Goal: Task Accomplishment & Management: Manage account settings

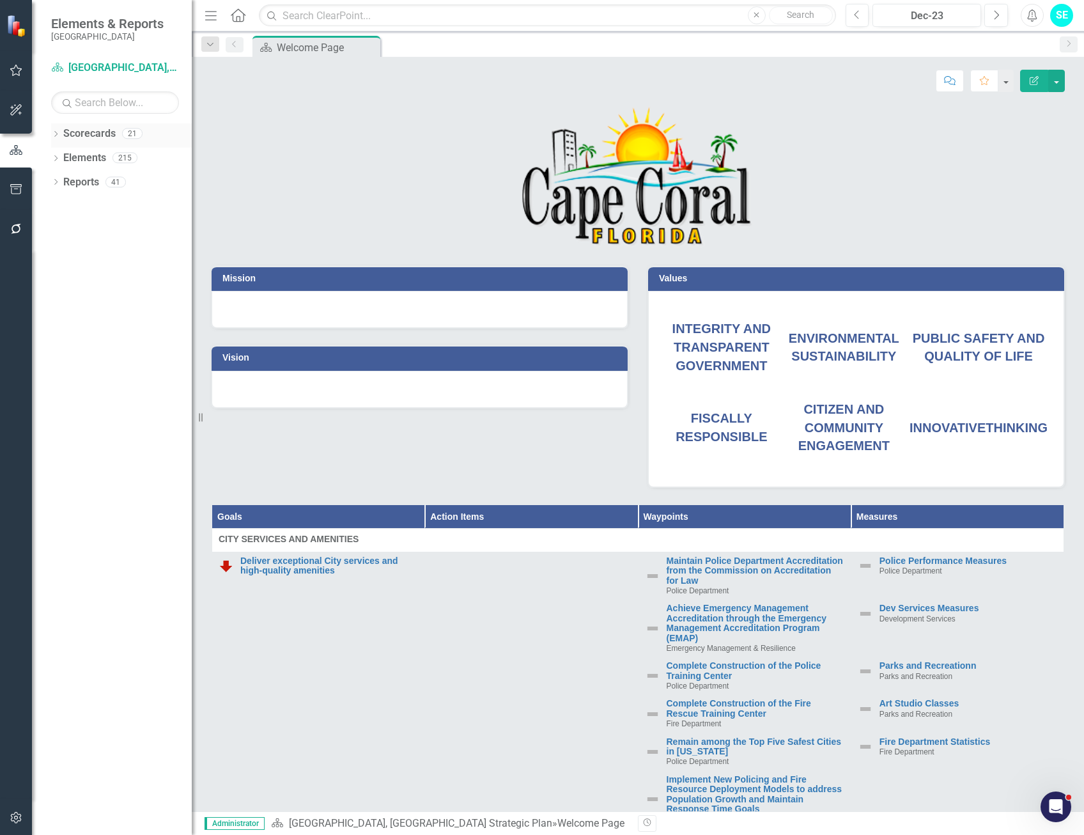
click at [56, 134] on icon "Dropdown" at bounding box center [55, 135] width 9 height 7
click at [71, 157] on link "[GEOGRAPHIC_DATA], [GEOGRAPHIC_DATA] Business Initiatives" at bounding box center [130, 158] width 121 height 15
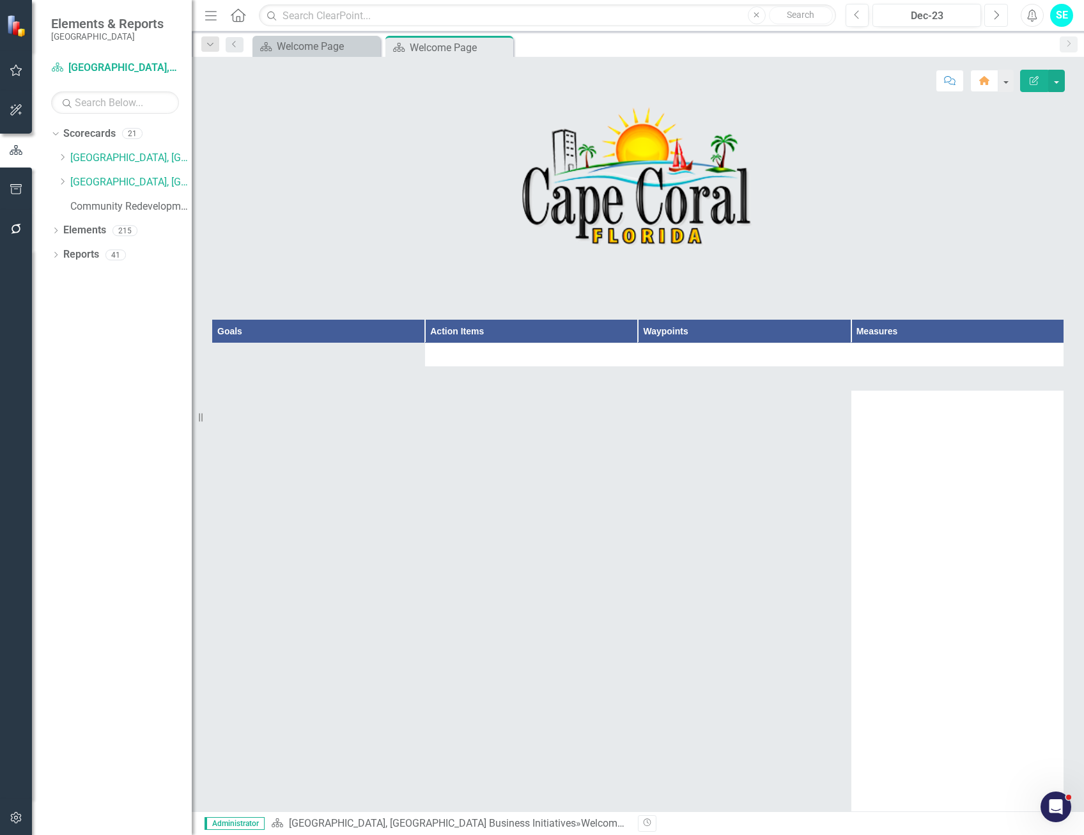
click at [996, 18] on icon "button" at bounding box center [997, 14] width 5 height 9
click at [995, 18] on icon "Next" at bounding box center [996, 16] width 7 height 12
click at [994, 17] on icon "Next" at bounding box center [996, 16] width 7 height 12
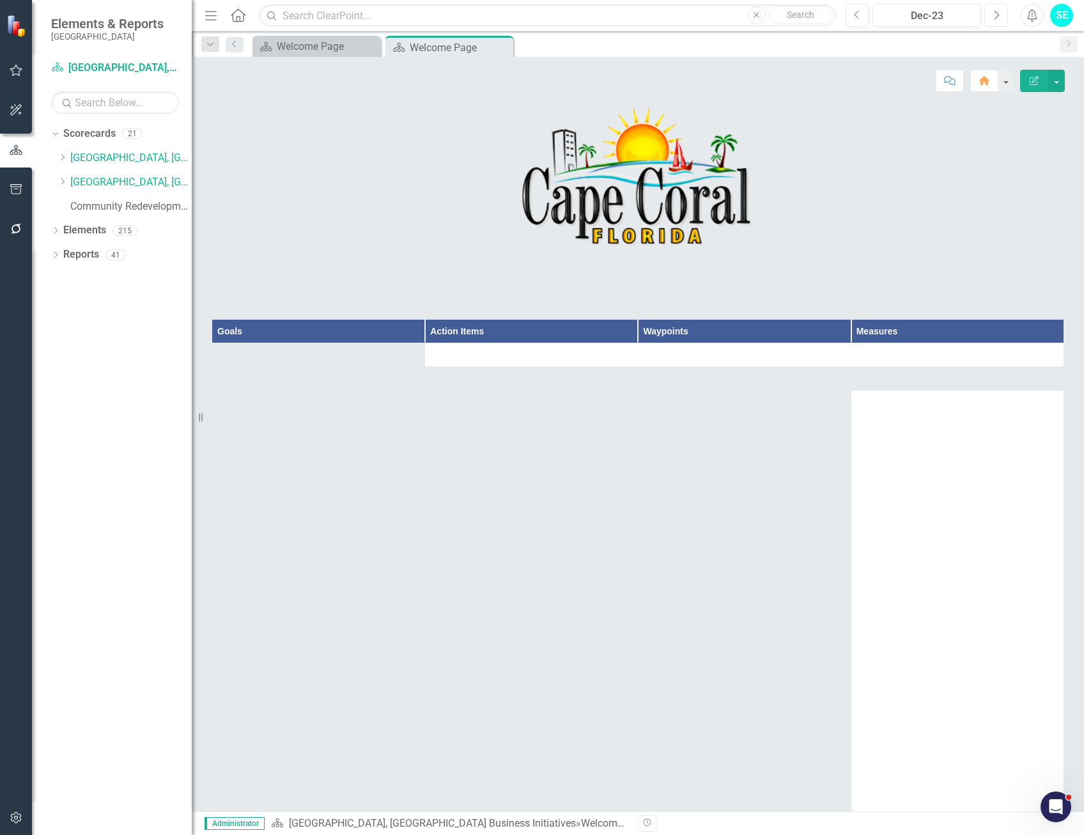
click at [994, 18] on icon "Next" at bounding box center [996, 16] width 7 height 12
click at [995, 18] on icon "Next" at bounding box center [996, 16] width 7 height 12
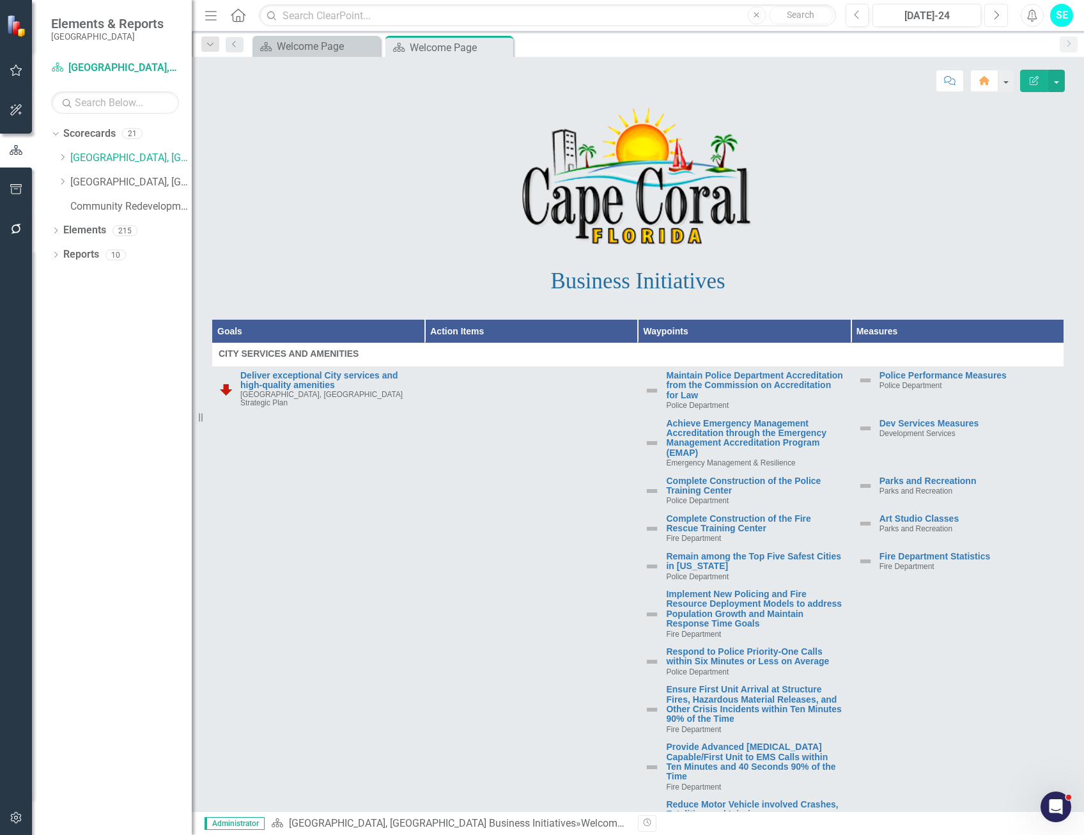
click at [995, 19] on icon "Next" at bounding box center [996, 16] width 7 height 12
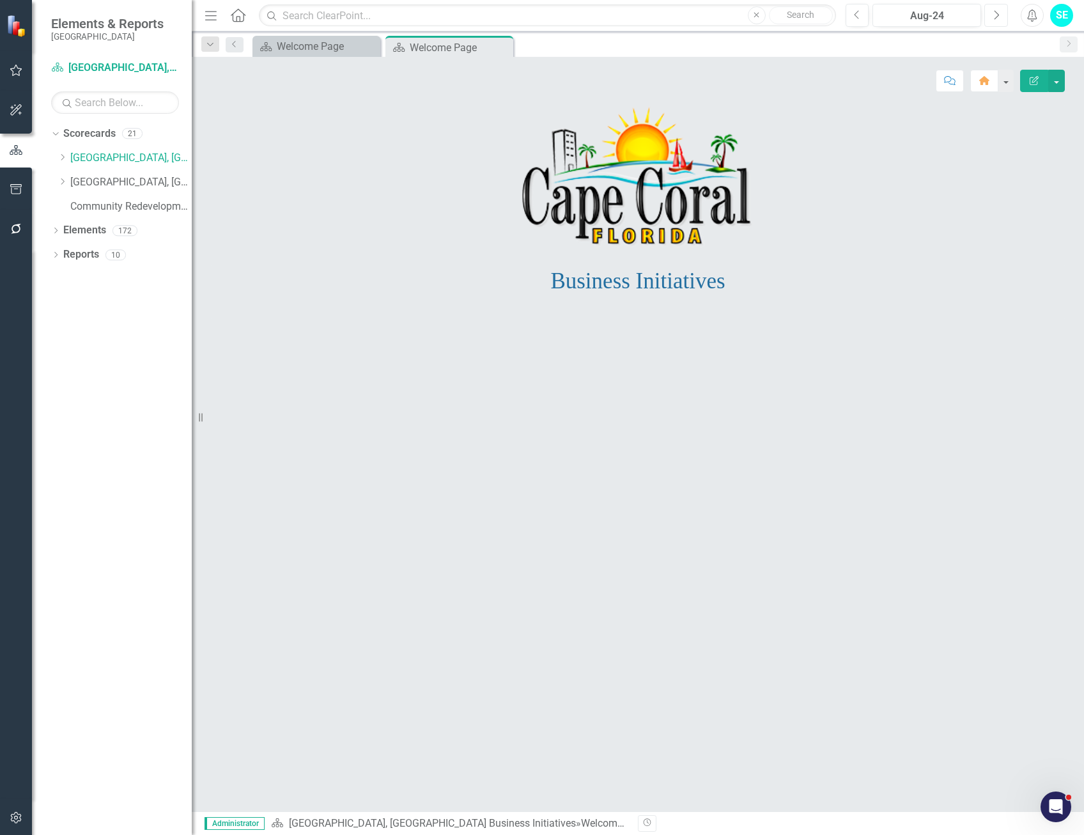
click at [995, 19] on icon "Next" at bounding box center [996, 16] width 7 height 12
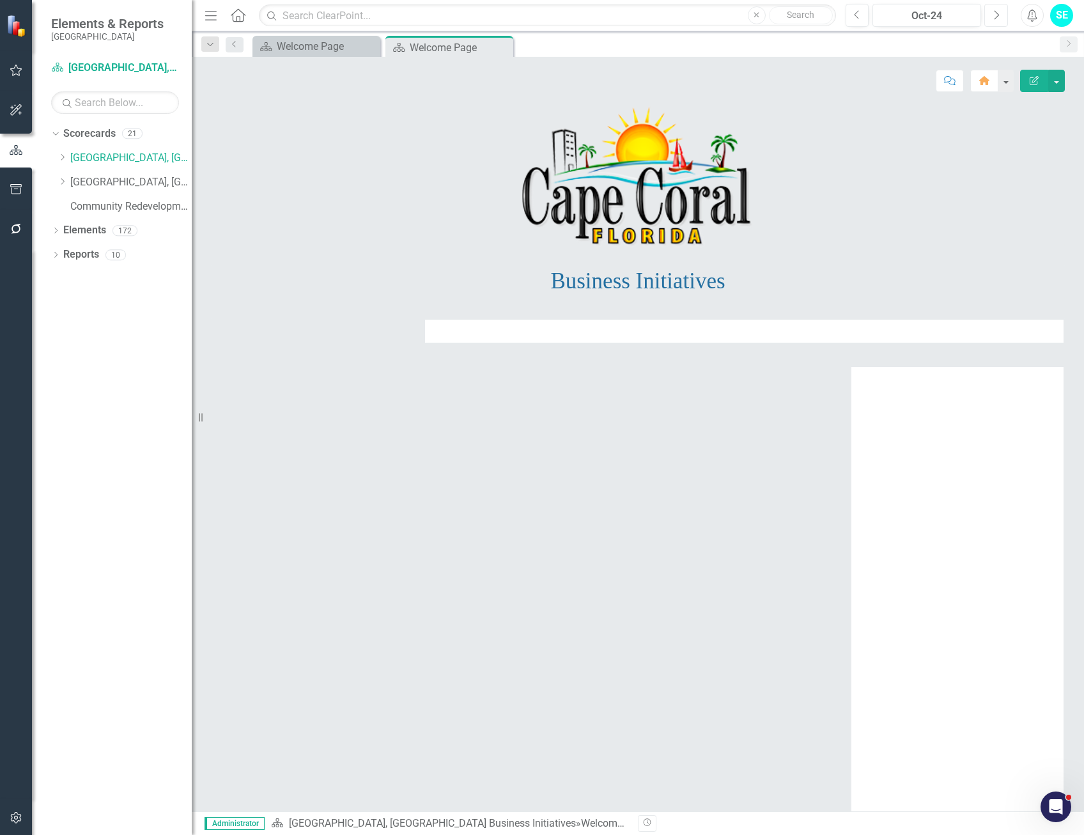
click at [995, 19] on icon "Next" at bounding box center [996, 16] width 7 height 12
click at [995, 20] on button "Next" at bounding box center [997, 15] width 24 height 23
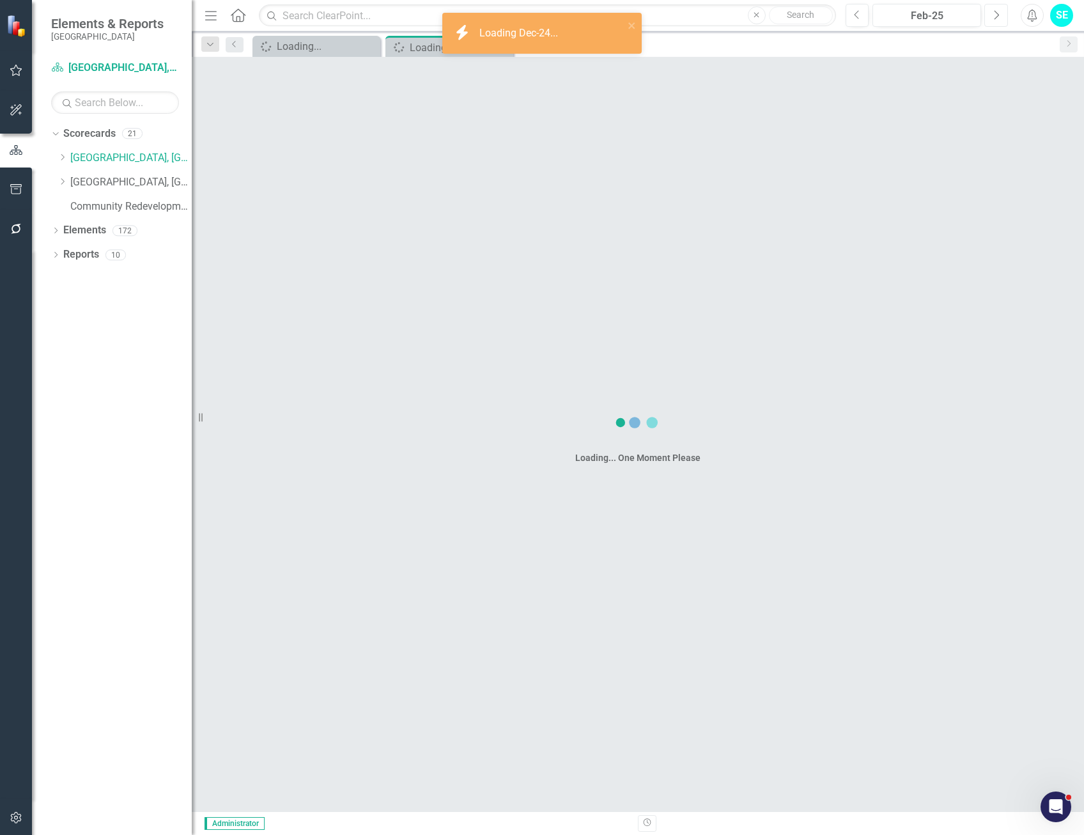
click at [995, 20] on button "Next" at bounding box center [997, 15] width 24 height 23
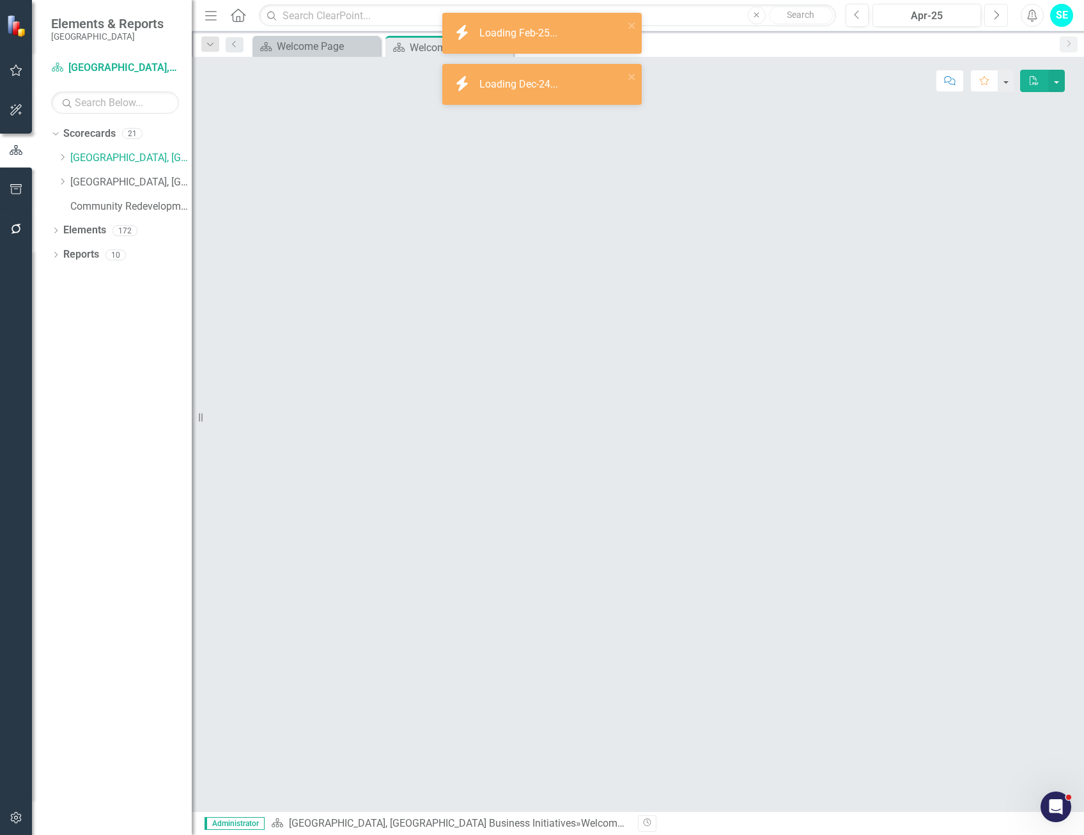
click at [995, 20] on button "Next" at bounding box center [997, 15] width 24 height 23
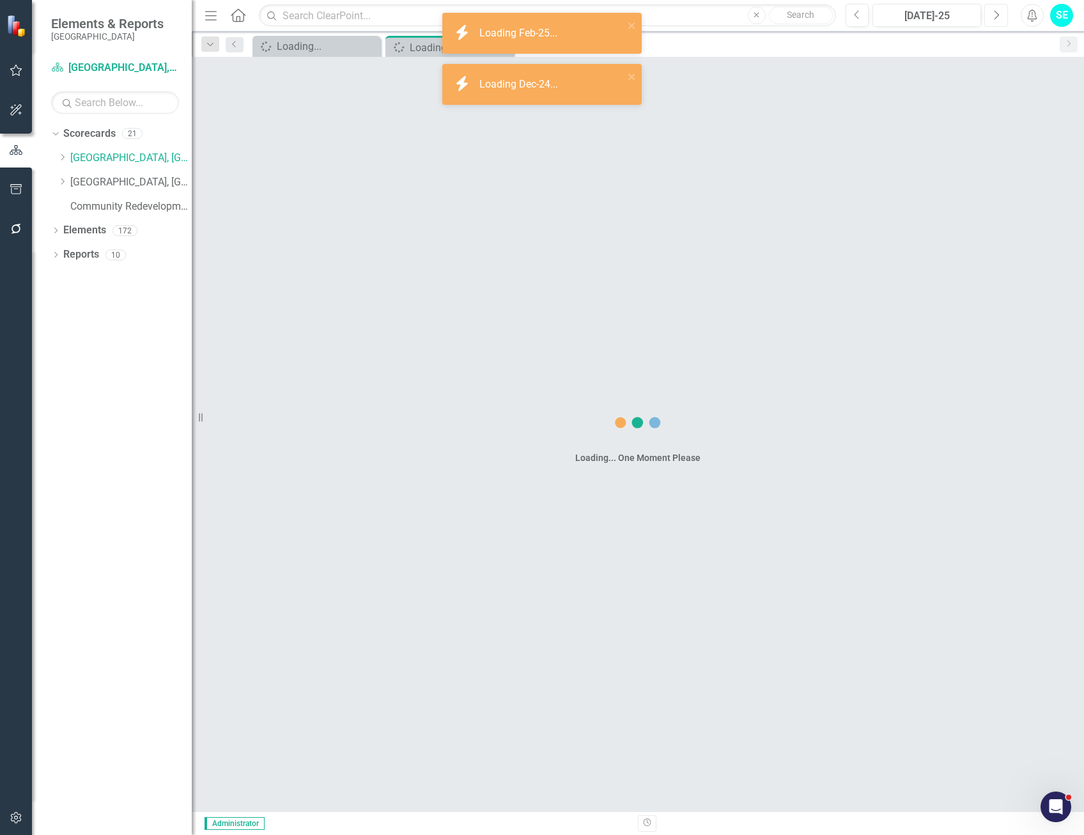
click at [995, 20] on button "Next" at bounding box center [997, 15] width 24 height 23
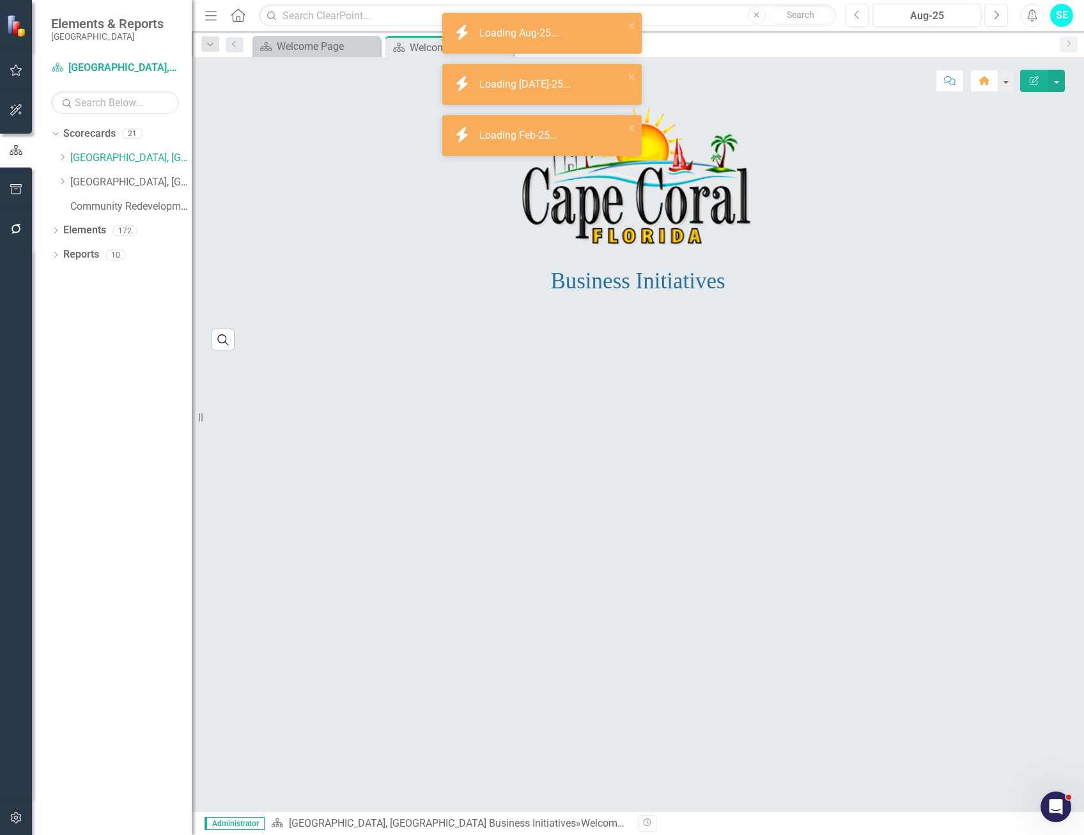
click at [995, 20] on button "Next" at bounding box center [997, 15] width 24 height 23
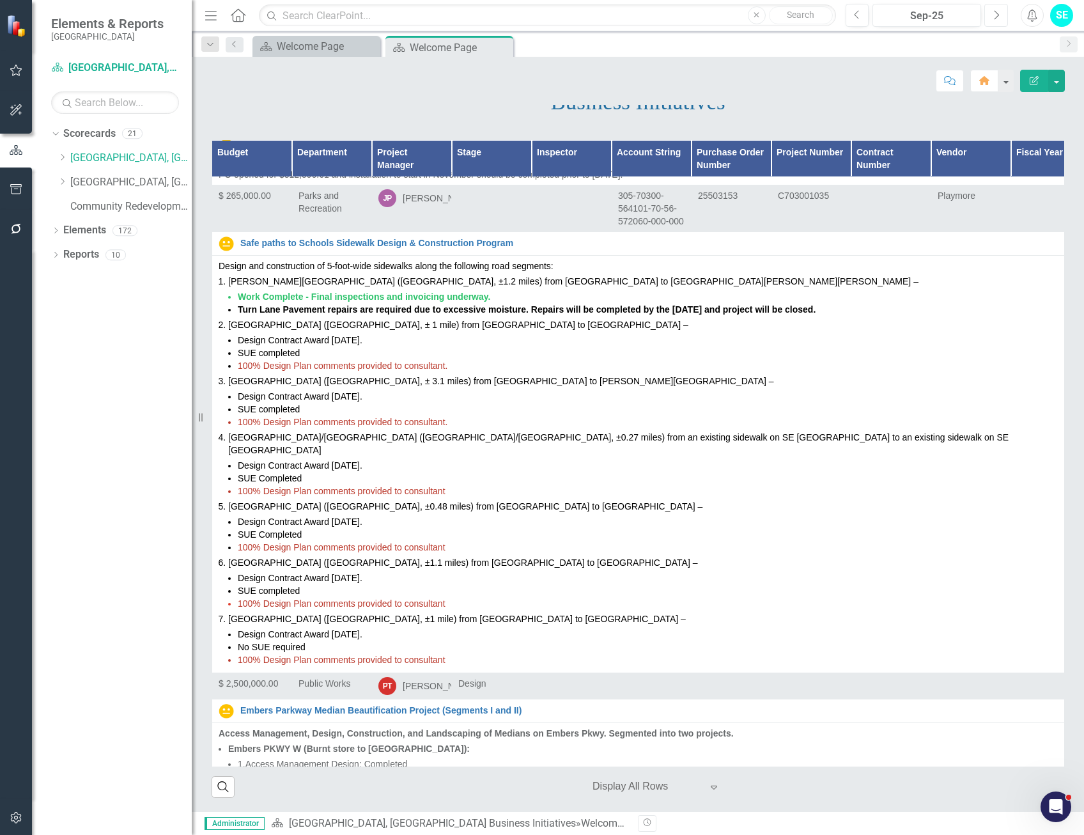
scroll to position [4859, 0]
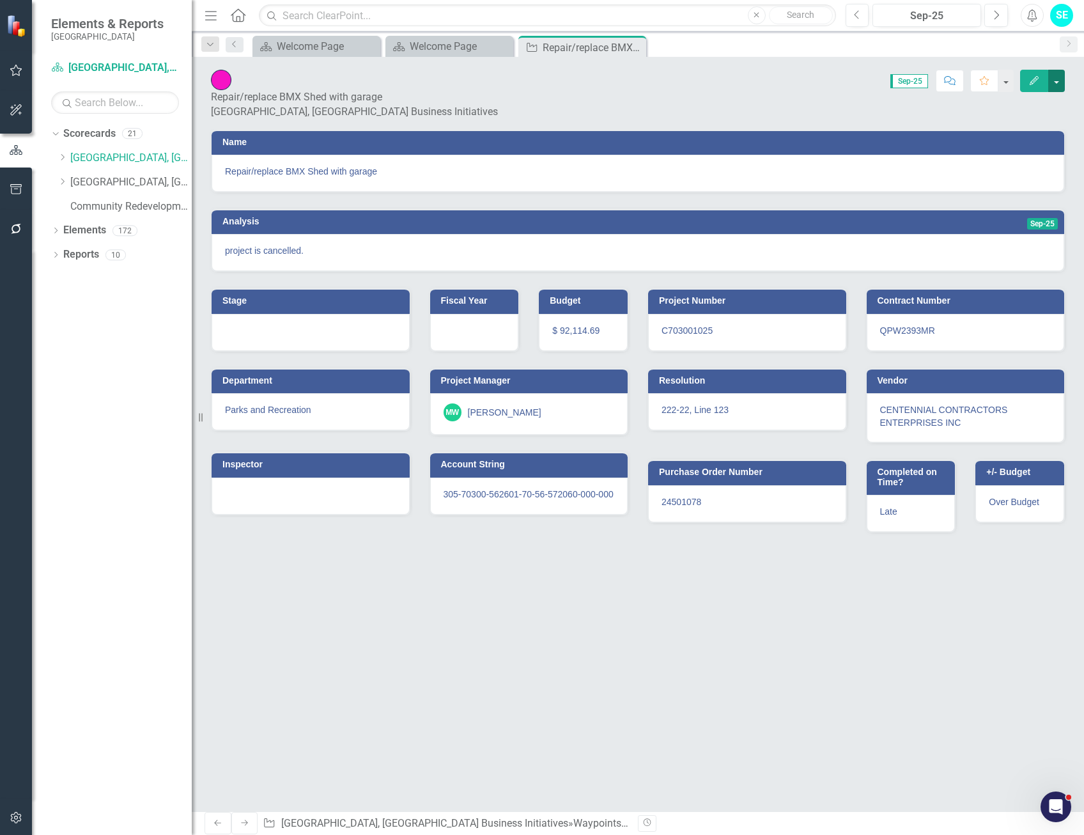
click at [1060, 82] on button "button" at bounding box center [1057, 81] width 17 height 22
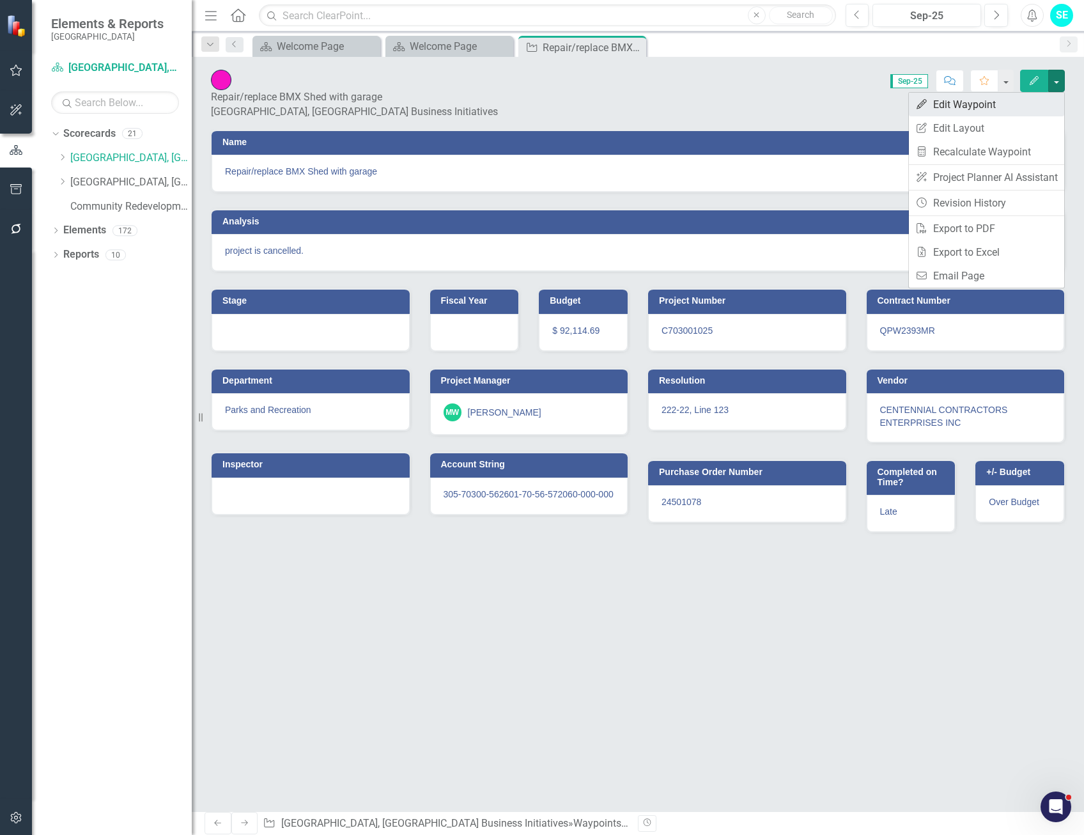
click at [983, 105] on link "Edit Edit Waypoint" at bounding box center [986, 105] width 155 height 24
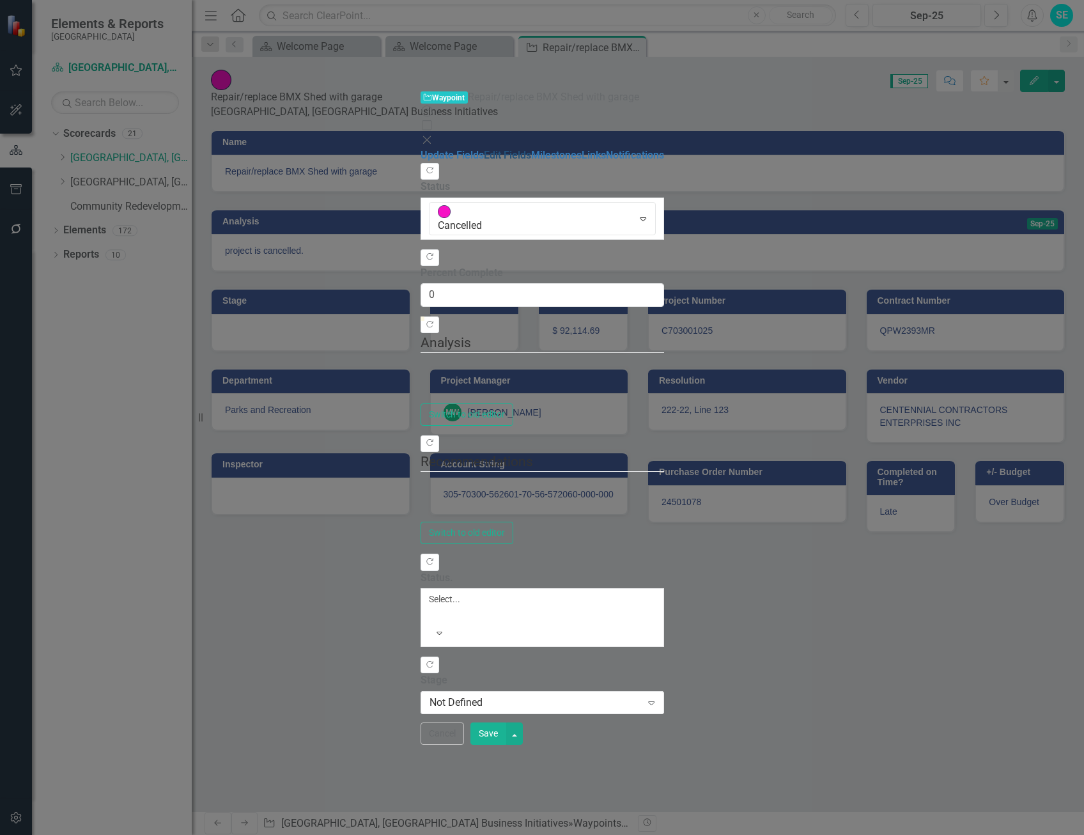
click at [484, 149] on link "Edit Fields" at bounding box center [507, 155] width 47 height 12
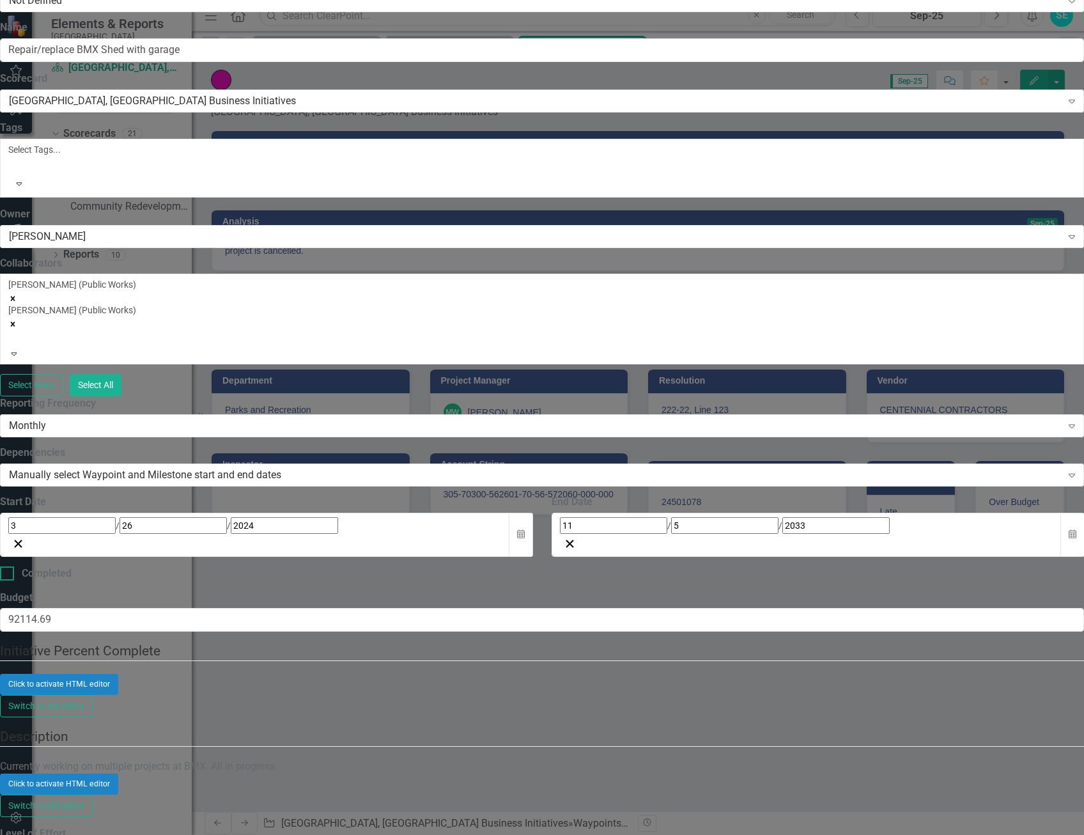
click at [8, 566] on input "Completed" at bounding box center [4, 570] width 8 height 8
checkbox input "true"
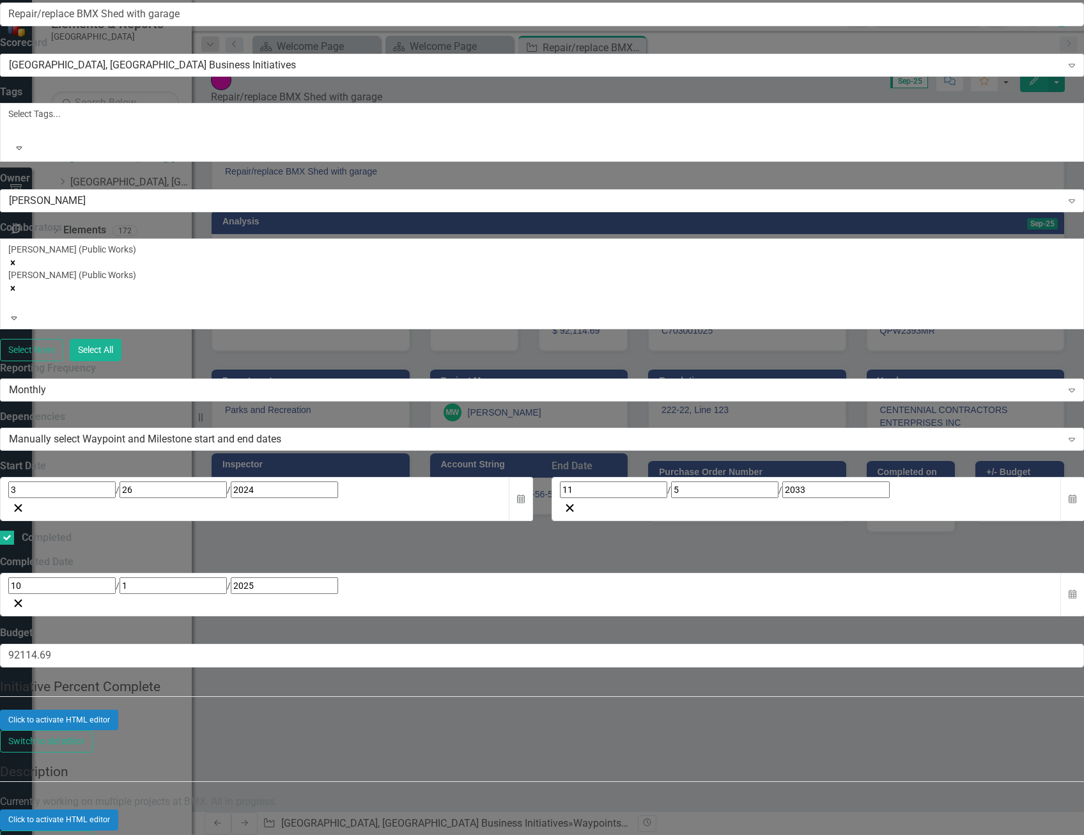
click at [385, 577] on div "10 / 1 / 2025" at bounding box center [530, 585] width 1045 height 17
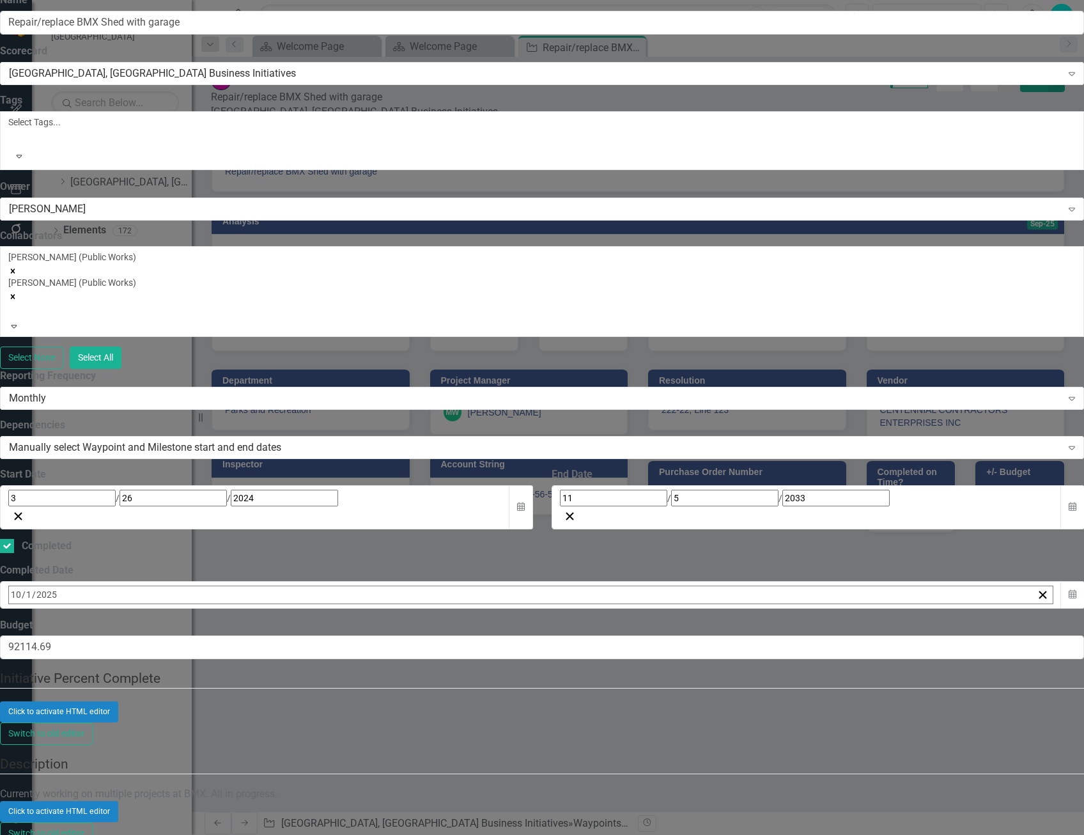
click at [86, 669] on abbr "30" at bounding box center [80, 674] width 10 height 10
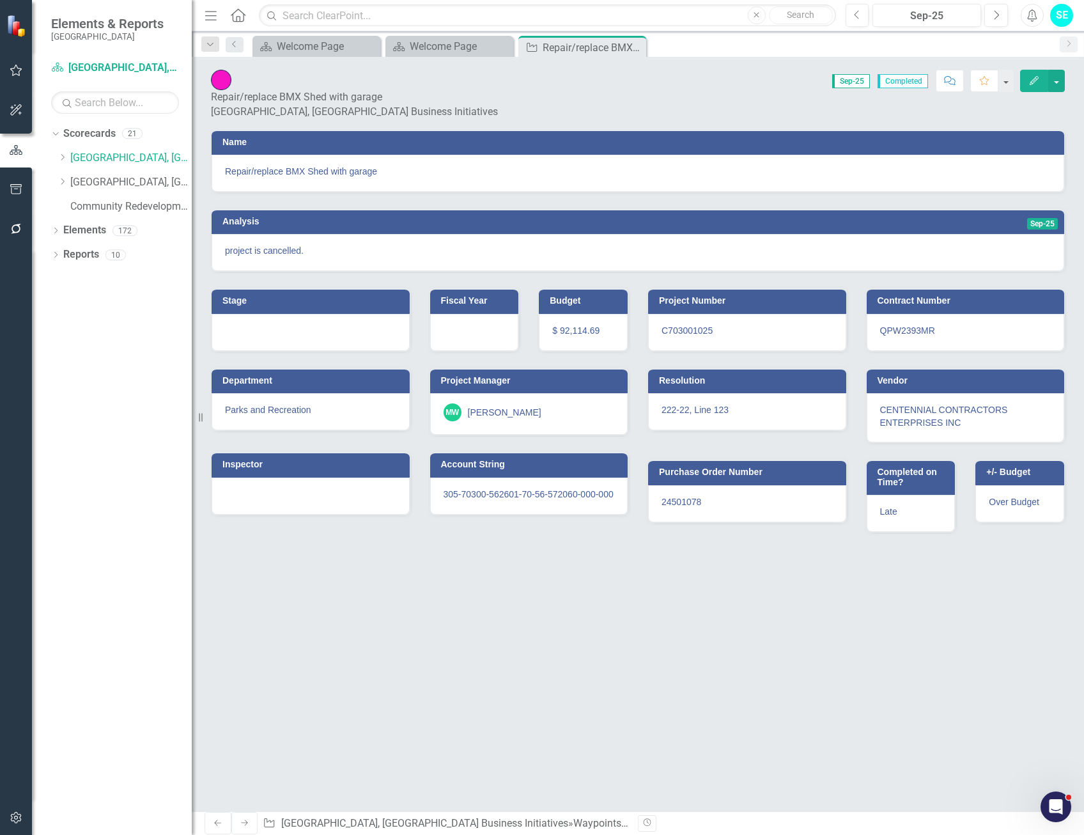
click at [0, 0] on icon "Close" at bounding box center [0, 0] width 0 height 0
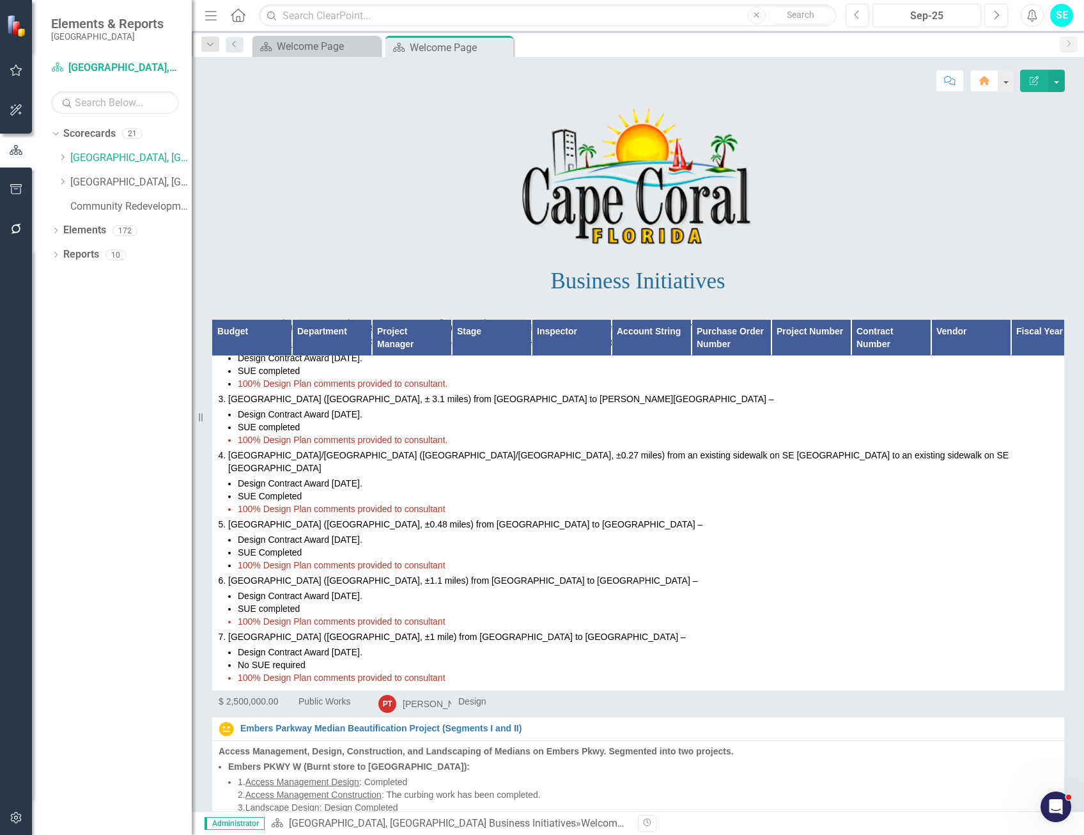
scroll to position [4731, 0]
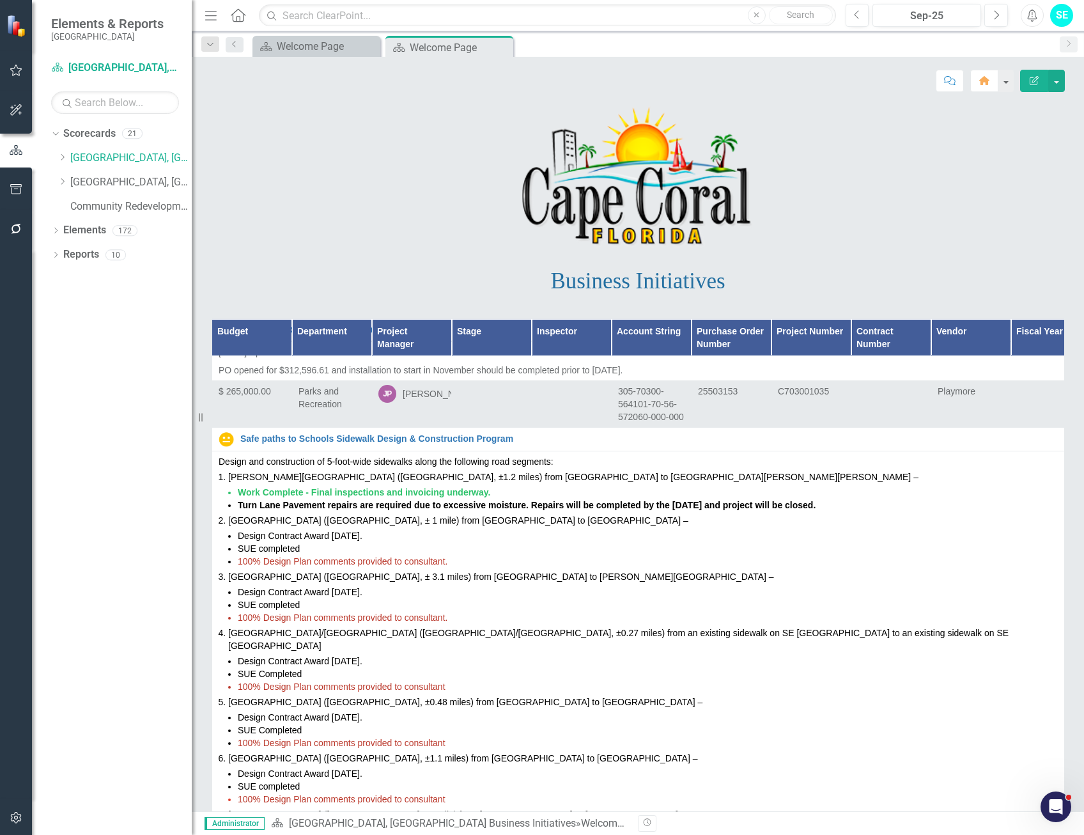
click at [224, 231] on img at bounding box center [226, 222] width 15 height 15
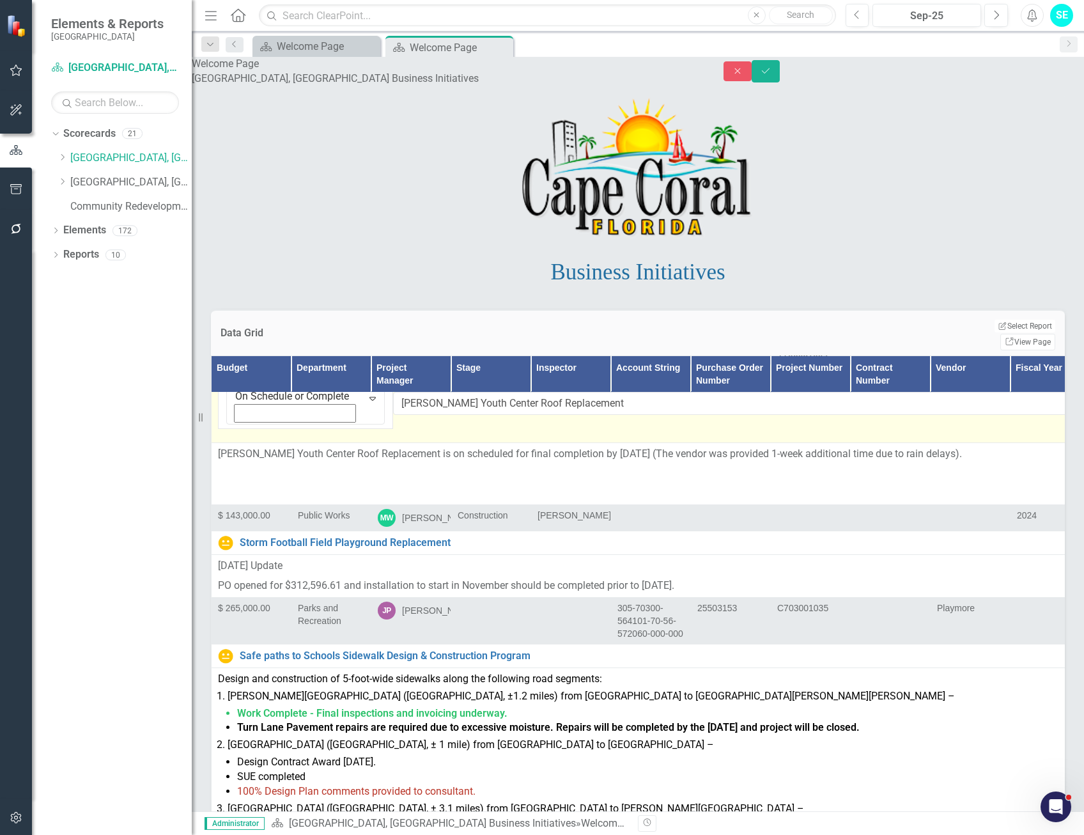
scroll to position [4987, 0]
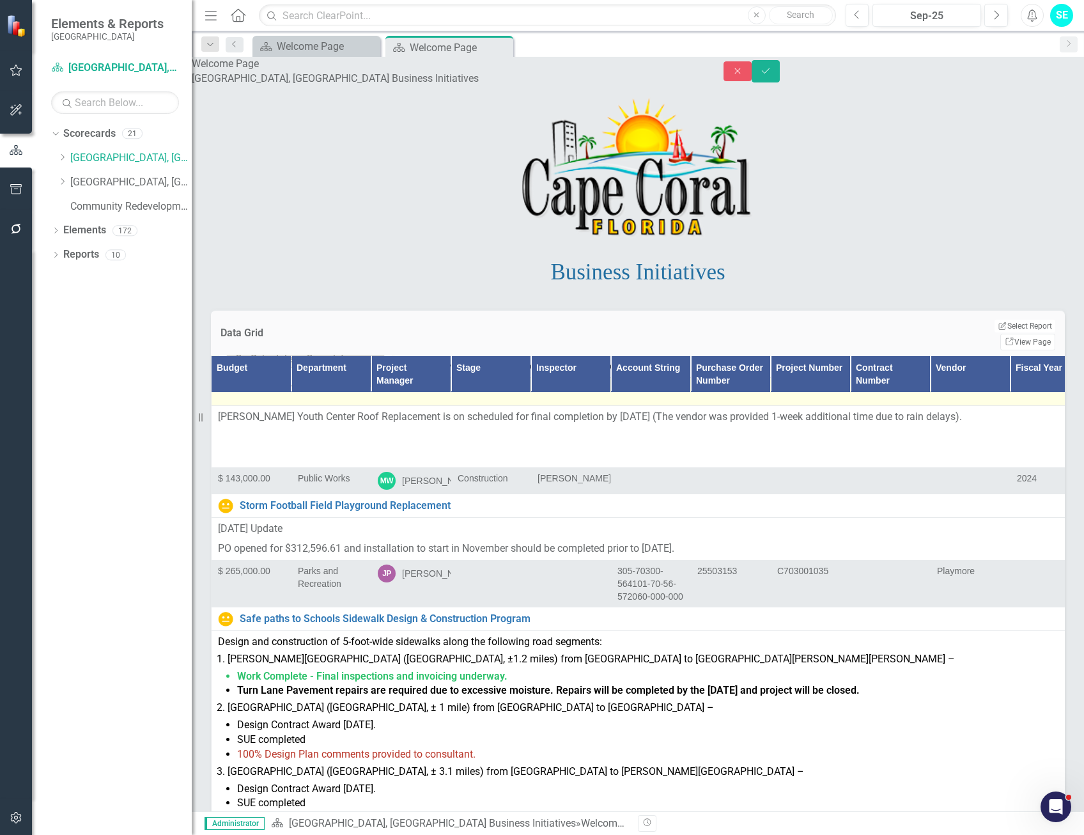
click at [245, 352] on img at bounding box center [241, 345] width 13 height 13
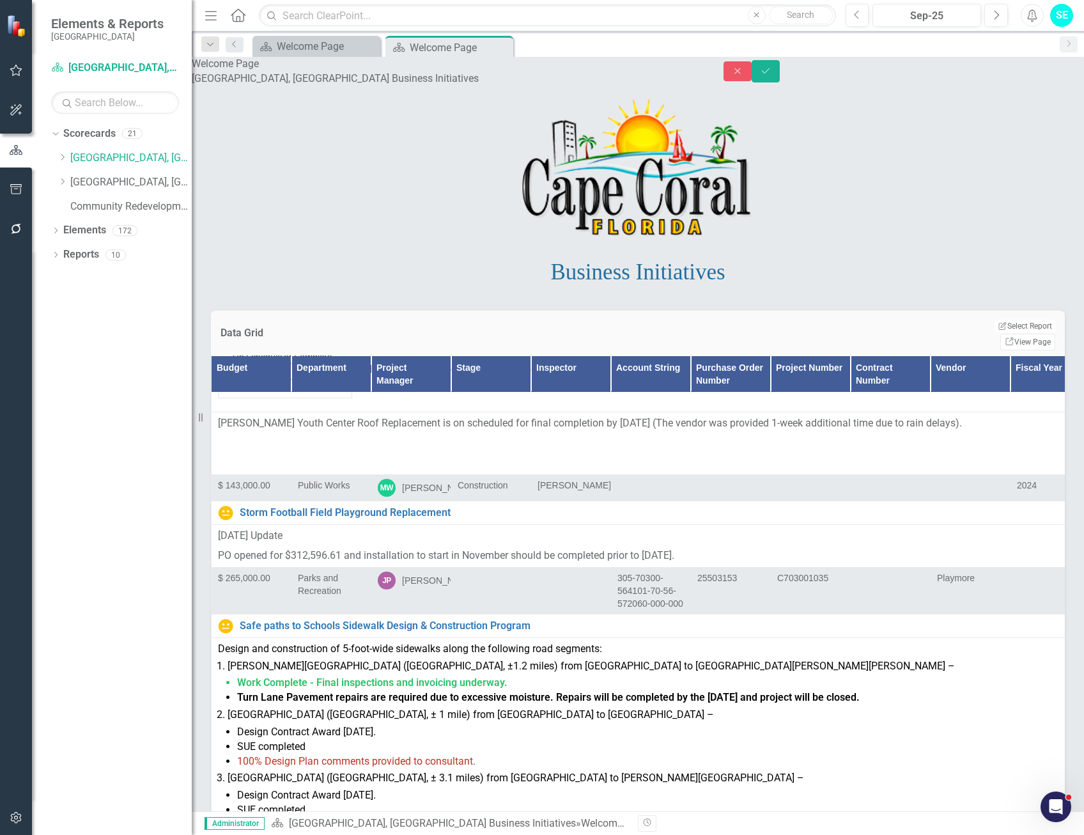
scroll to position [26, 0]
click at [772, 75] on icon "Save" at bounding box center [766, 70] width 12 height 9
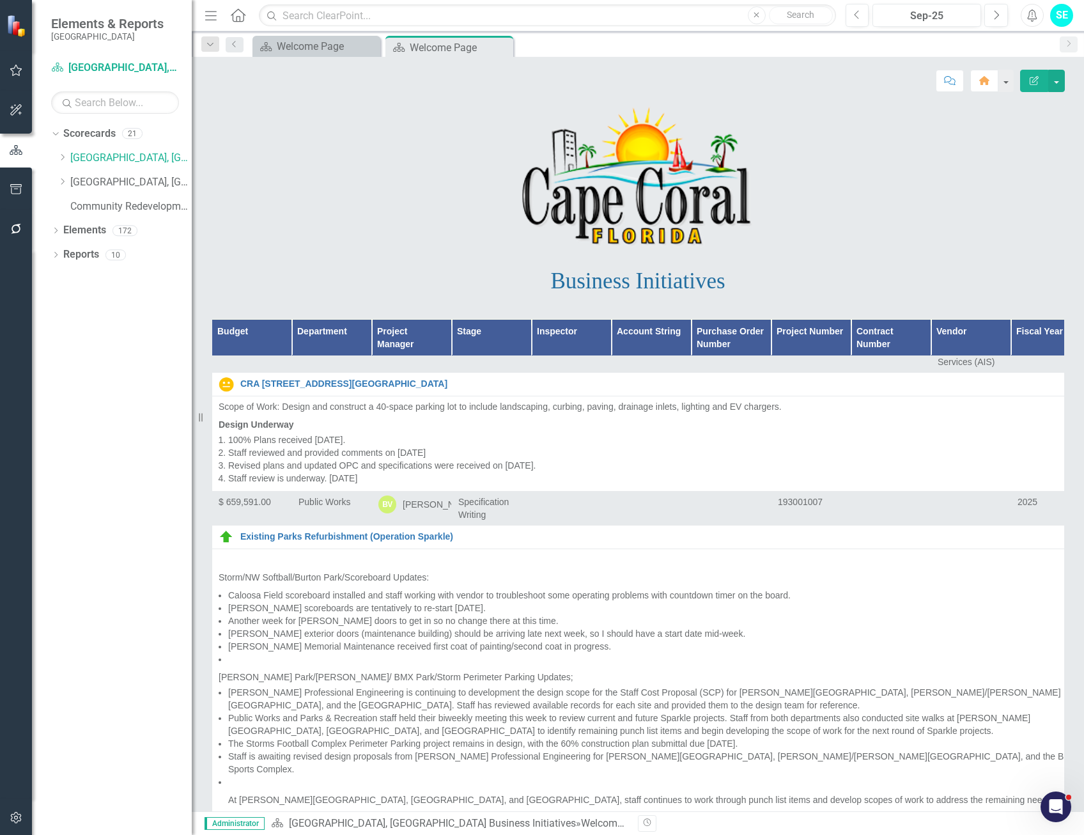
scroll to position [6138, 0]
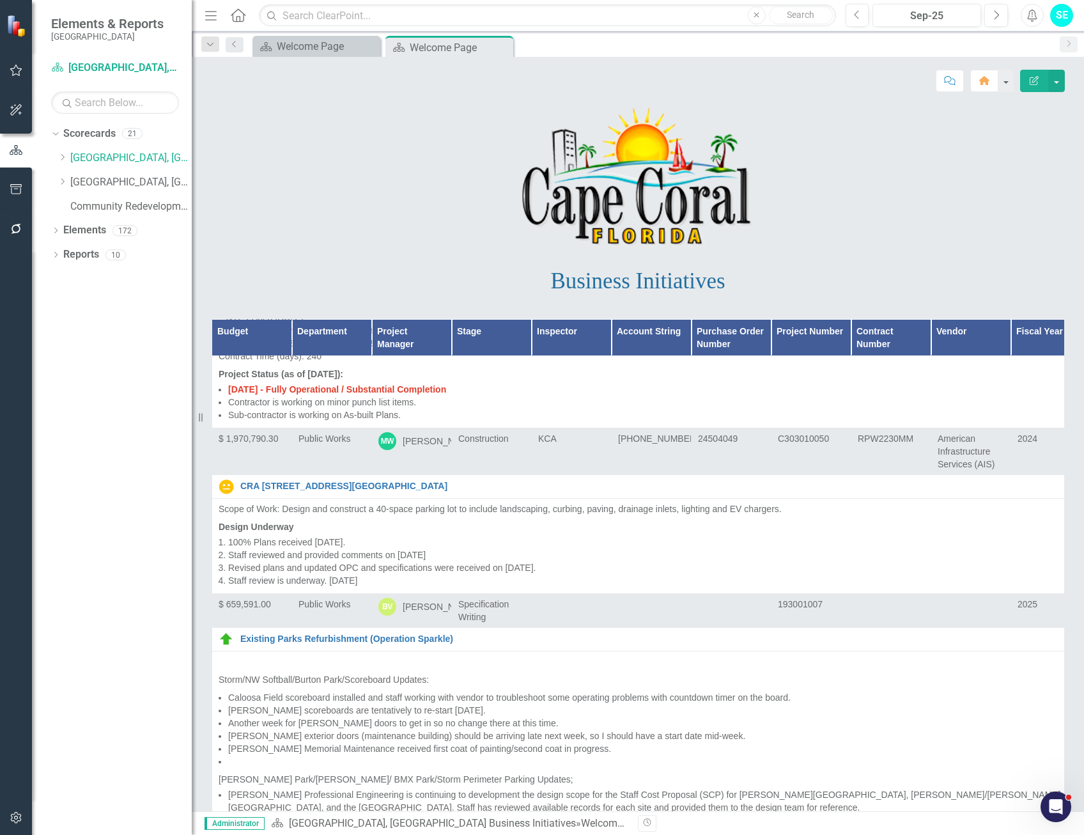
click at [352, 282] on link "[PERSON_NAME] @ Del [PERSON_NAME] Intersection Improvements - Construction" at bounding box center [662, 277] width 844 height 10
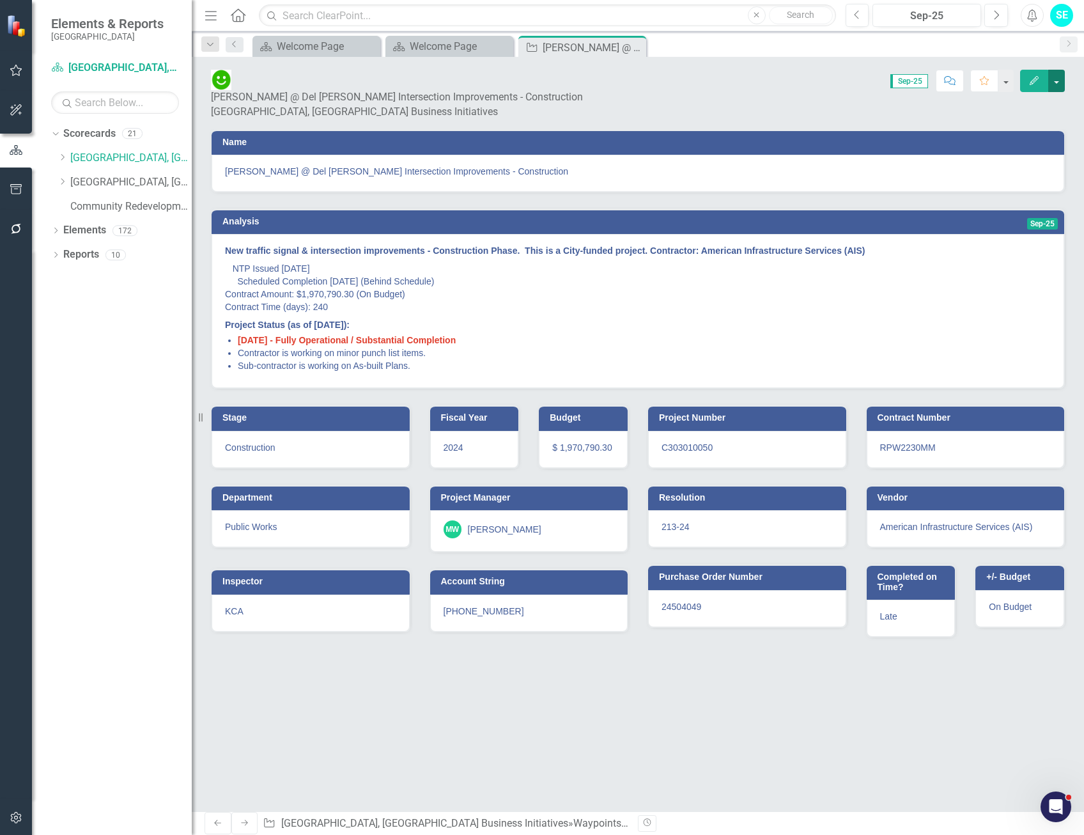
click at [1061, 82] on button "button" at bounding box center [1057, 81] width 17 height 22
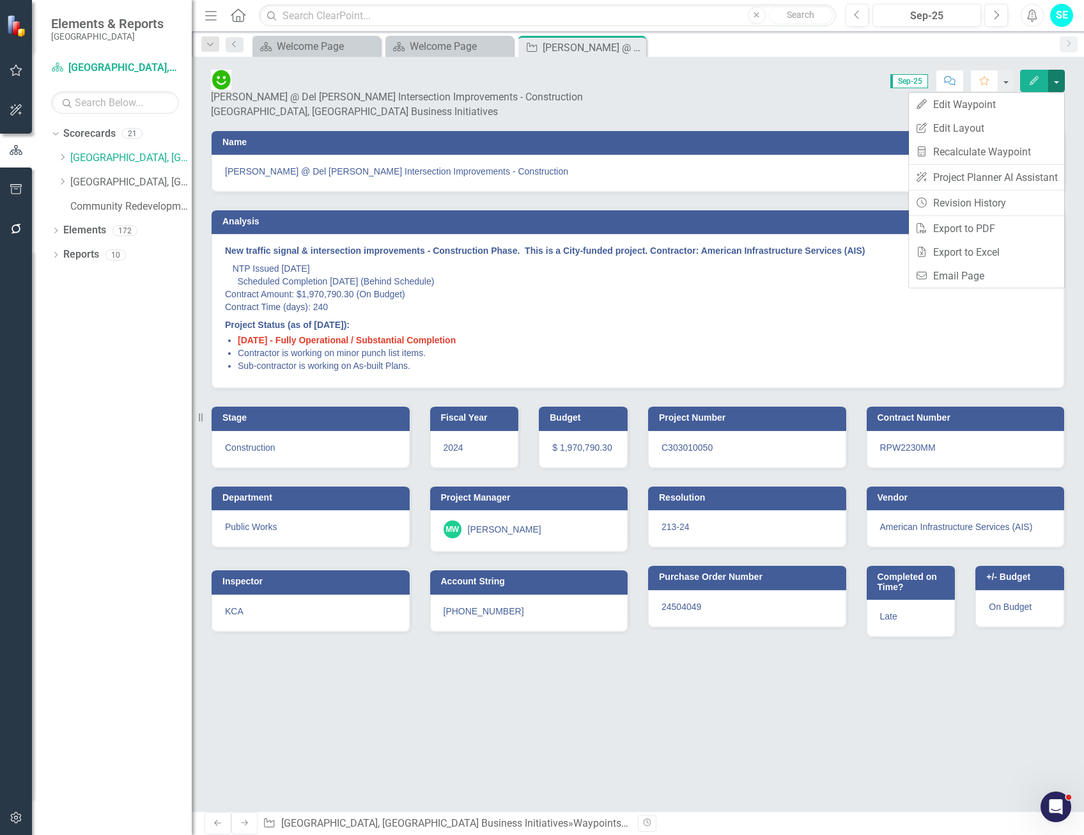
click at [1033, 76] on icon "Edit" at bounding box center [1035, 80] width 12 height 9
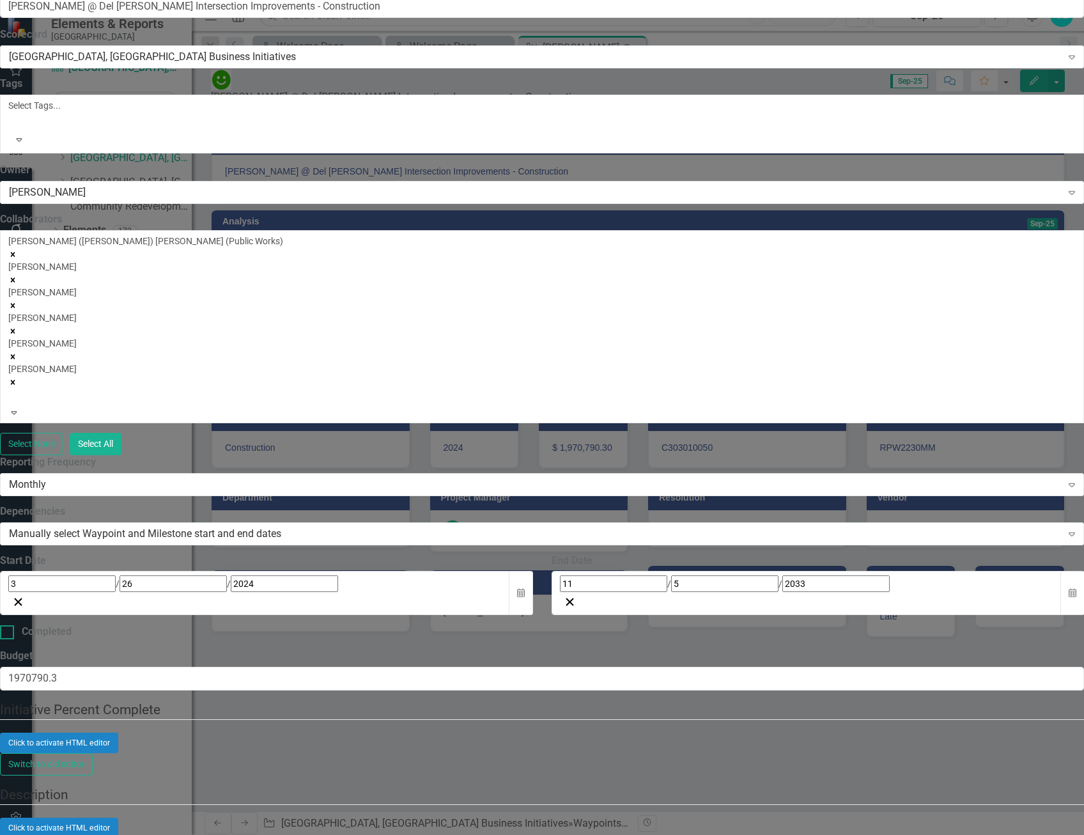
click at [14, 625] on div at bounding box center [7, 632] width 14 height 14
click at [8, 625] on input "Completed" at bounding box center [4, 629] width 8 height 8
checkbox input "true"
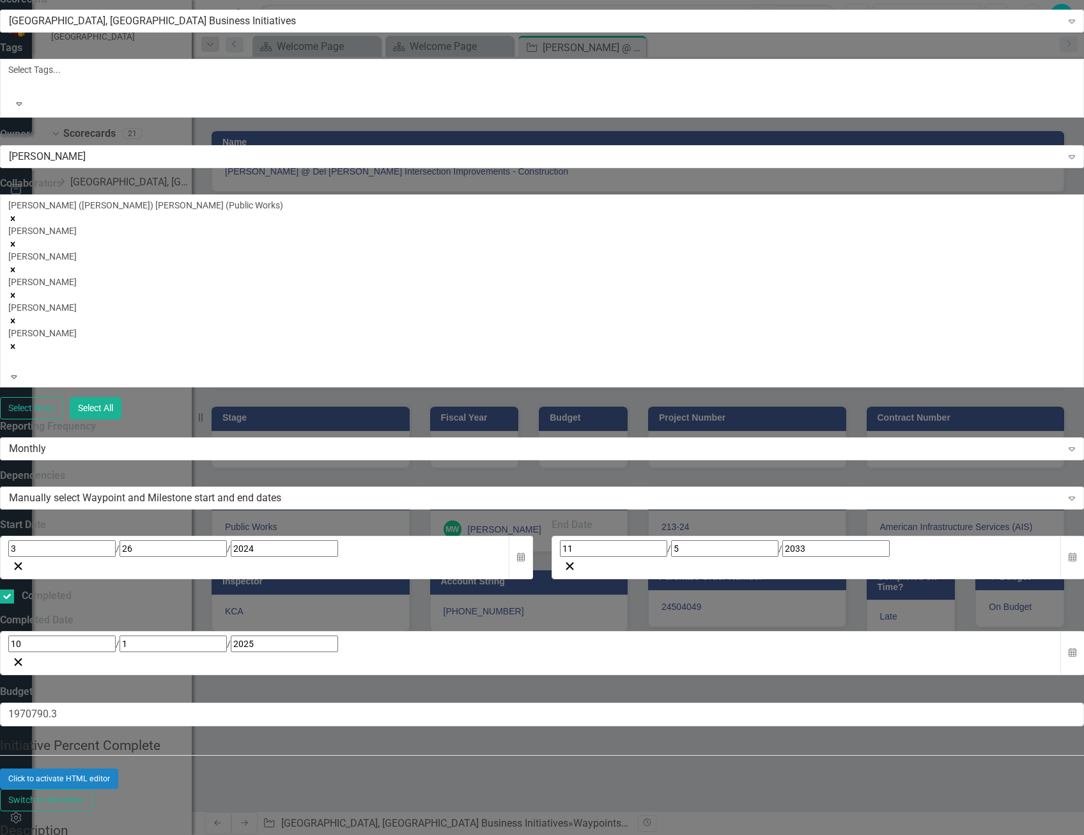
click at [470, 635] on div "10 / 1 / 2025" at bounding box center [530, 643] width 1045 height 17
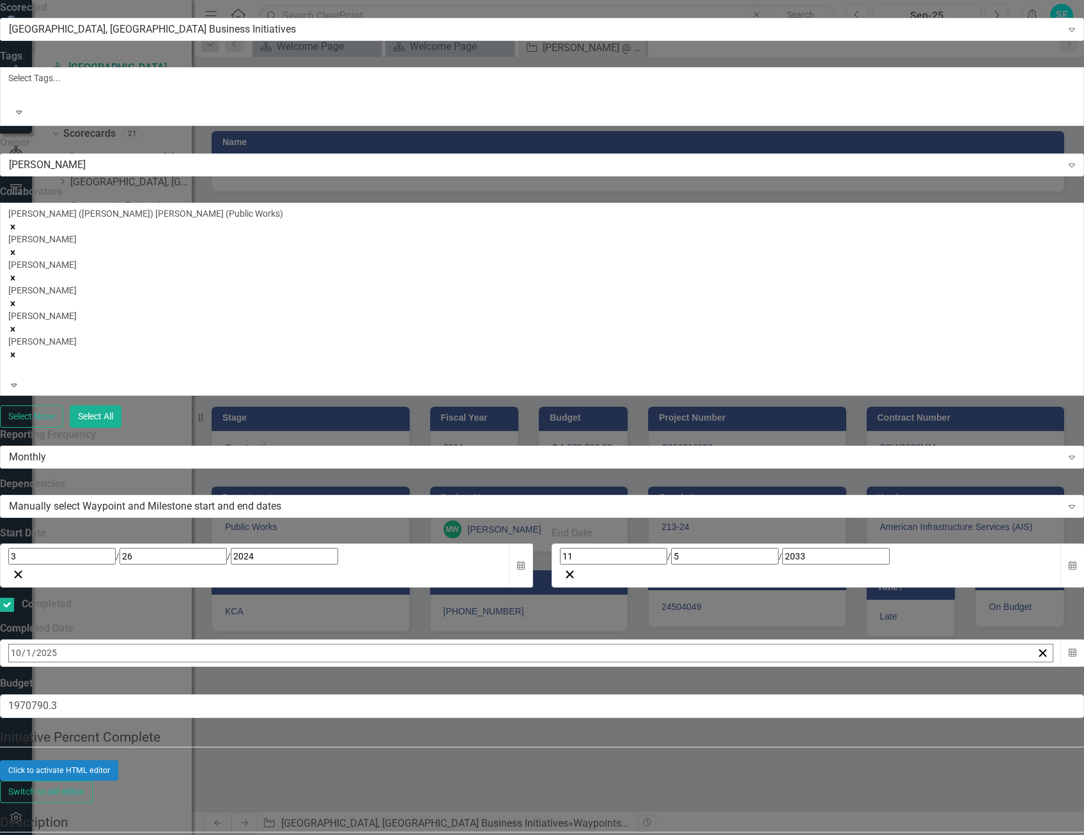
click at [97, 676] on button "30" at bounding box center [81, 732] width 32 height 23
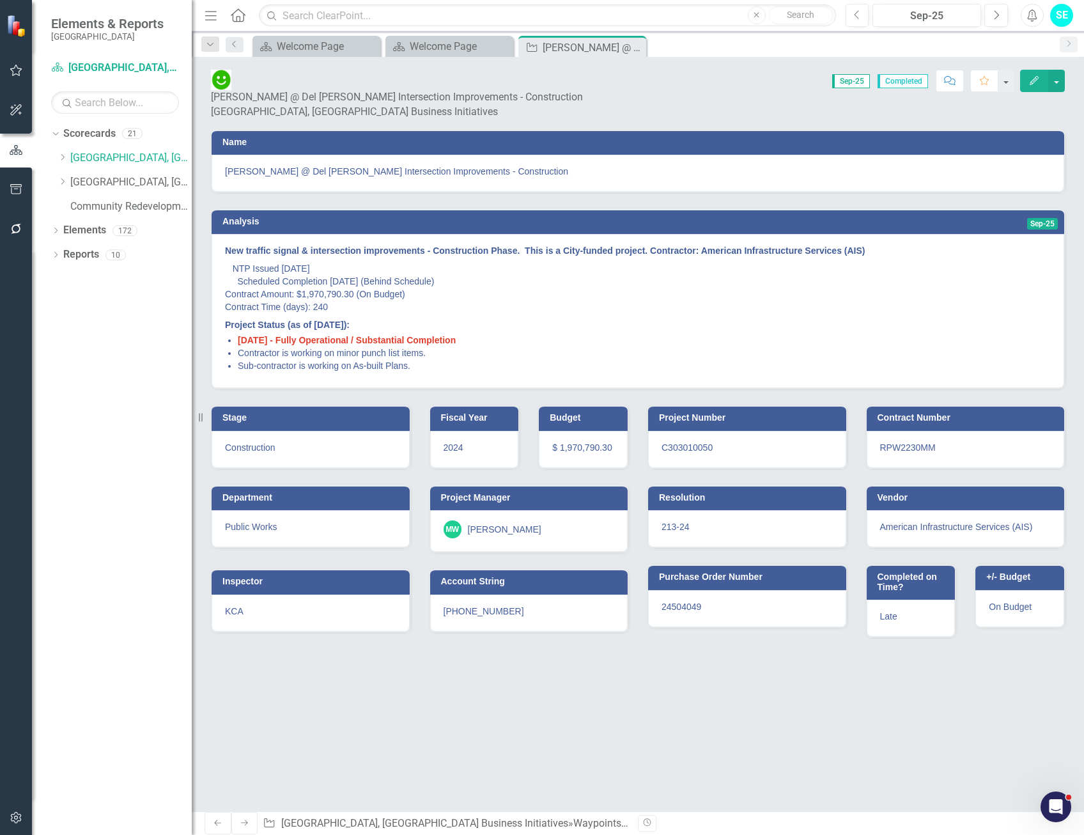
drag, startPoint x: 631, startPoint y: 48, endPoint x: 607, endPoint y: 46, distance: 24.4
click at [0, 0] on icon "Close" at bounding box center [0, 0] width 0 height 0
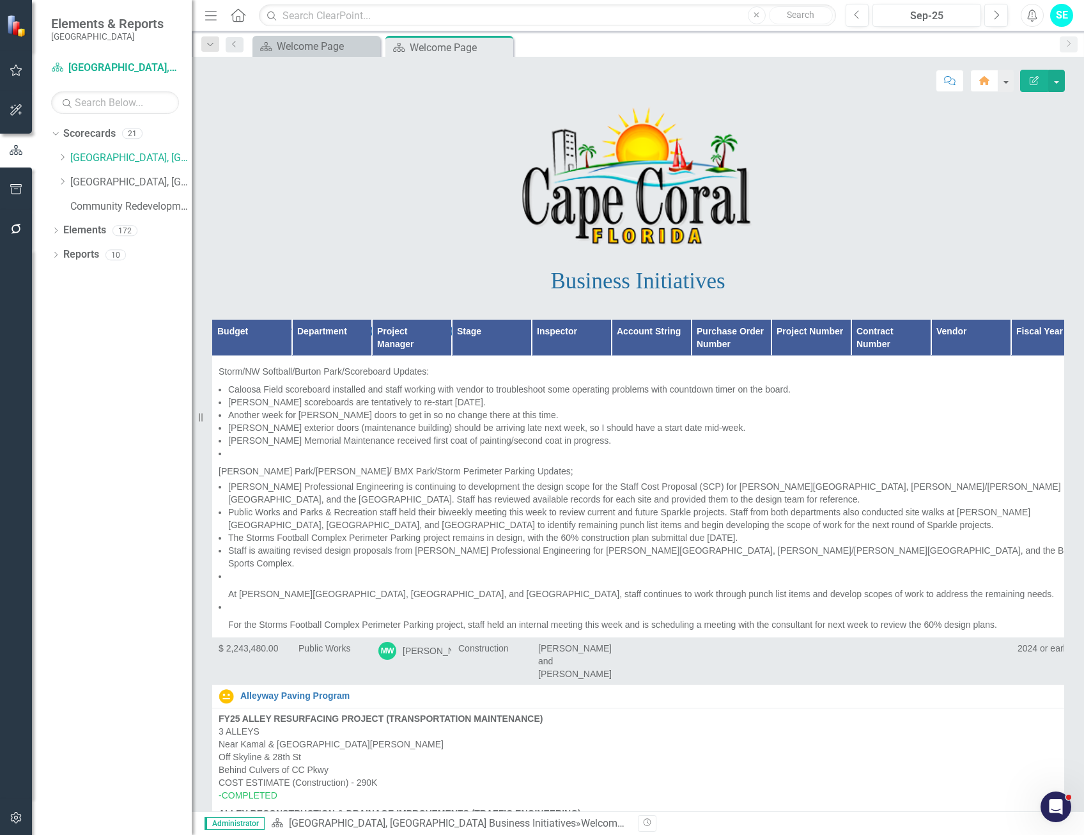
scroll to position [6393, 0]
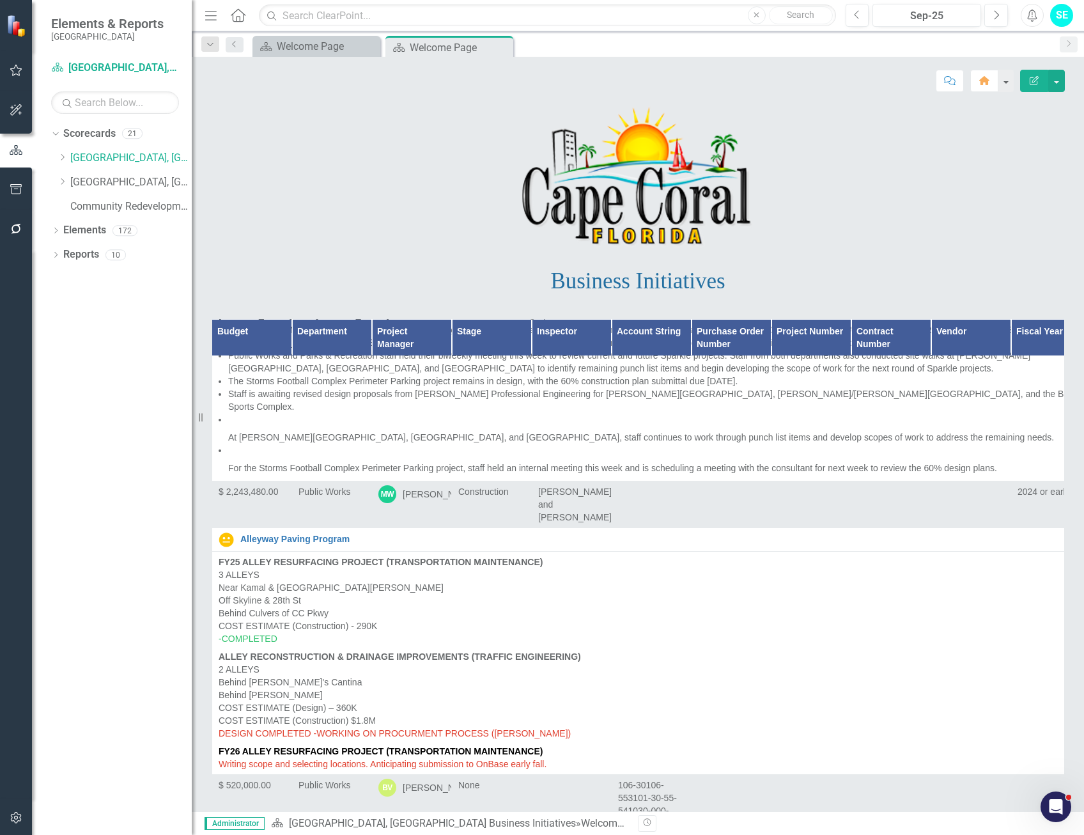
click at [224, 182] on img at bounding box center [226, 174] width 15 height 15
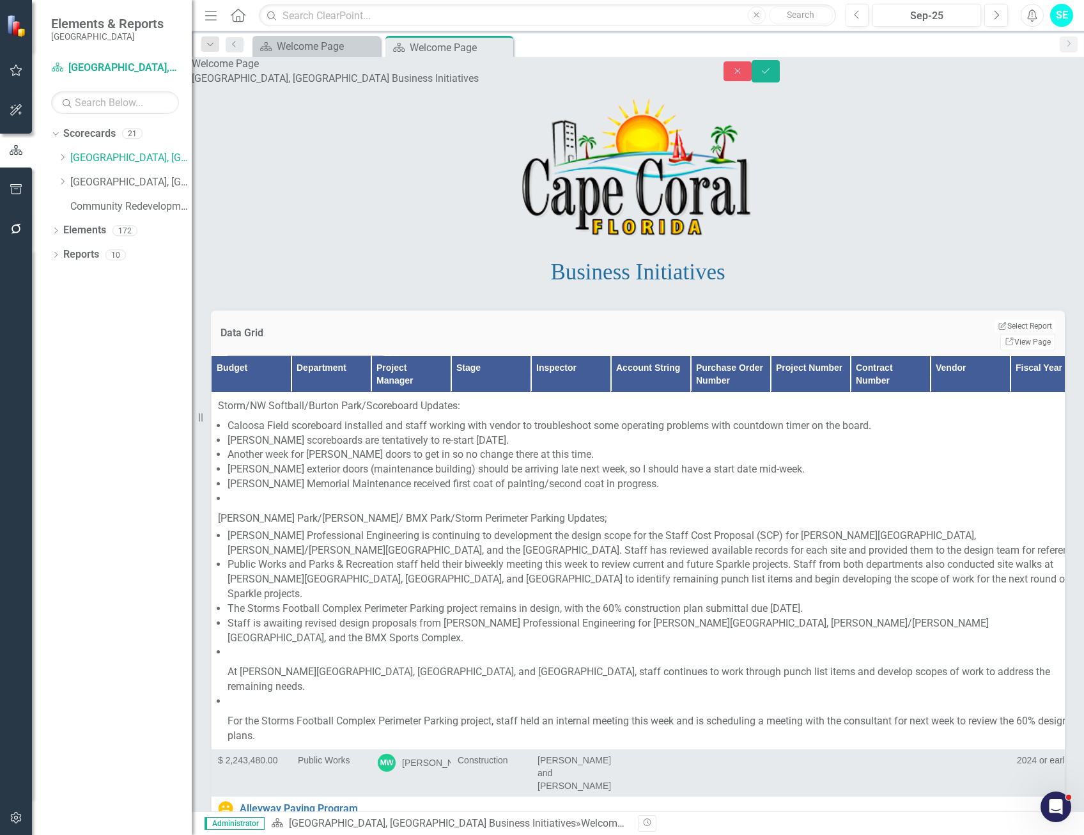
scroll to position [6777, 0]
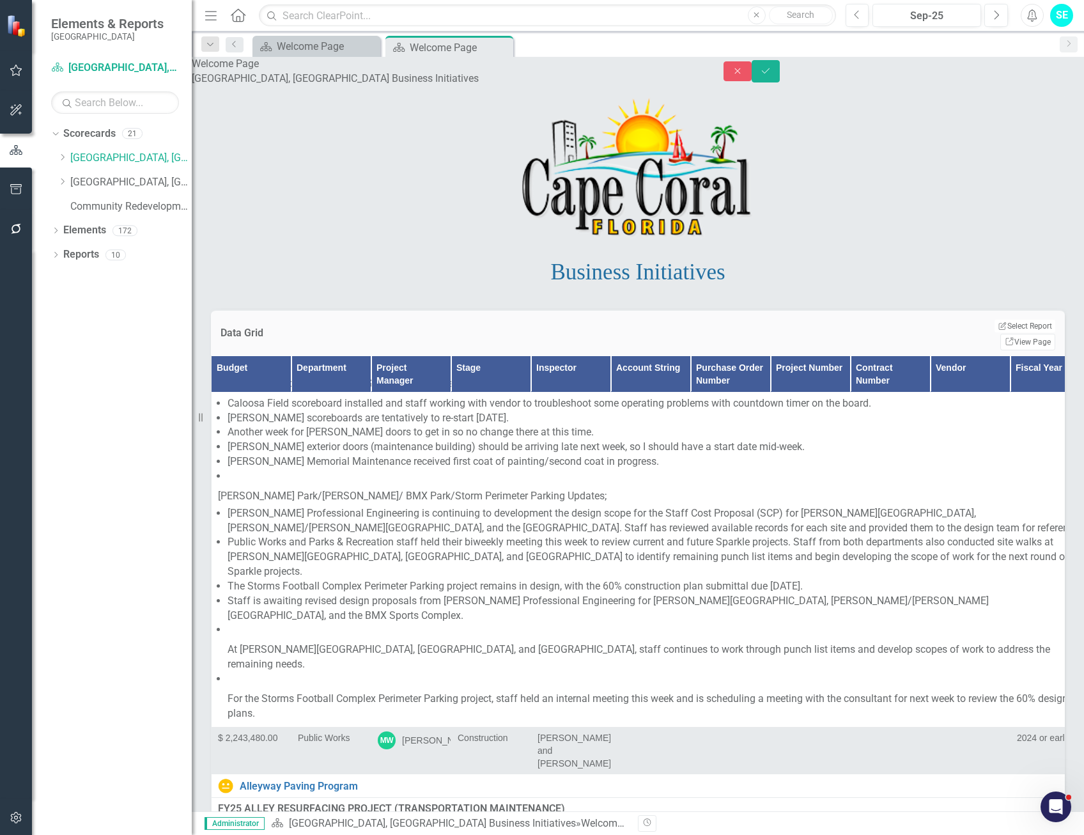
click at [248, 299] on img at bounding box center [241, 292] width 13 height 13
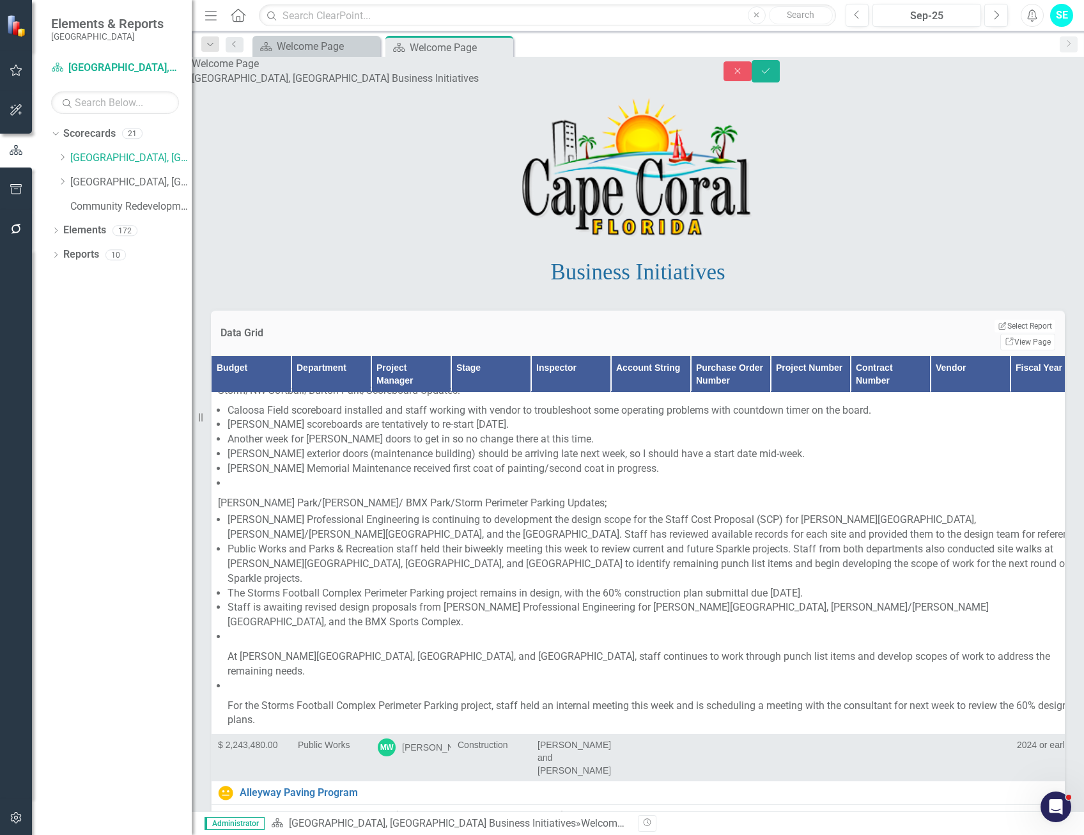
scroll to position [26, 0]
drag, startPoint x: 262, startPoint y: 413, endPoint x: 413, endPoint y: 354, distance: 162.2
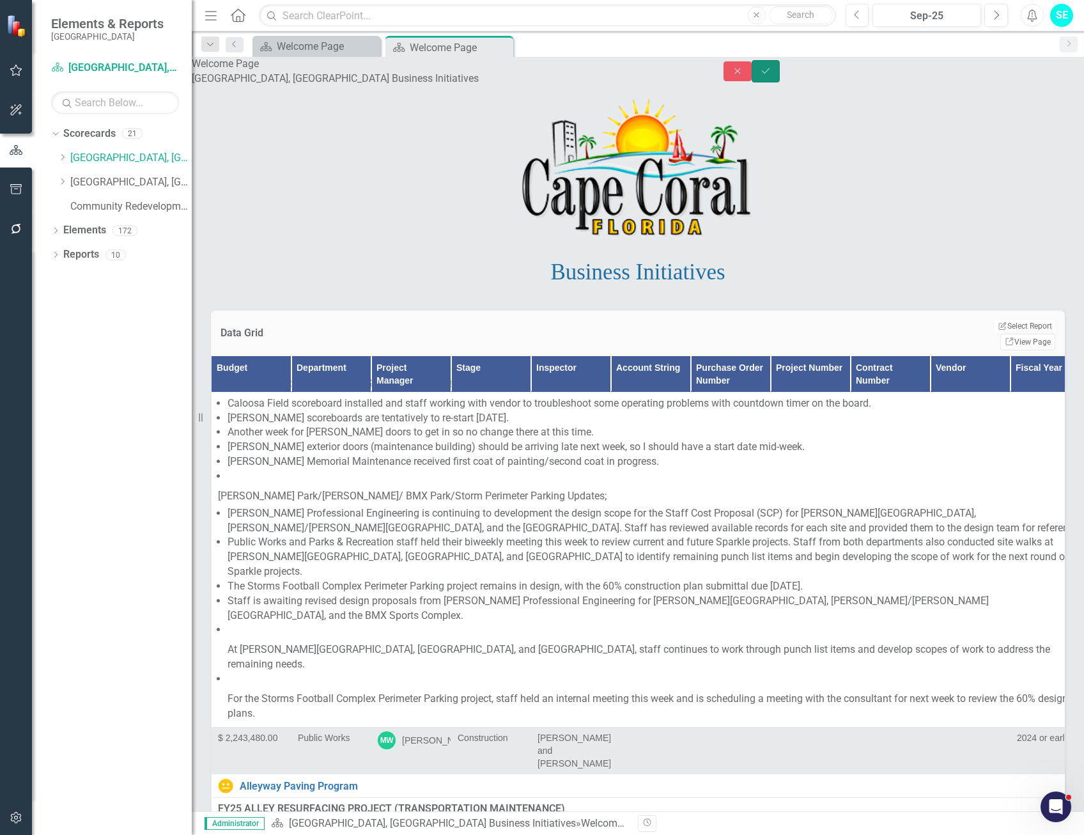
click at [780, 74] on button "Save" at bounding box center [766, 71] width 28 height 22
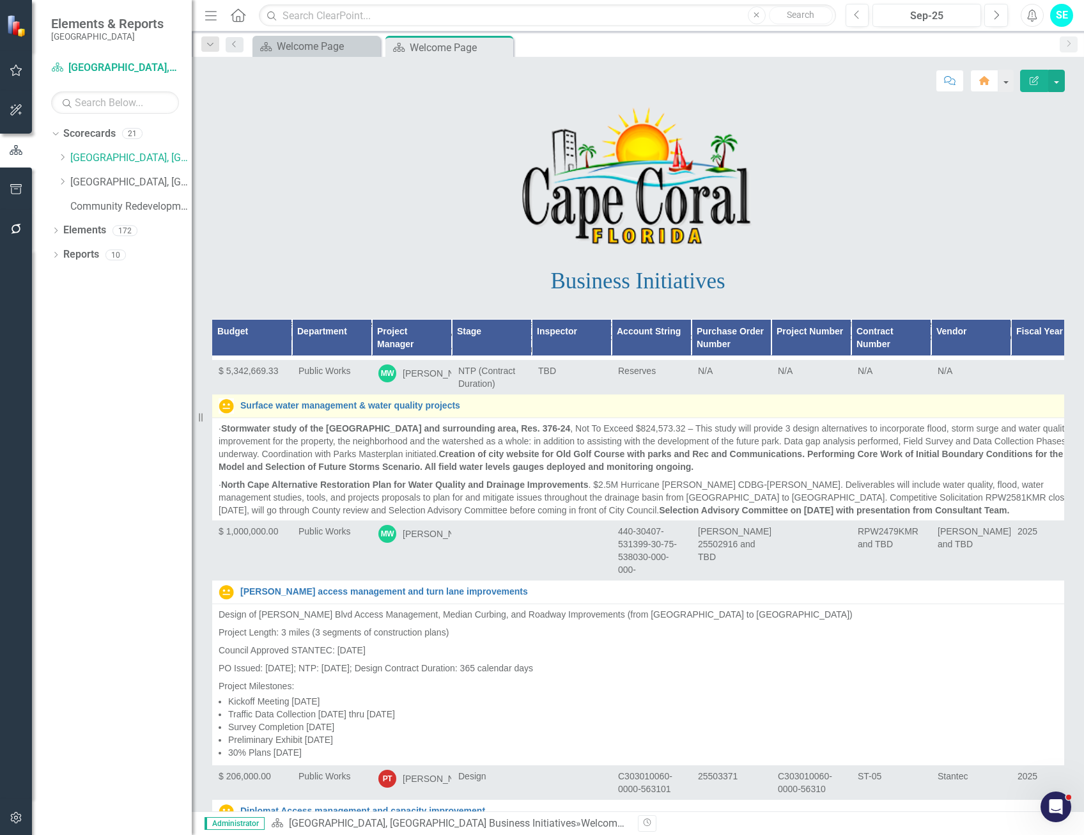
scroll to position [7033, 0]
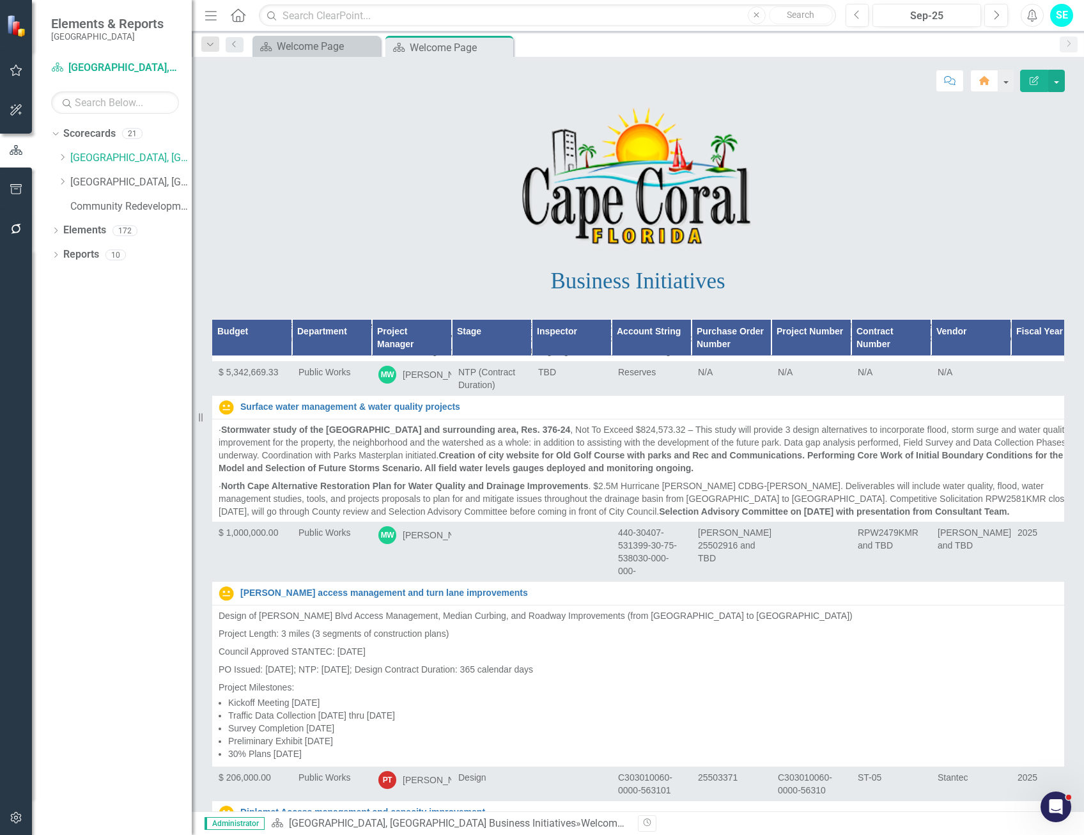
click at [224, 311] on img at bounding box center [226, 302] width 15 height 15
click at [225, 311] on img at bounding box center [226, 302] width 15 height 15
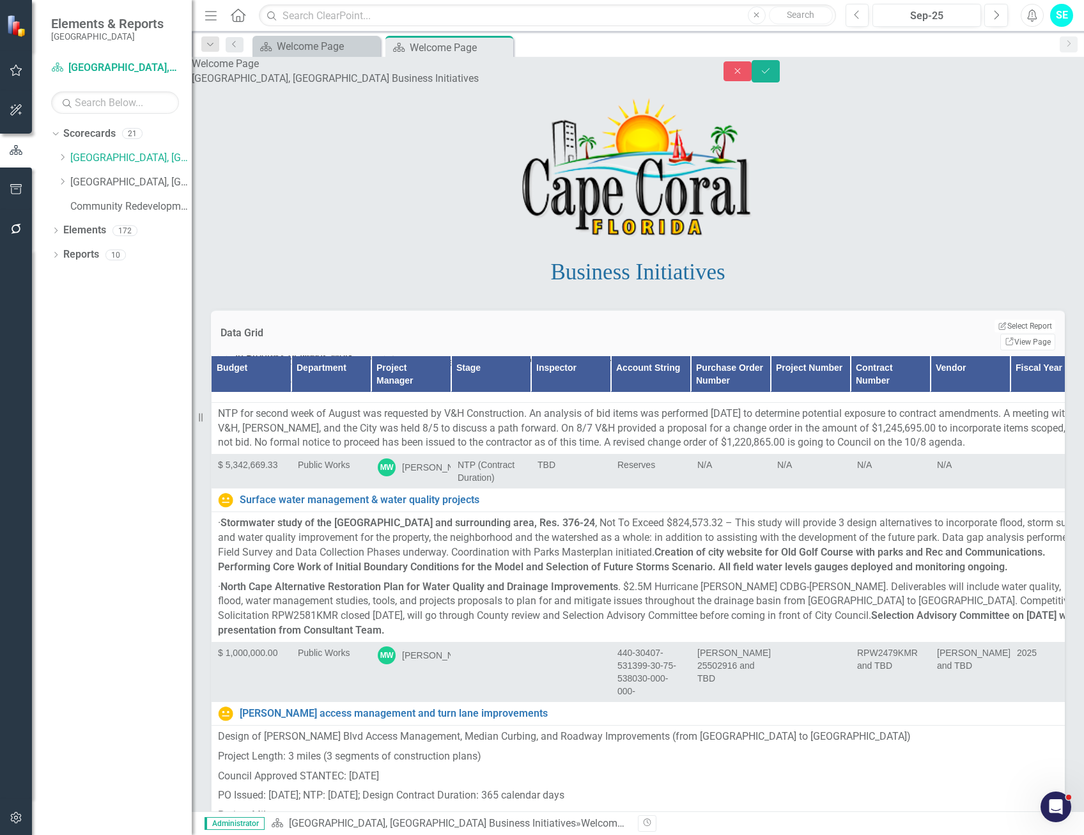
scroll to position [7672, 0]
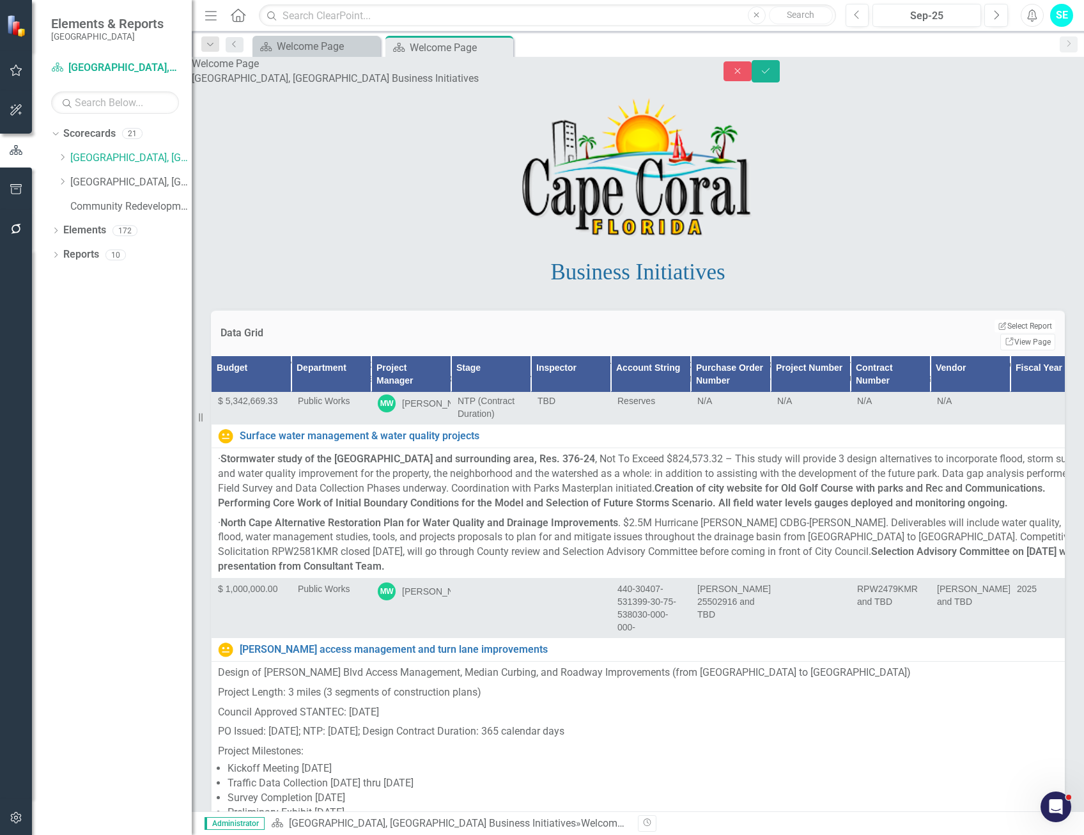
click at [366, 299] on icon "Expand" at bounding box center [372, 294] width 13 height 10
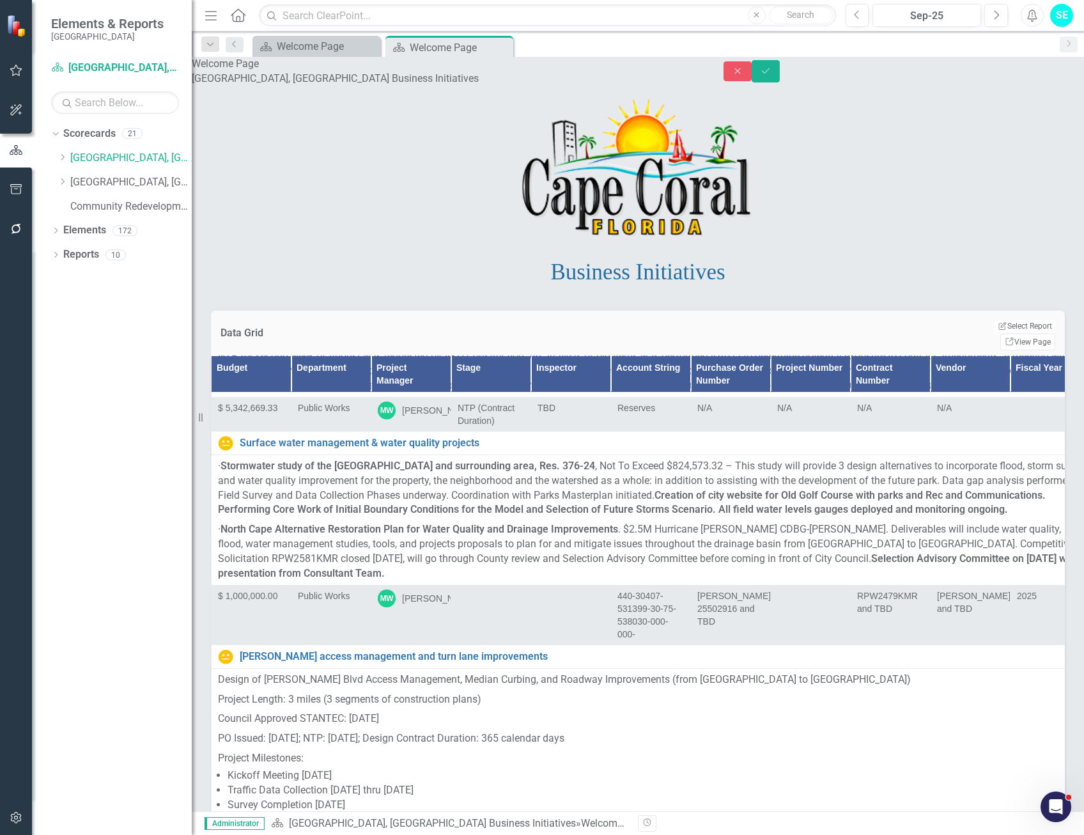
scroll to position [26, 0]
click at [780, 80] on button "Save" at bounding box center [766, 71] width 28 height 22
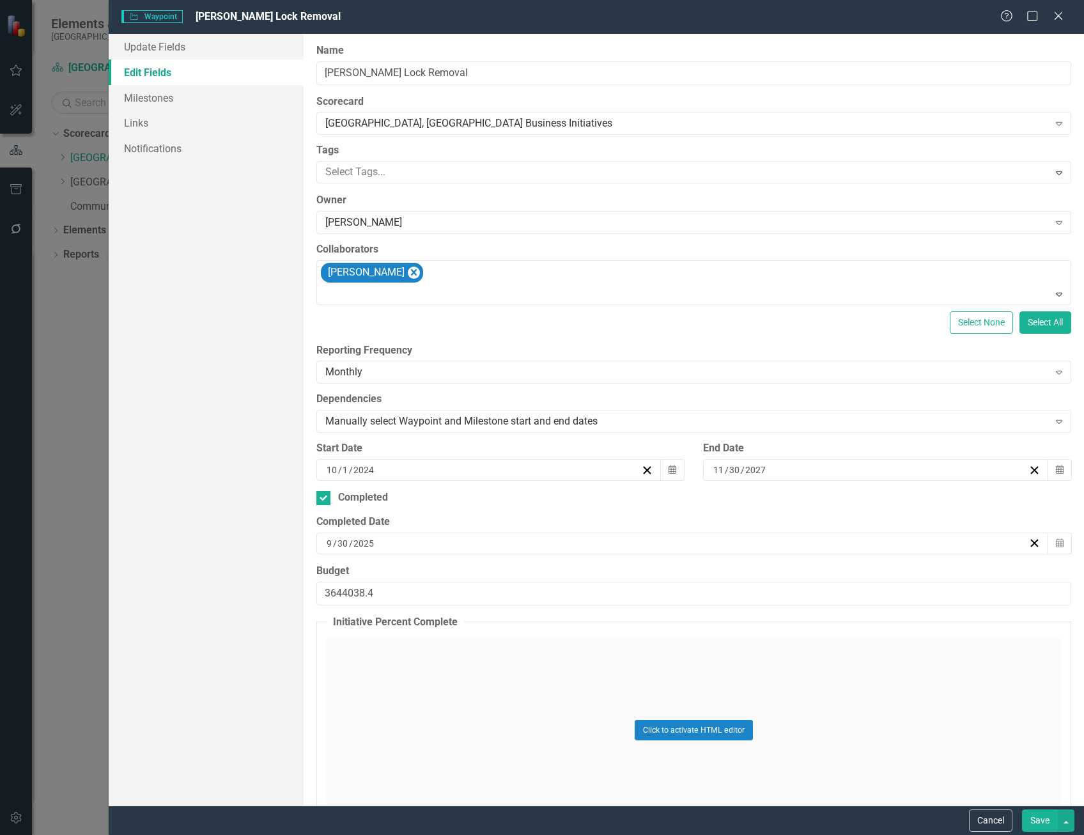
click at [1044, 816] on button "Save" at bounding box center [1040, 820] width 36 height 22
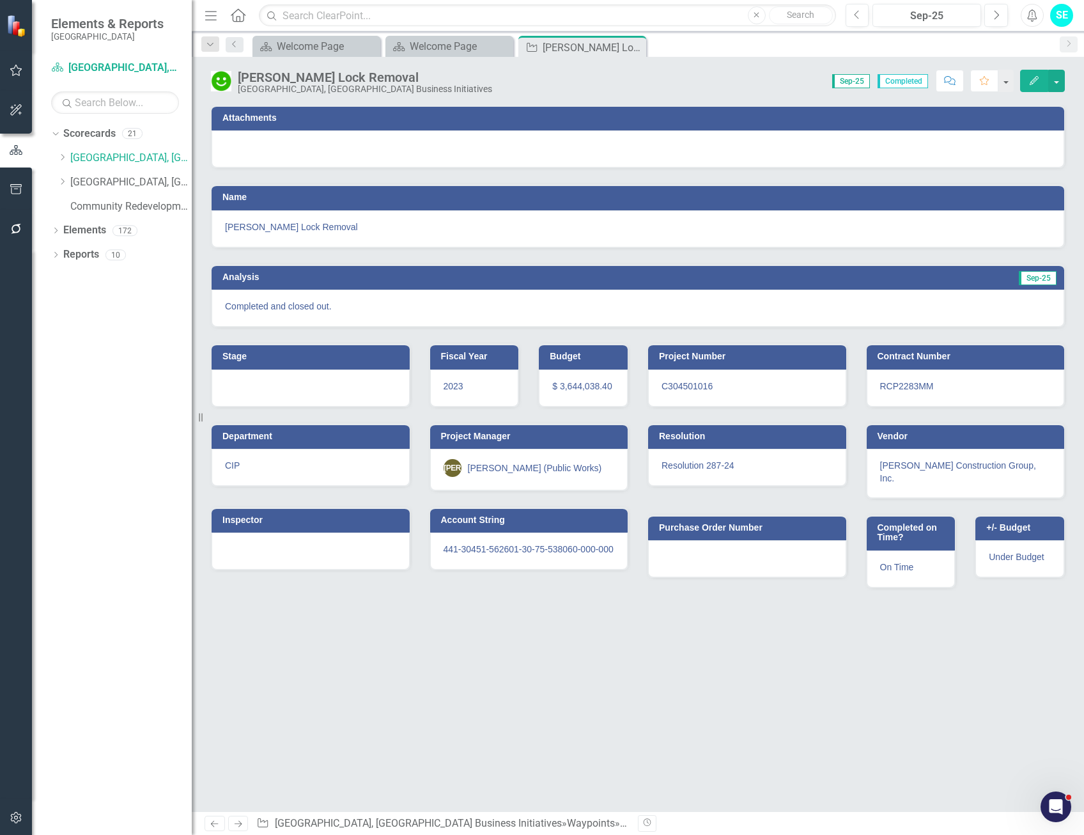
click at [653, 74] on div "Score: N/A Sep-25 Completed Comment Favorite Edit" at bounding box center [782, 81] width 566 height 22
click at [636, 45] on icon at bounding box center [634, 47] width 7 height 7
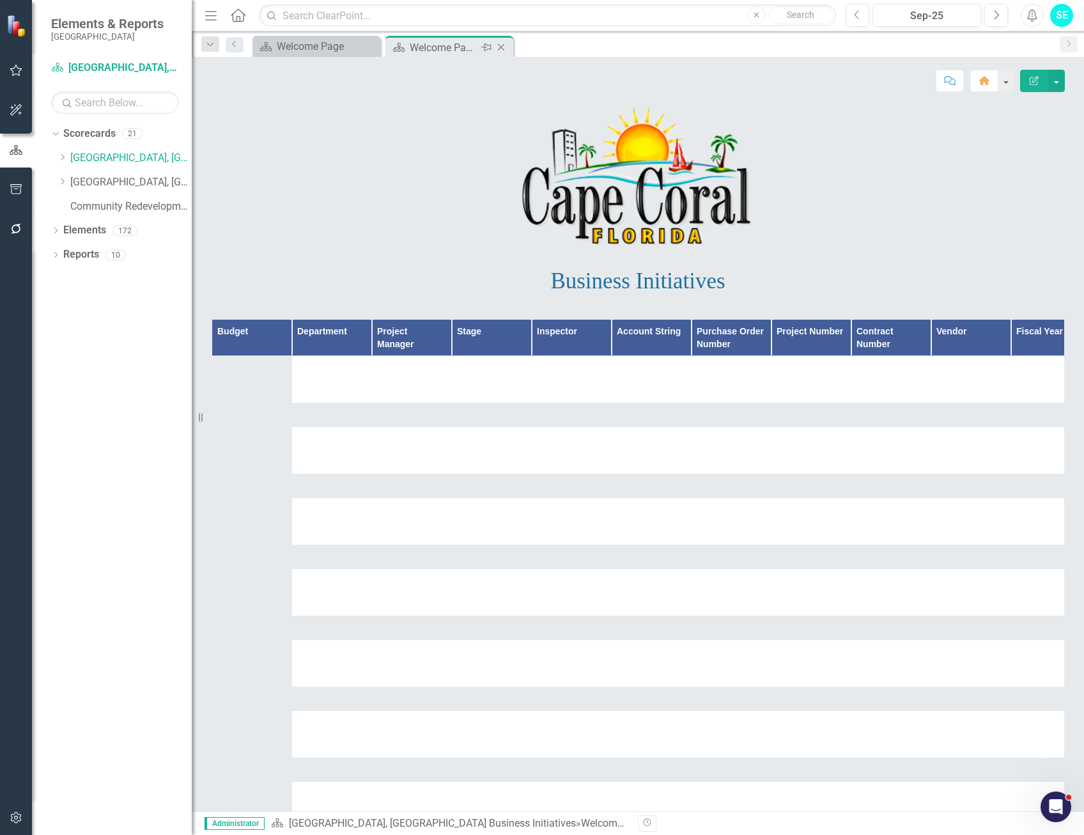
click at [467, 49] on div "Welcome Page" at bounding box center [444, 48] width 68 height 16
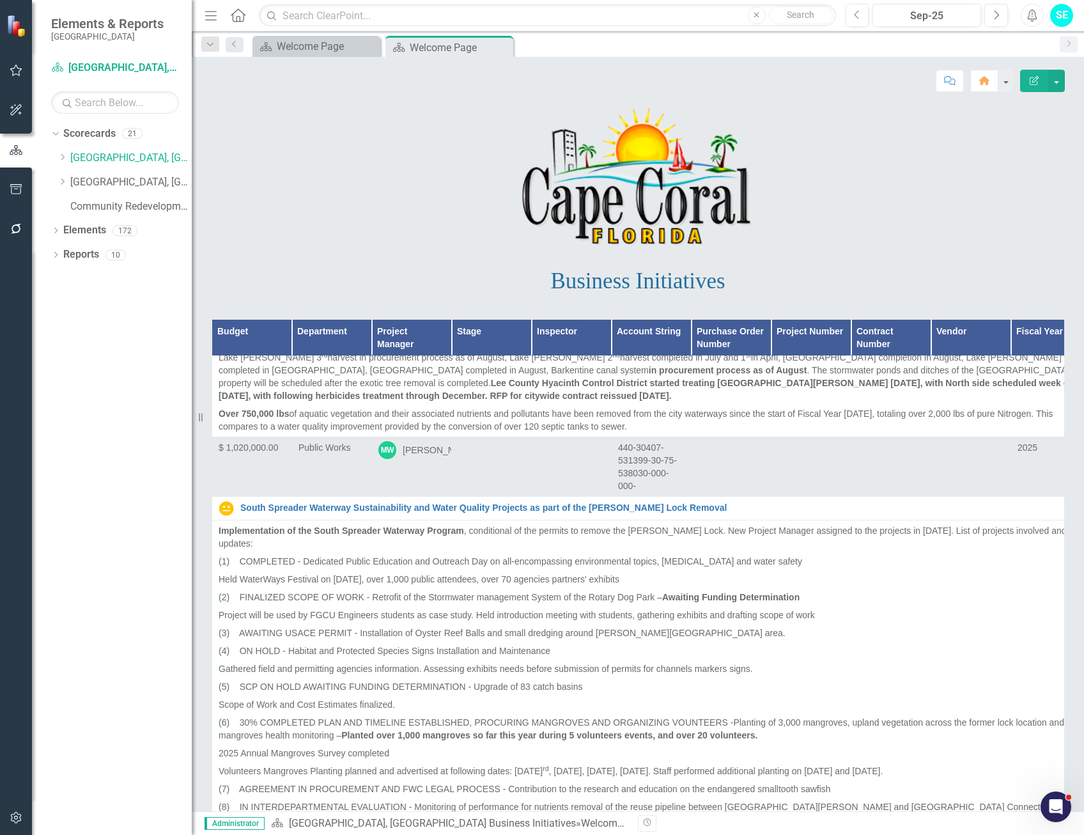
scroll to position [13234, 0]
click at [226, 198] on img at bounding box center [226, 190] width 15 height 15
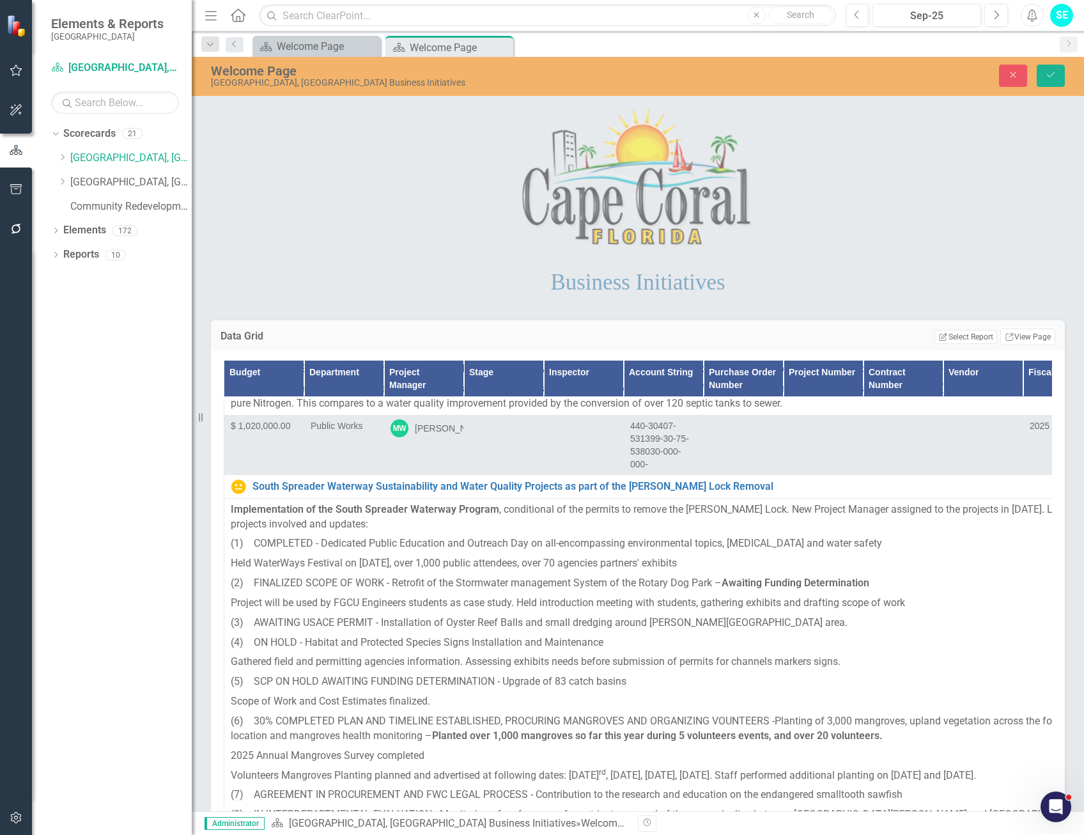
scroll to position [14513, 0]
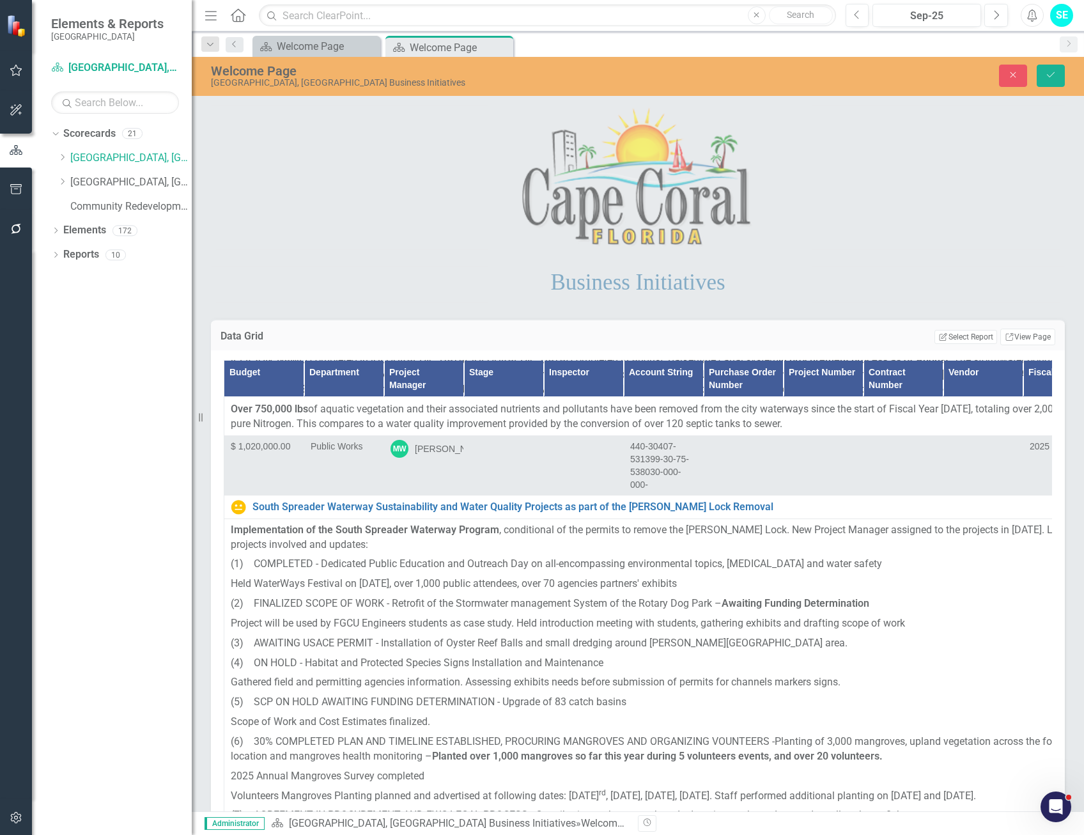
click at [243, 182] on img at bounding box center [242, 173] width 15 height 15
click at [1056, 77] on icon "Save" at bounding box center [1051, 74] width 12 height 9
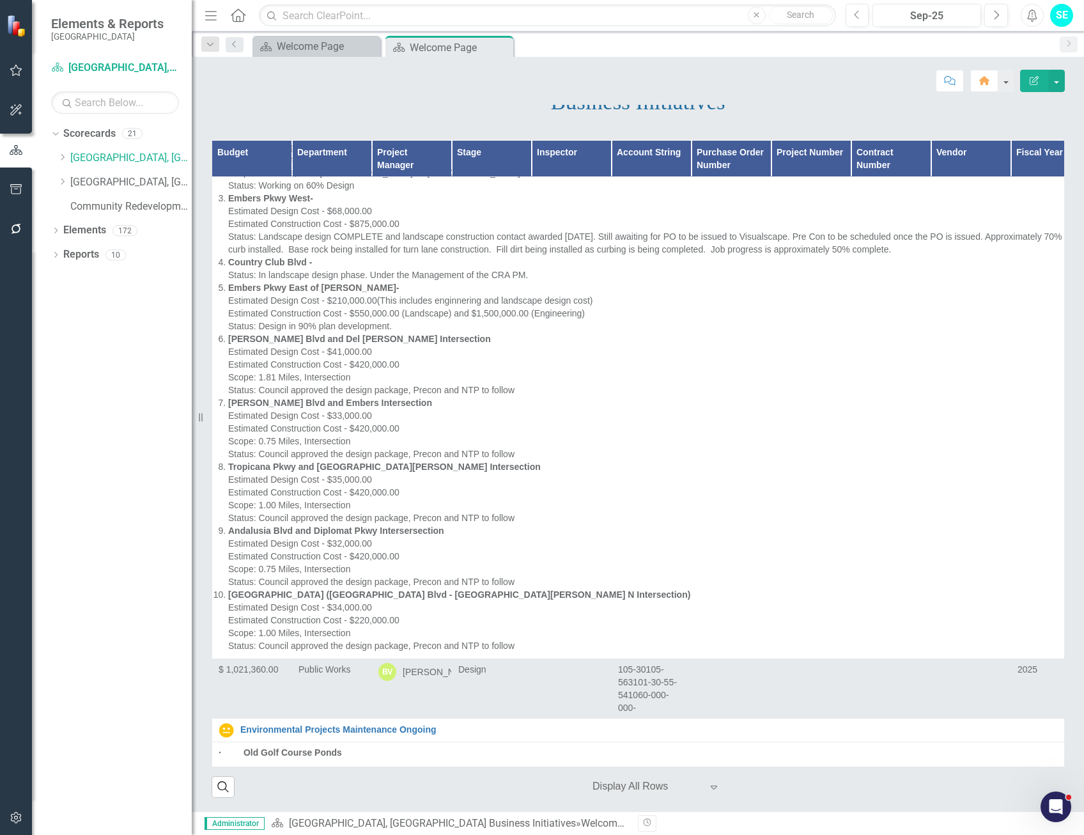
scroll to position [13874, 0]
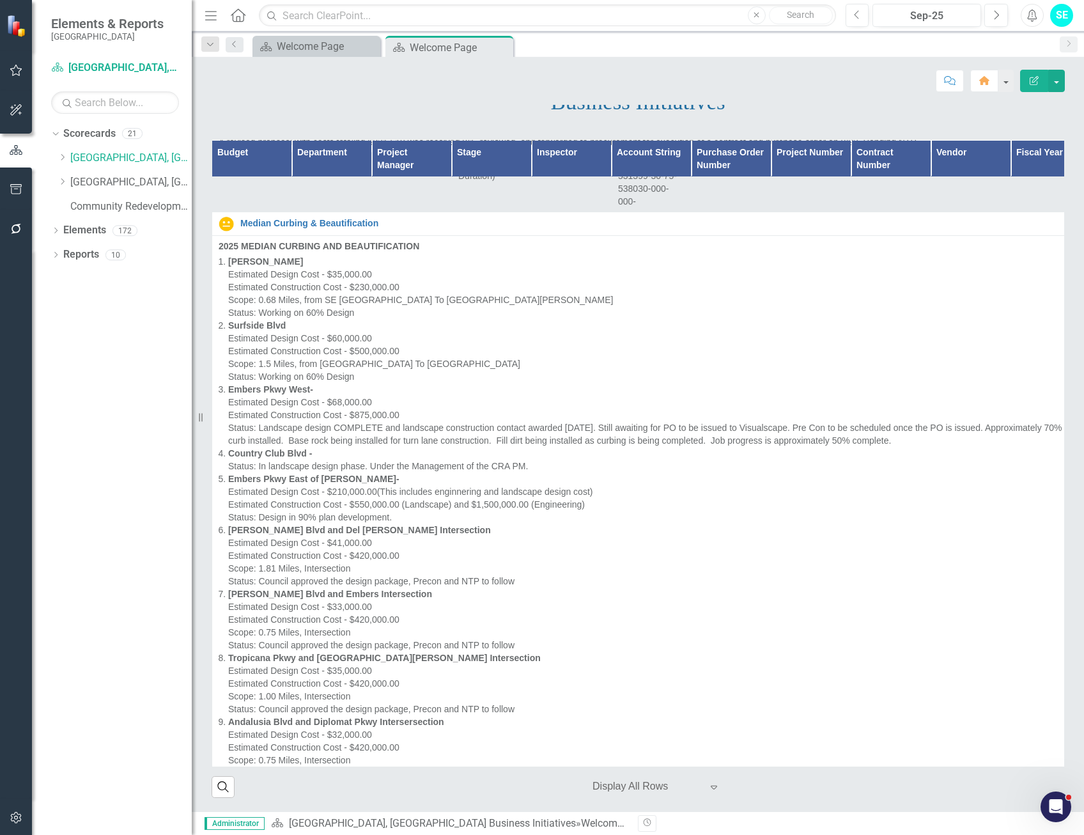
click at [224, 97] on img at bounding box center [226, 88] width 15 height 15
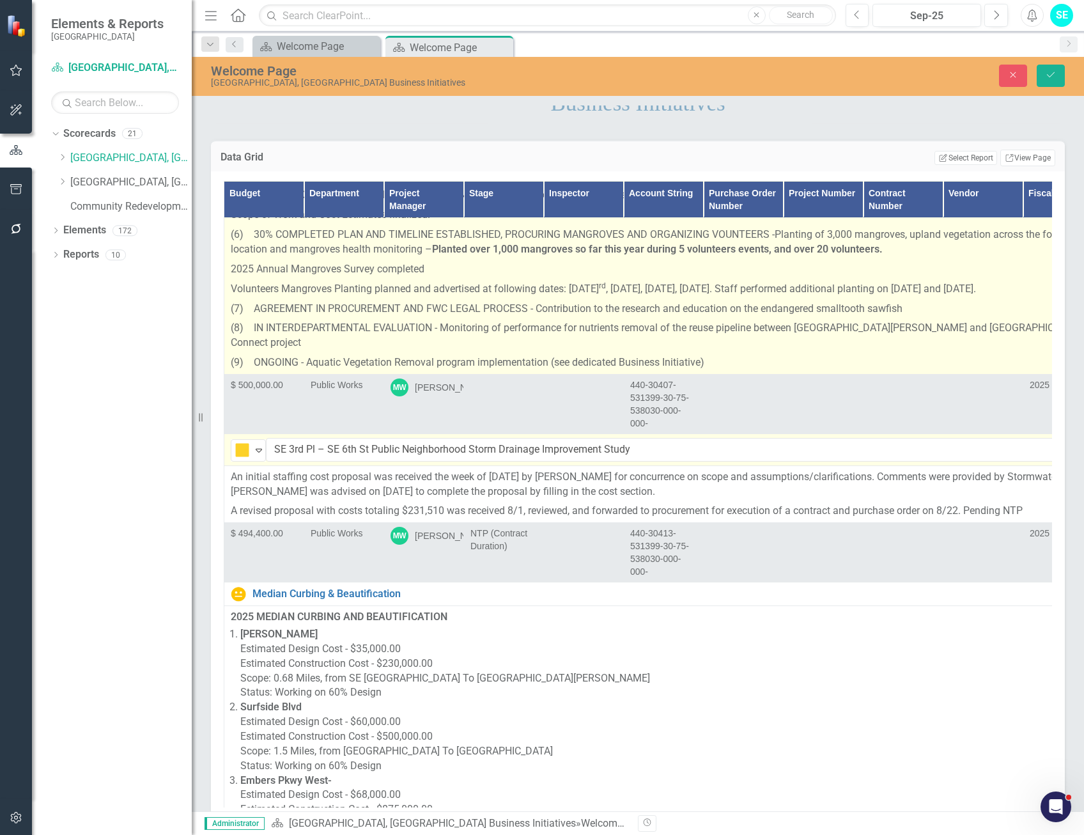
scroll to position [15088, 0]
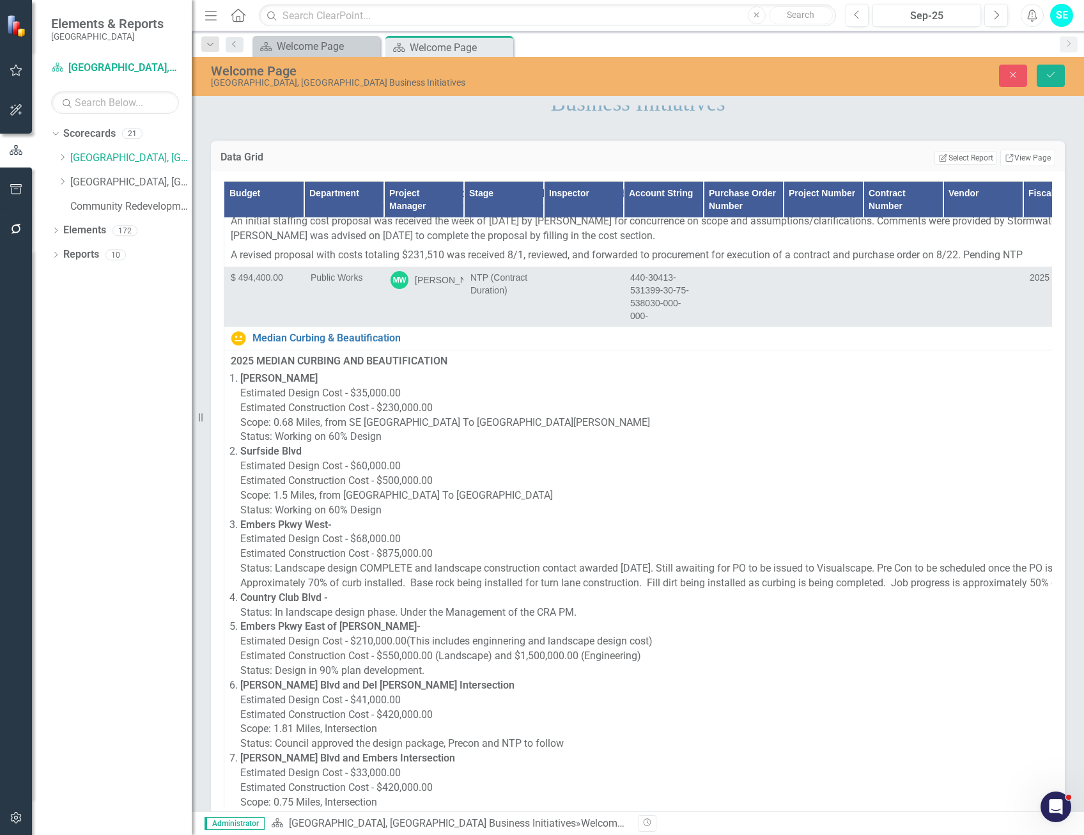
click at [249, 202] on img at bounding box center [242, 194] width 15 height 15
drag, startPoint x: 1052, startPoint y: 70, endPoint x: 511, endPoint y: 274, distance: 577.2
click at [1052, 70] on button "Save" at bounding box center [1051, 76] width 28 height 22
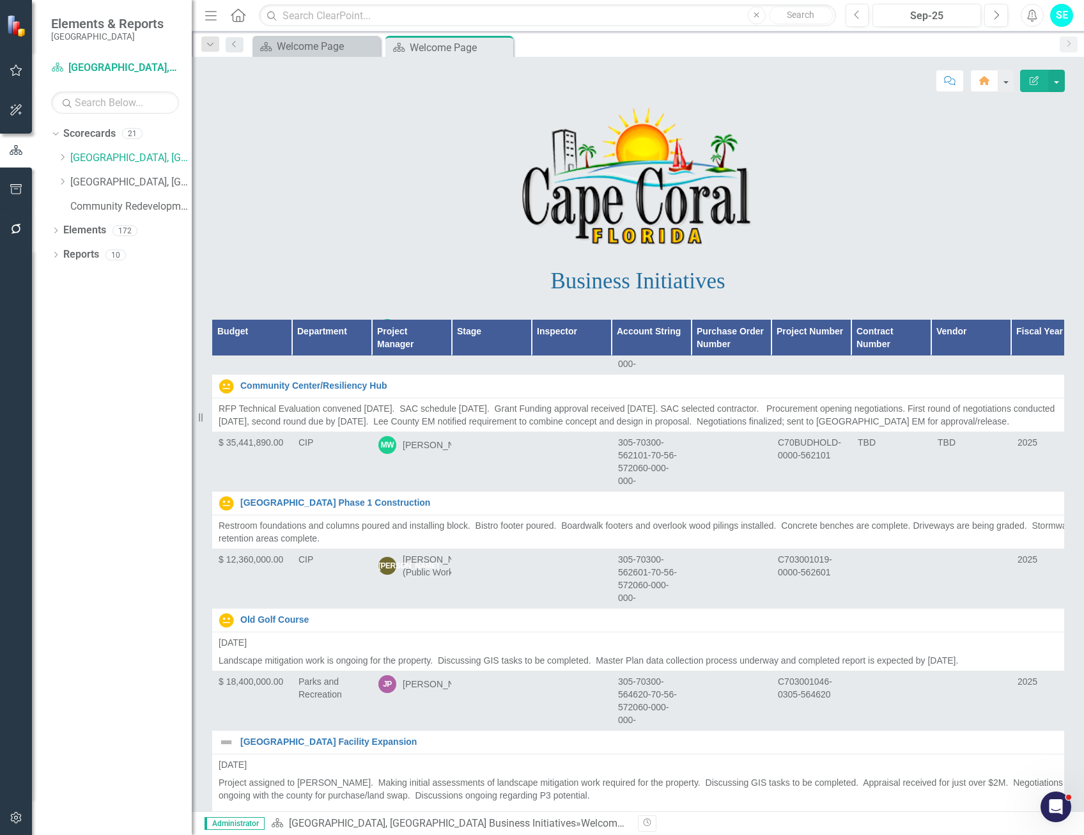
scroll to position [17070, 0]
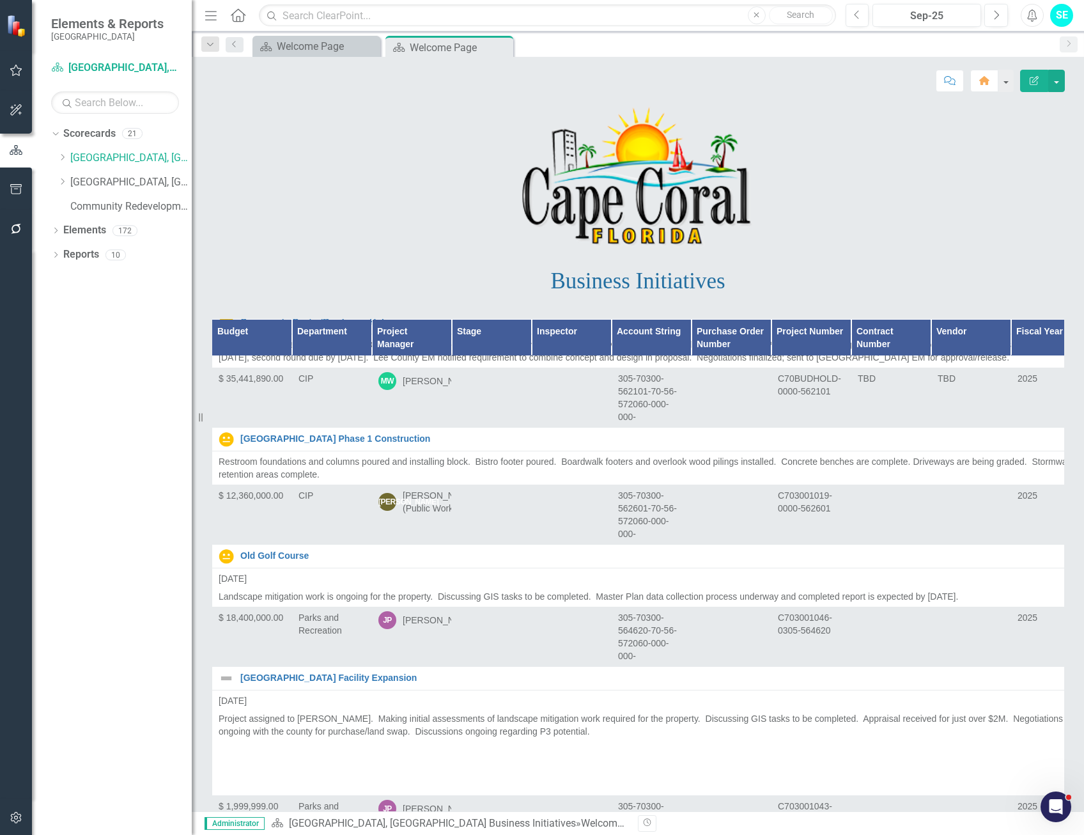
click at [270, 220] on link "Renovate Rotary building kitchen" at bounding box center [662, 215] width 844 height 10
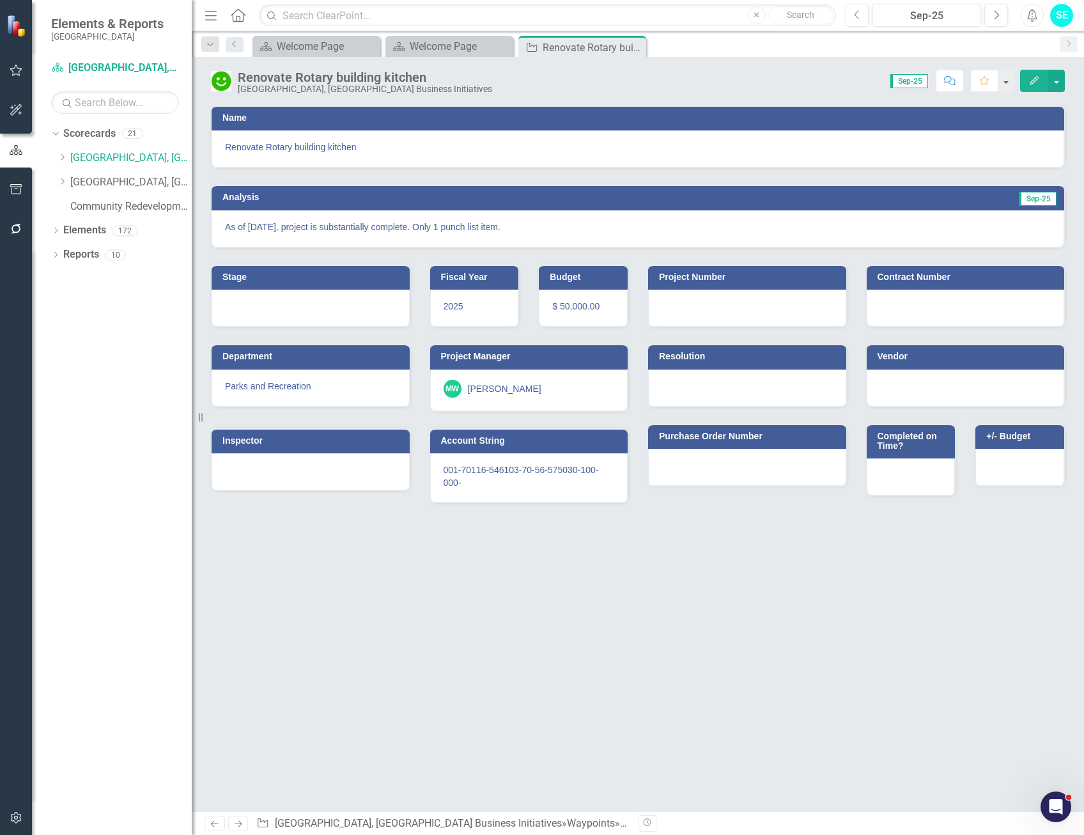
click at [1031, 82] on icon "Edit" at bounding box center [1035, 80] width 12 height 9
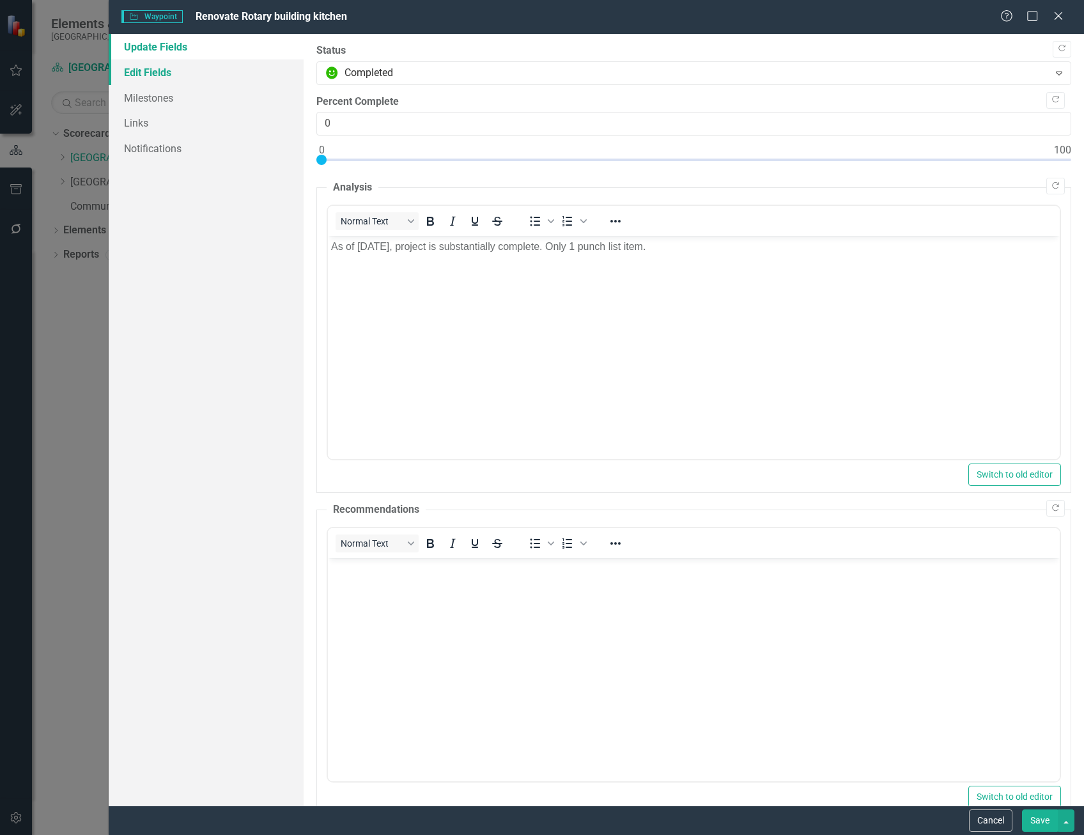
click at [168, 74] on link "Edit Fields" at bounding box center [206, 72] width 195 height 26
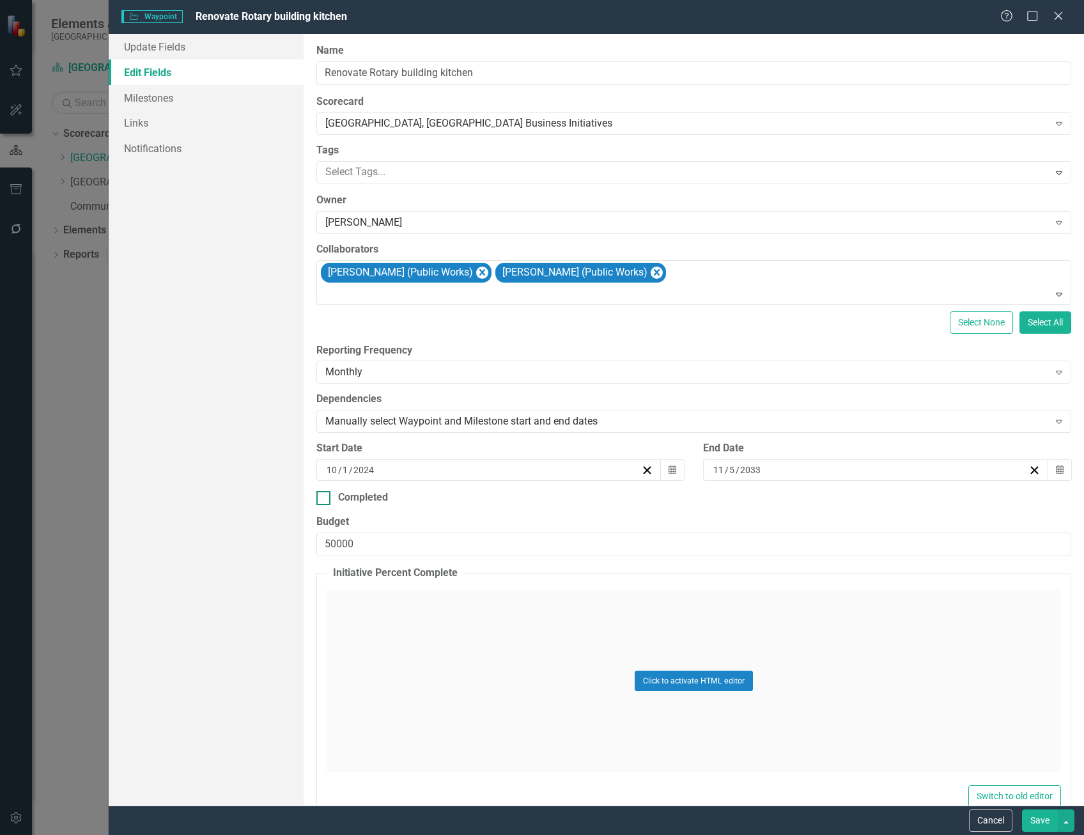
click at [322, 500] on div at bounding box center [323, 498] width 14 height 14
click at [322, 499] on input "Completed" at bounding box center [320, 495] width 8 height 8
checkbox input "true"
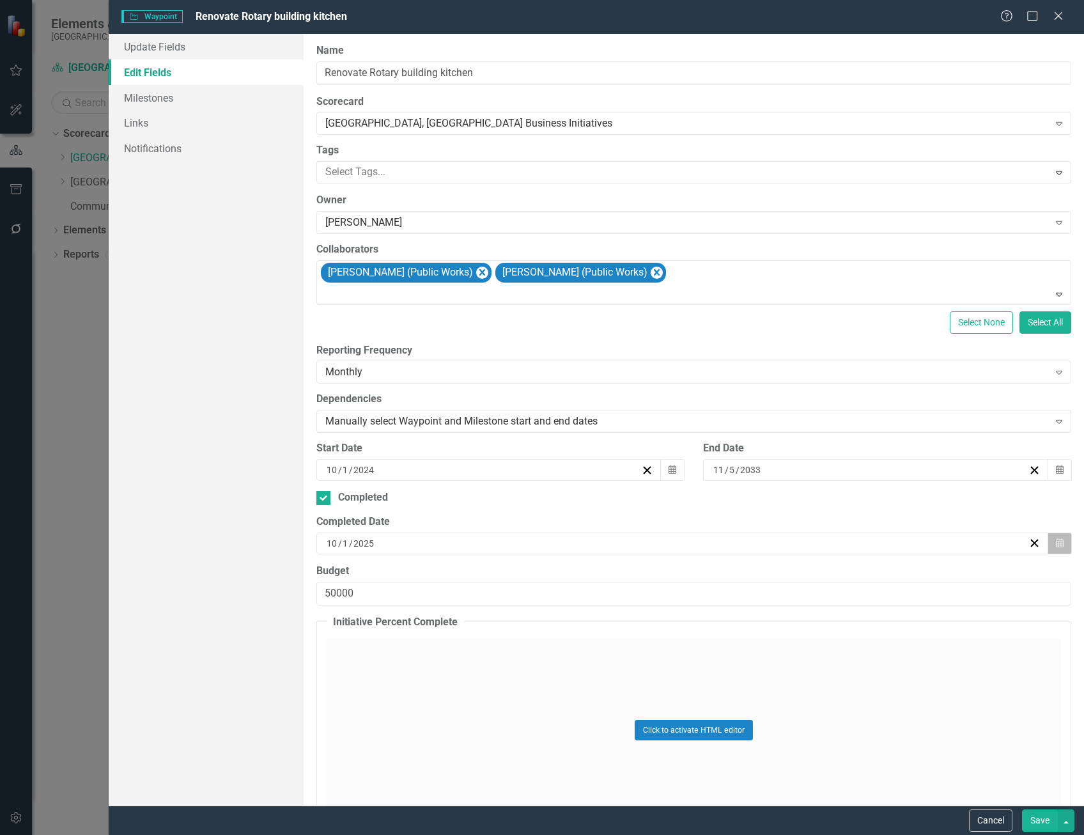
click at [1058, 545] on button "Calendar" at bounding box center [1060, 544] width 24 height 22
click at [655, 612] on button "30" at bounding box center [646, 617] width 32 height 23
click at [1042, 820] on button "Save" at bounding box center [1040, 820] width 36 height 22
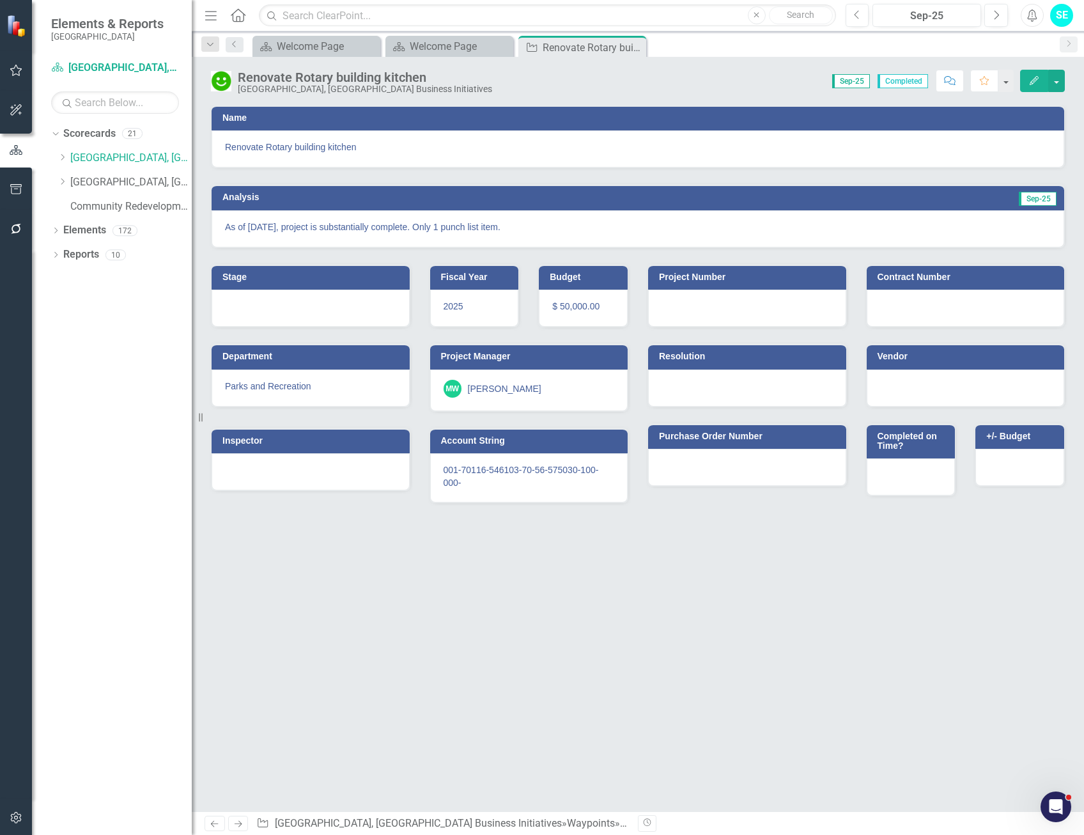
drag, startPoint x: 635, startPoint y: 47, endPoint x: 551, endPoint y: 48, distance: 83.8
click at [0, 0] on icon "Close" at bounding box center [0, 0] width 0 height 0
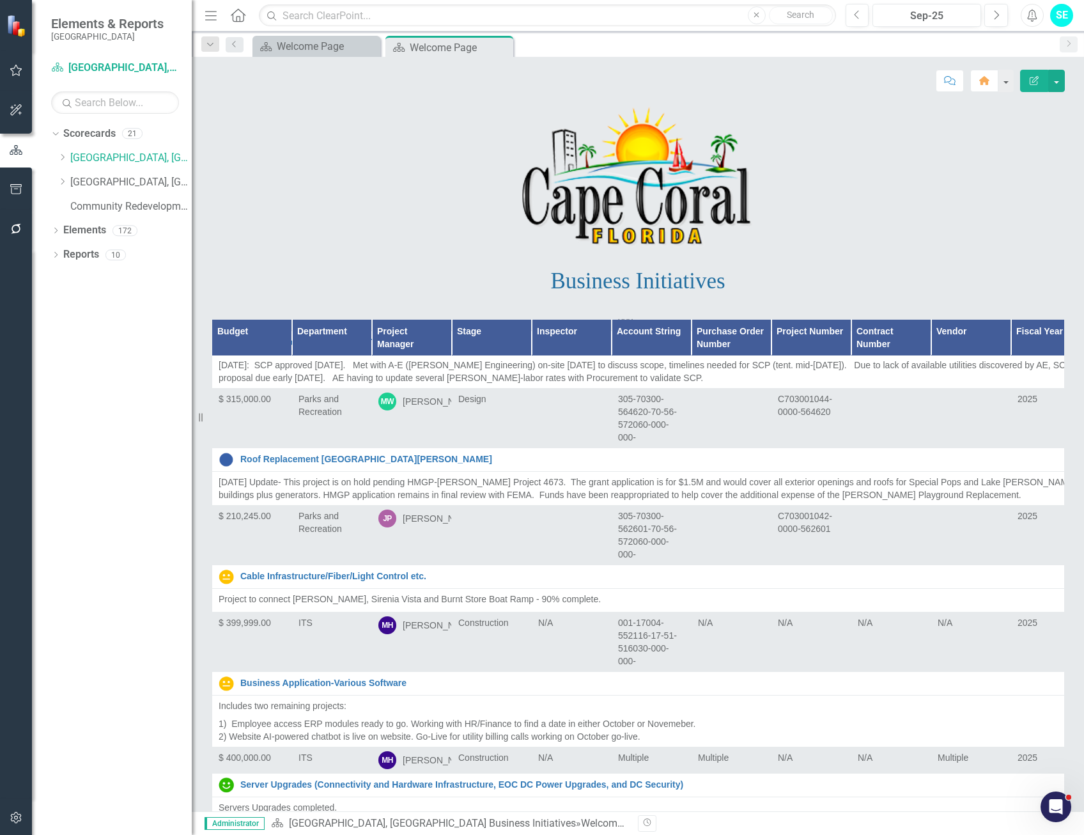
scroll to position [17582, 0]
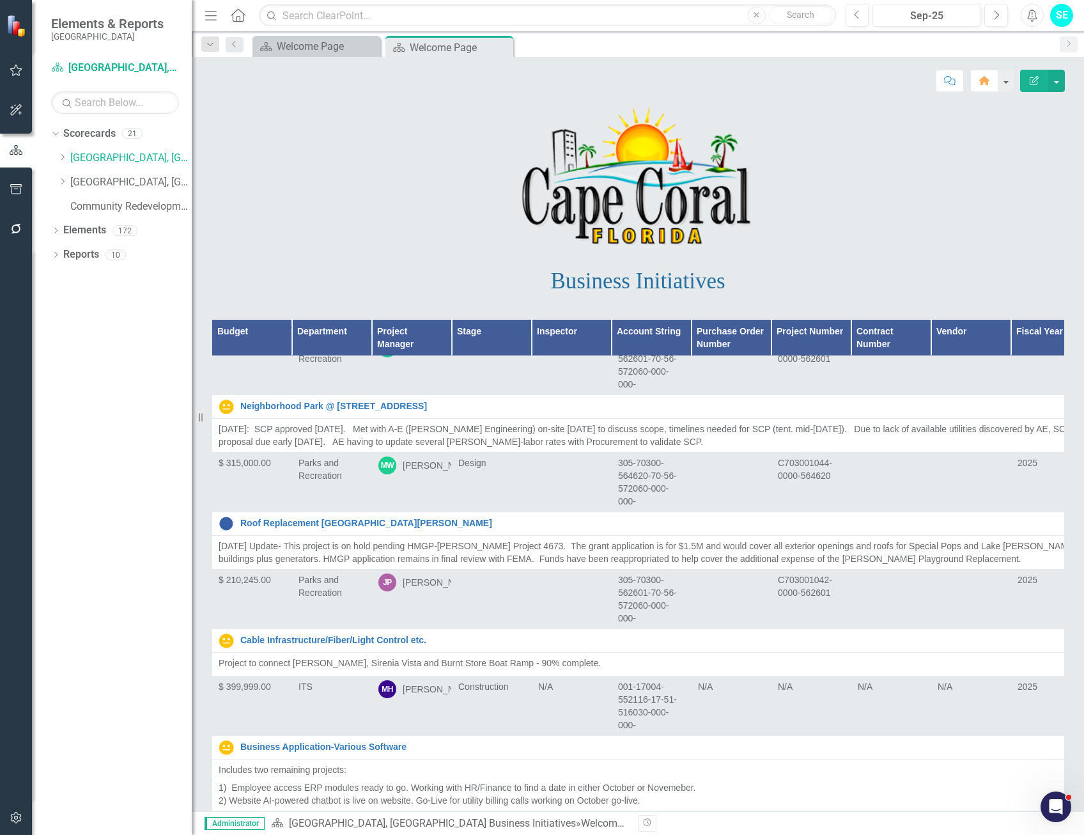
click at [315, 253] on link "Roof Replacement [GEOGRAPHIC_DATA]" at bounding box center [662, 249] width 844 height 10
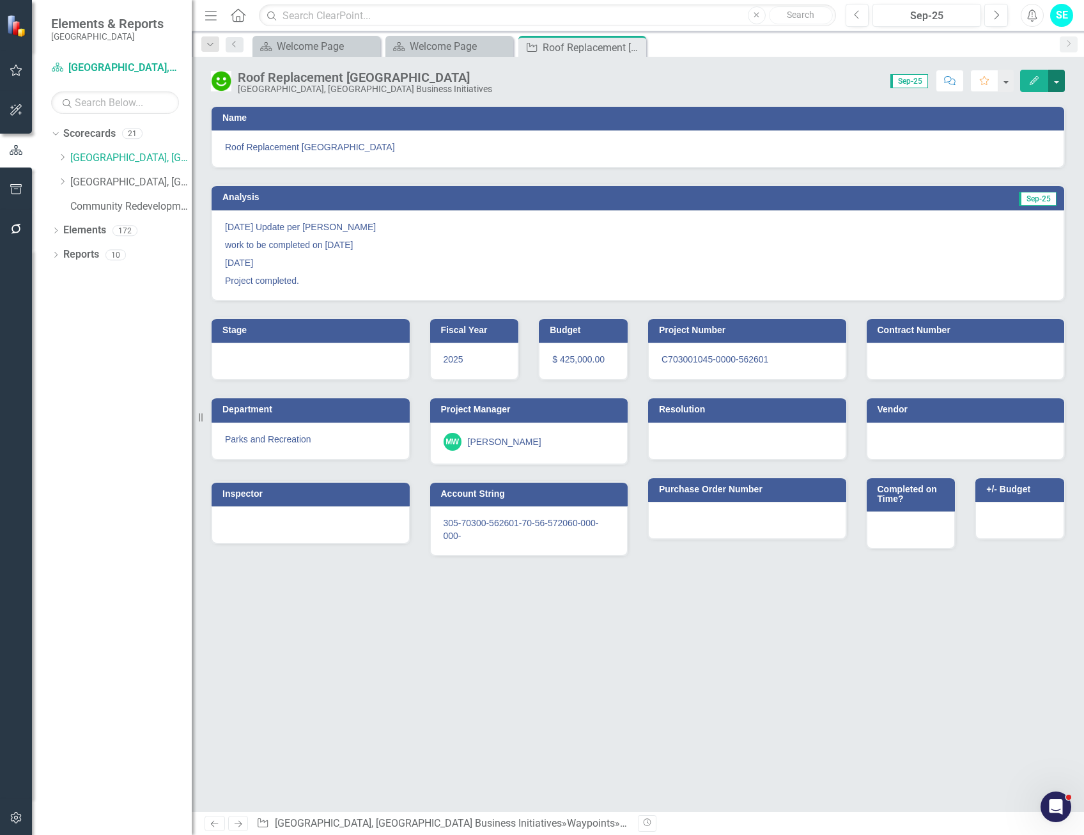
click at [1059, 80] on button "button" at bounding box center [1057, 81] width 17 height 22
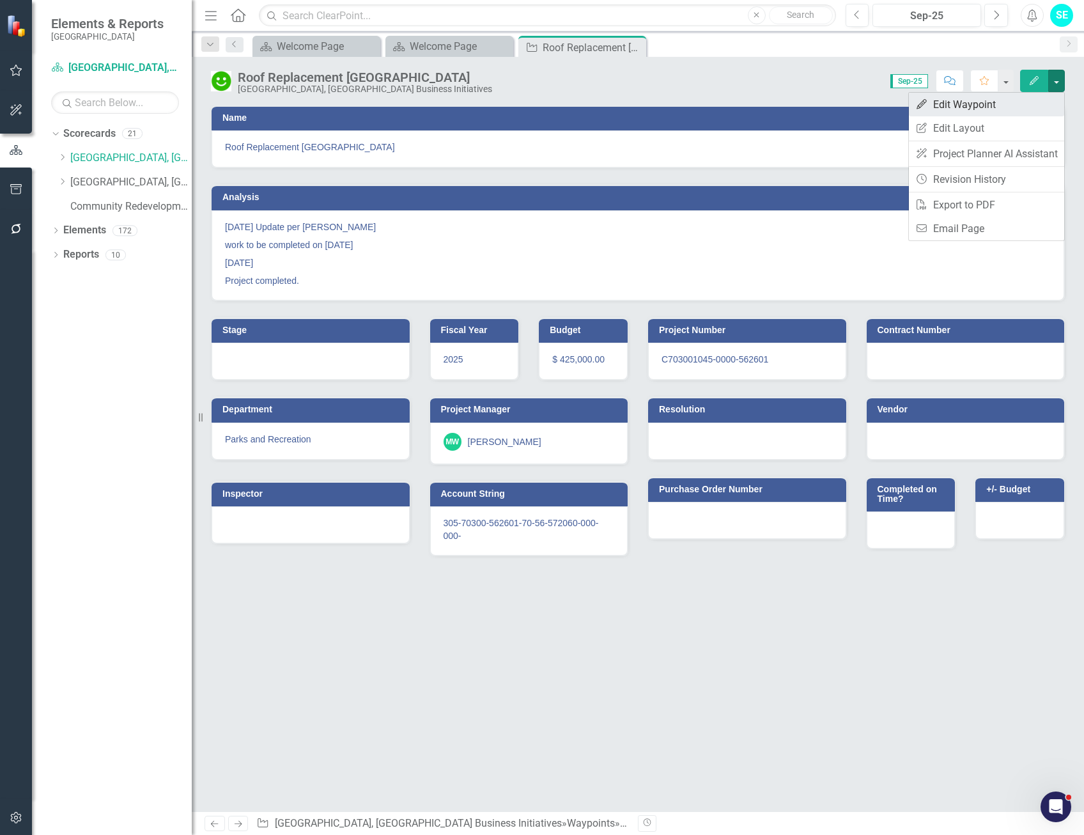
click at [983, 99] on link "Edit Edit Waypoint" at bounding box center [986, 105] width 155 height 24
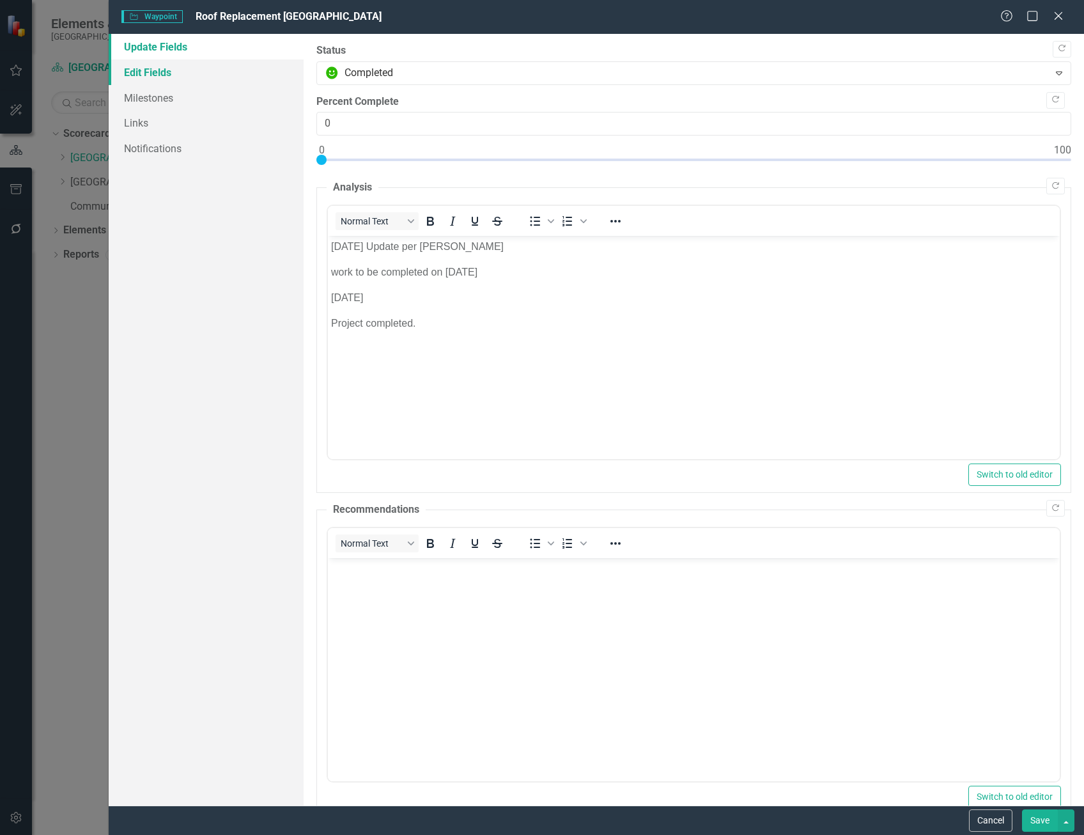
click at [171, 72] on link "Edit Fields" at bounding box center [206, 72] width 195 height 26
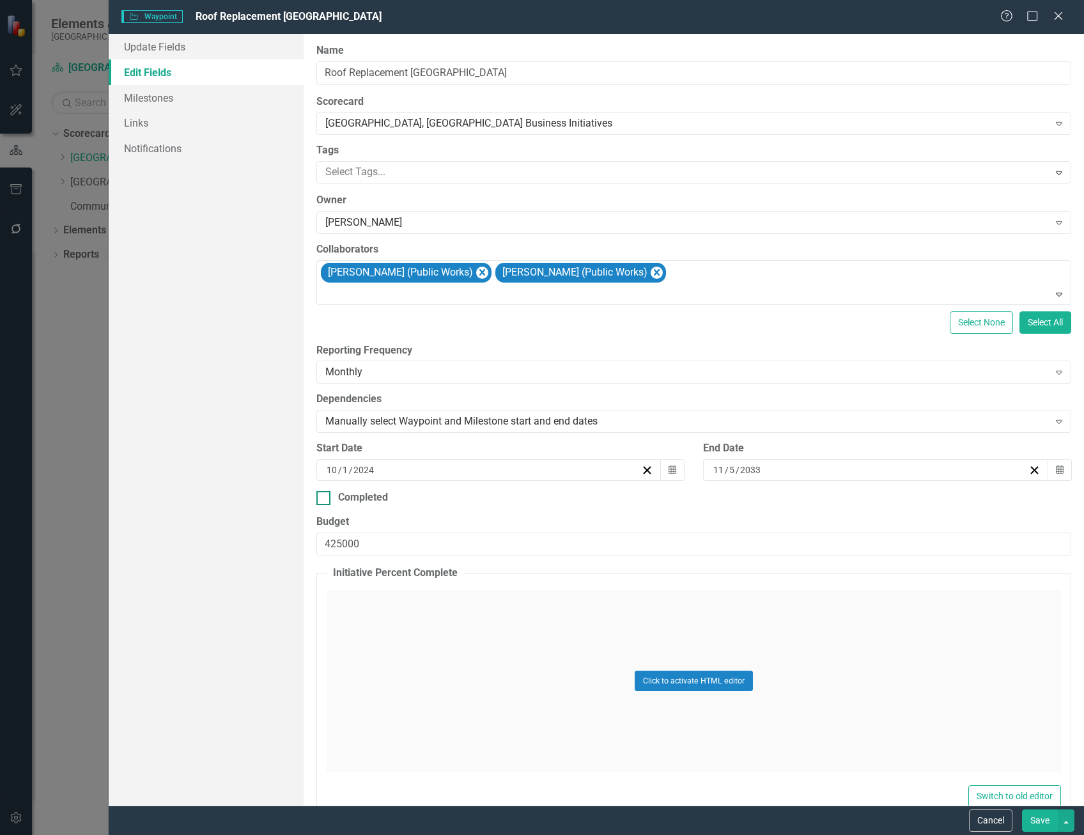
click at [327, 494] on div at bounding box center [323, 498] width 14 height 14
click at [325, 494] on input "Completed" at bounding box center [320, 495] width 8 height 8
checkbox input "true"
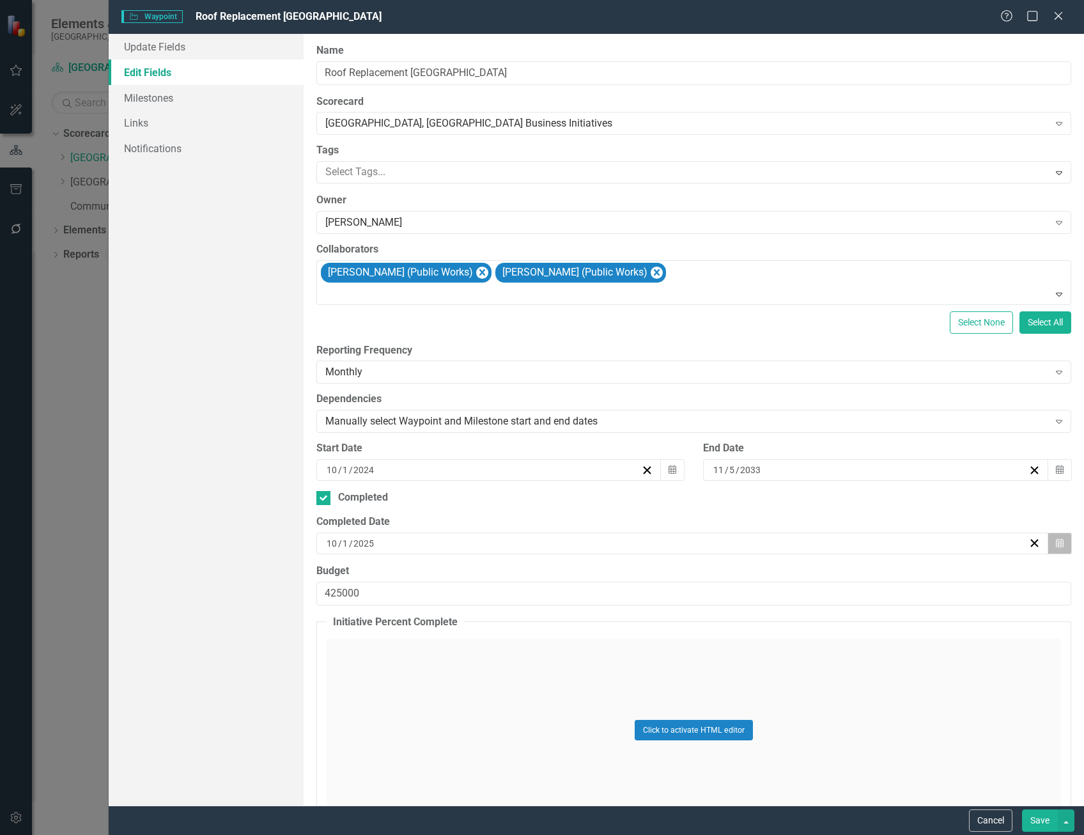
click at [1048, 545] on button "Calendar" at bounding box center [1060, 544] width 24 height 22
click at [647, 615] on abbr "30" at bounding box center [646, 617] width 10 height 10
click at [1039, 821] on button "Save" at bounding box center [1040, 820] width 36 height 22
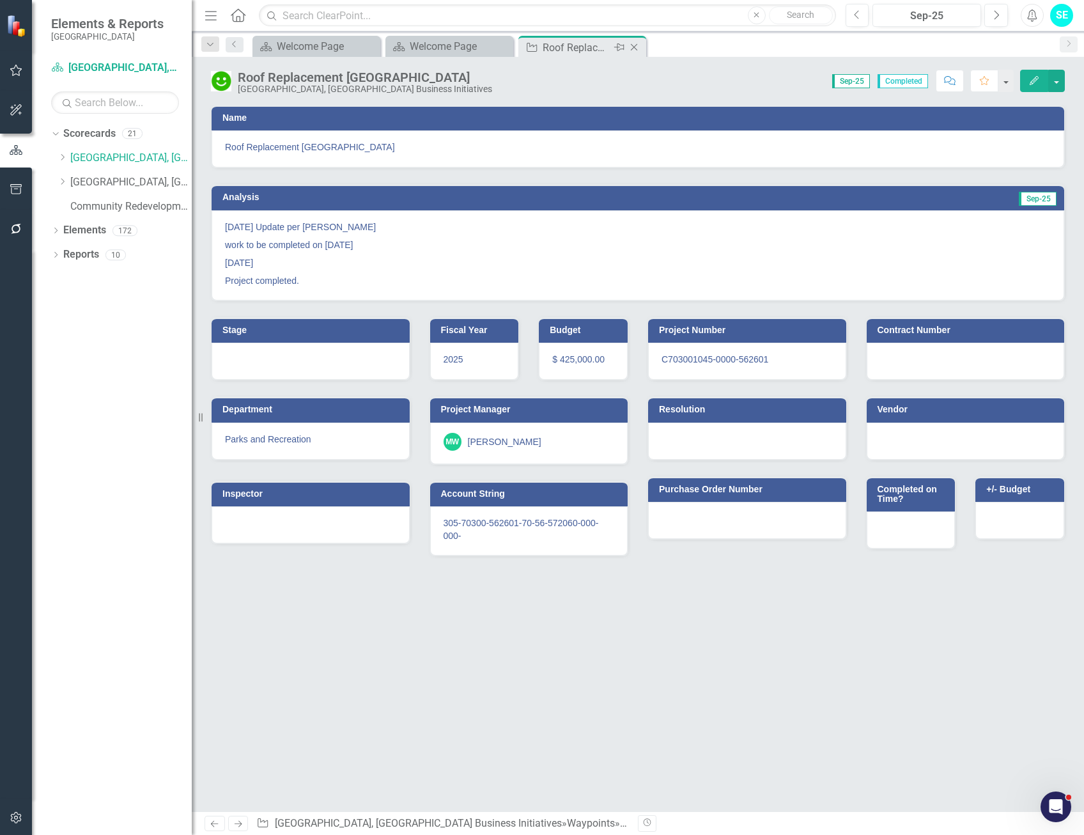
click at [633, 48] on icon "Close" at bounding box center [634, 47] width 13 height 10
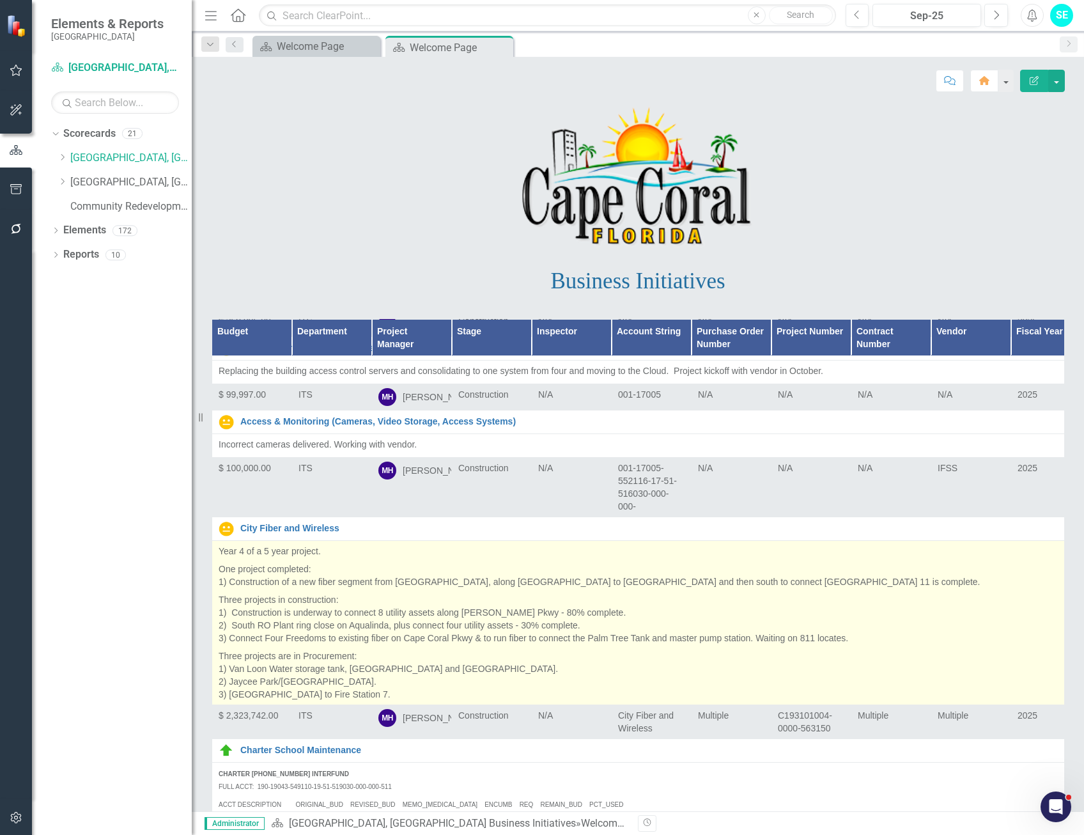
scroll to position [17965, 0]
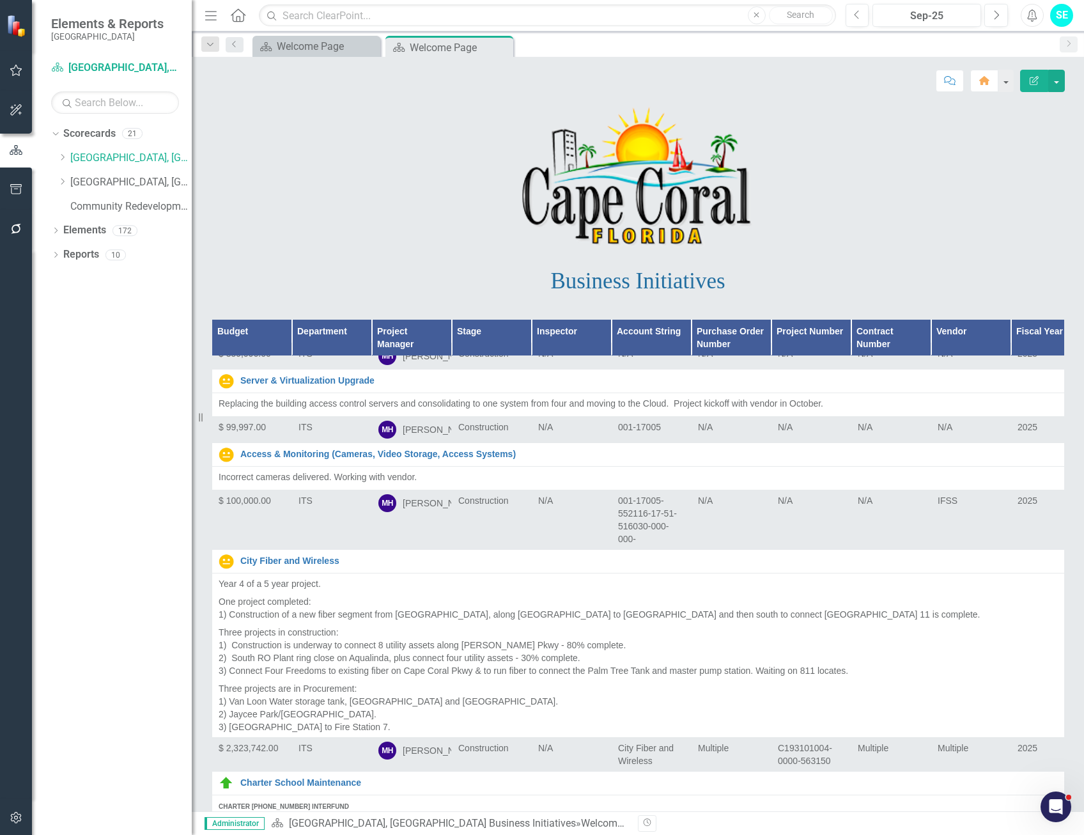
click at [325, 312] on link "Server Upgrades (Connectivity and Hardware Infrastructure, EOC DC Power Upgrade…" at bounding box center [662, 307] width 844 height 10
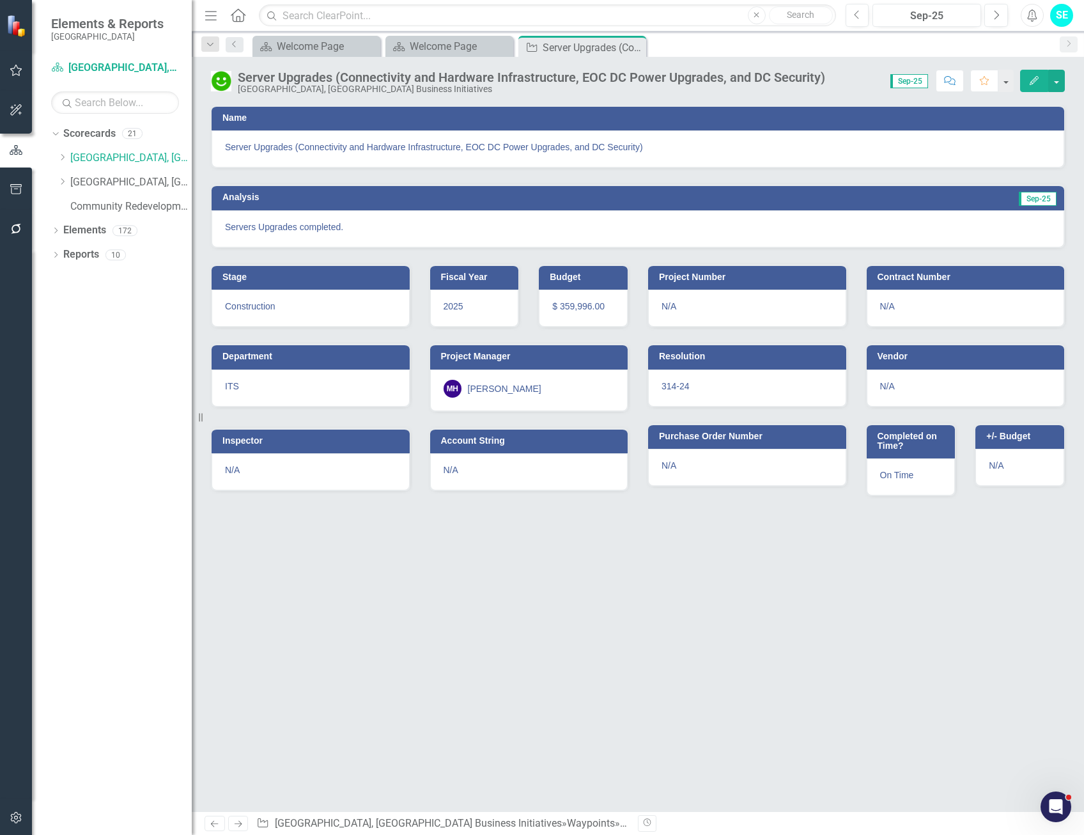
click at [1044, 84] on button "Edit" at bounding box center [1034, 81] width 28 height 22
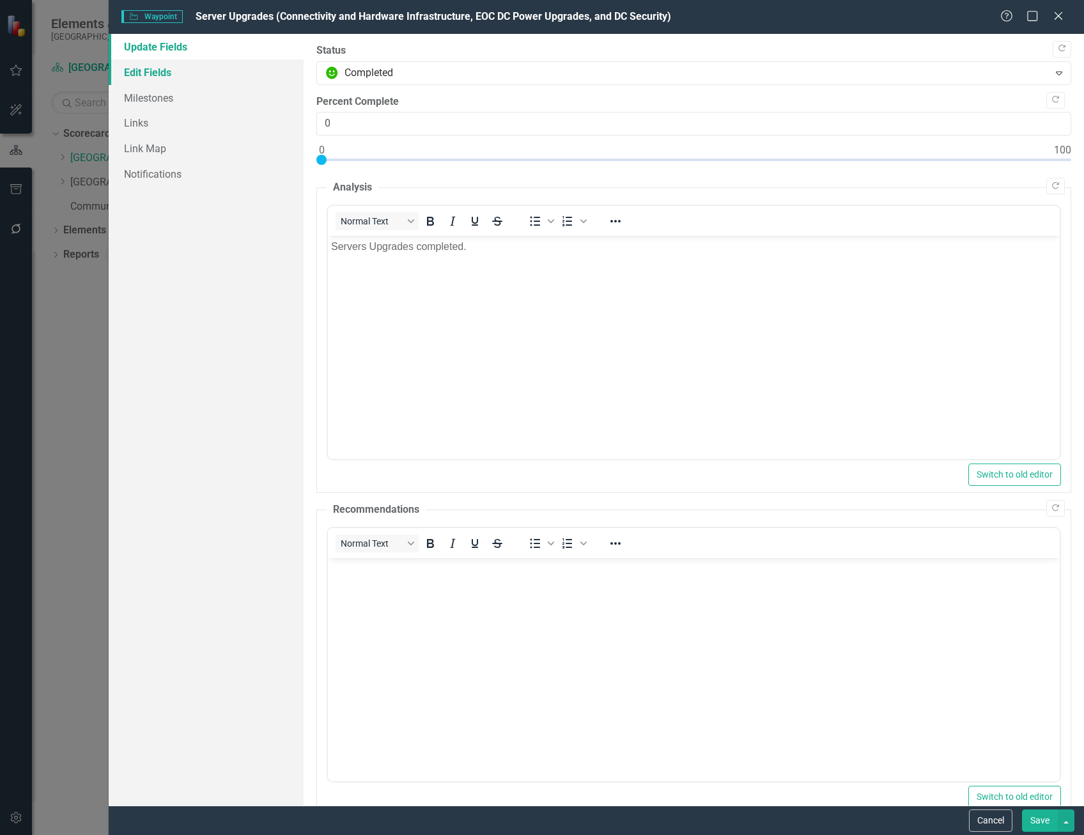
click at [158, 75] on link "Edit Fields" at bounding box center [206, 72] width 195 height 26
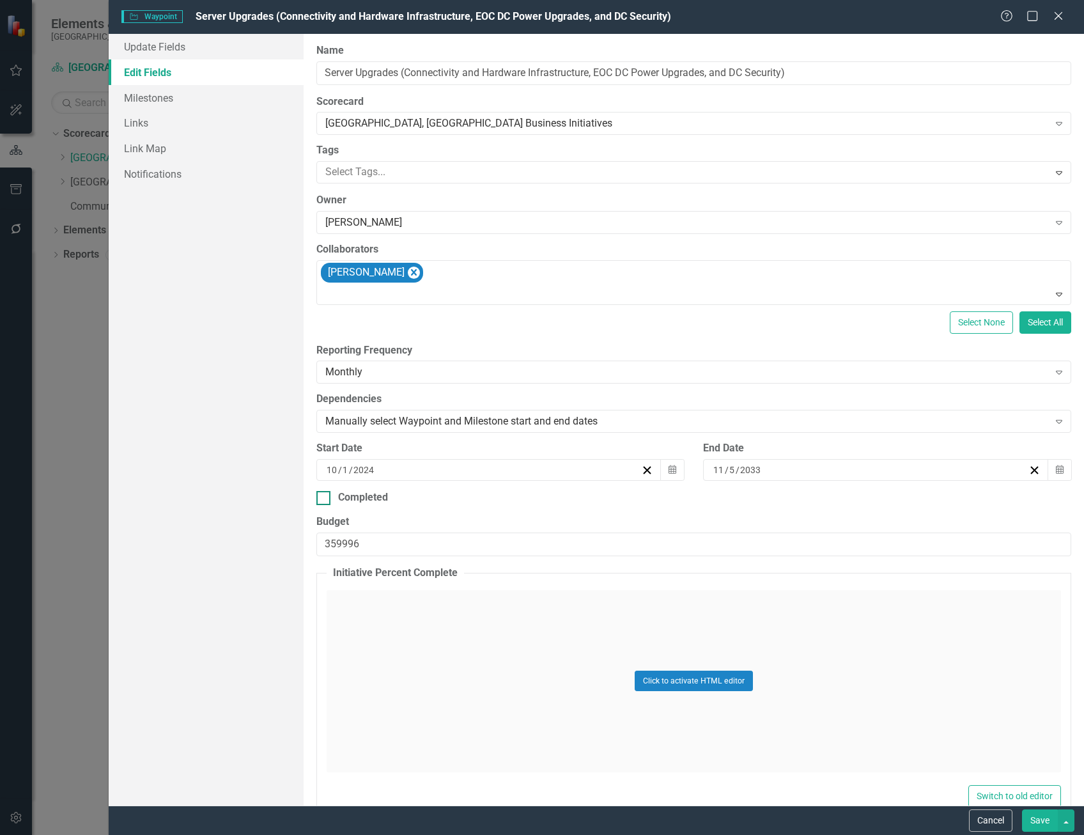
drag, startPoint x: 320, startPoint y: 499, endPoint x: 329, endPoint y: 504, distance: 10.6
click at [320, 500] on div at bounding box center [323, 498] width 14 height 14
click at [320, 499] on input "Completed" at bounding box center [320, 495] width 8 height 8
checkbox input "true"
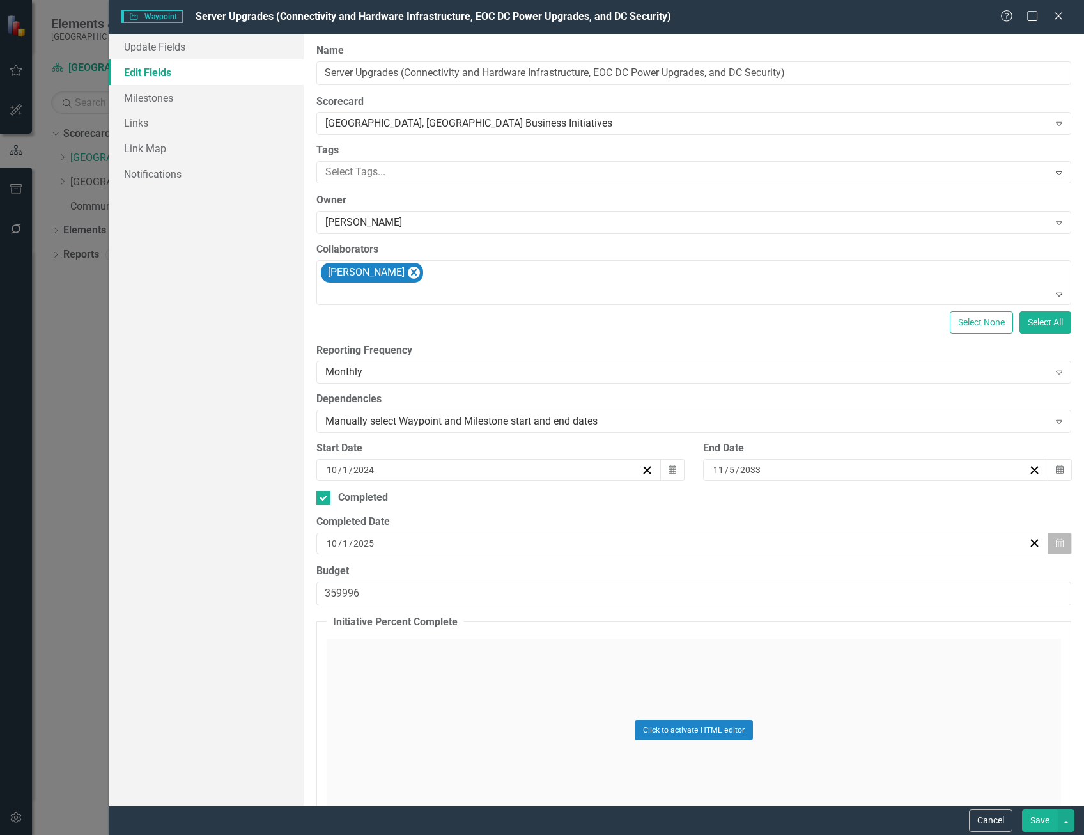
click at [1056, 547] on icon "Calendar" at bounding box center [1060, 543] width 8 height 9
click at [651, 614] on abbr "30" at bounding box center [646, 617] width 10 height 10
click at [1038, 825] on button "Save" at bounding box center [1040, 820] width 36 height 22
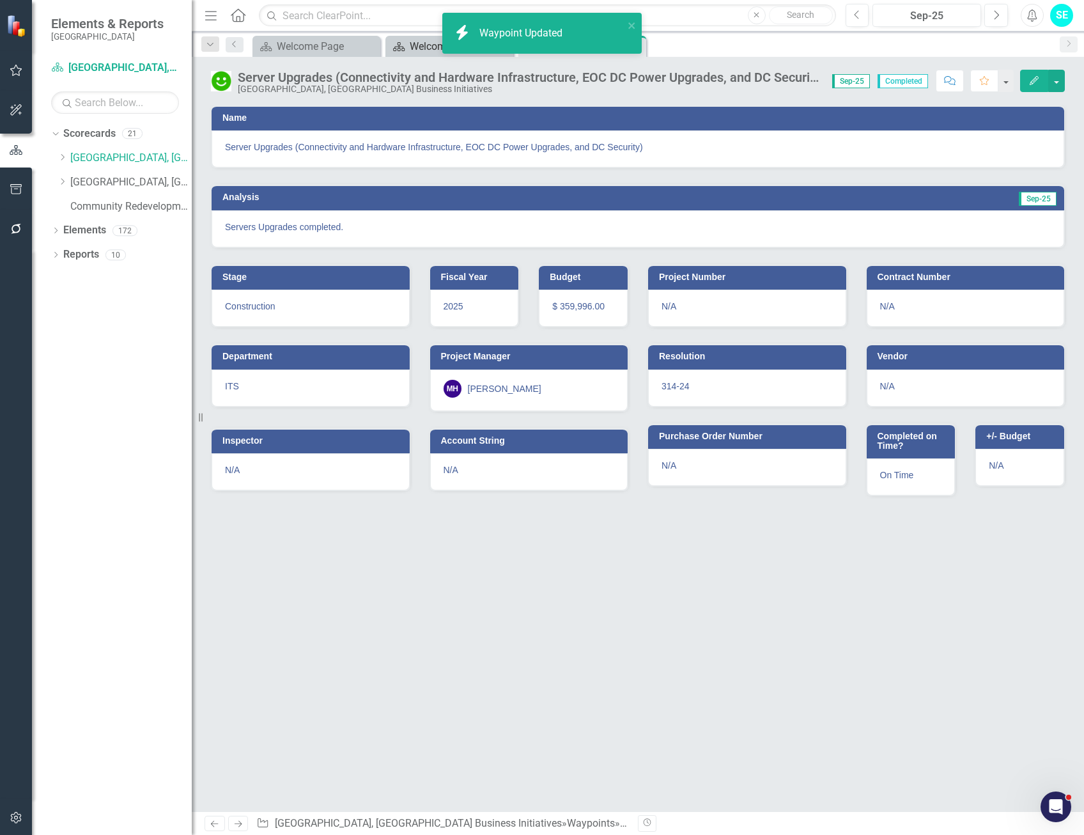
click at [399, 47] on icon at bounding box center [399, 46] width 12 height 9
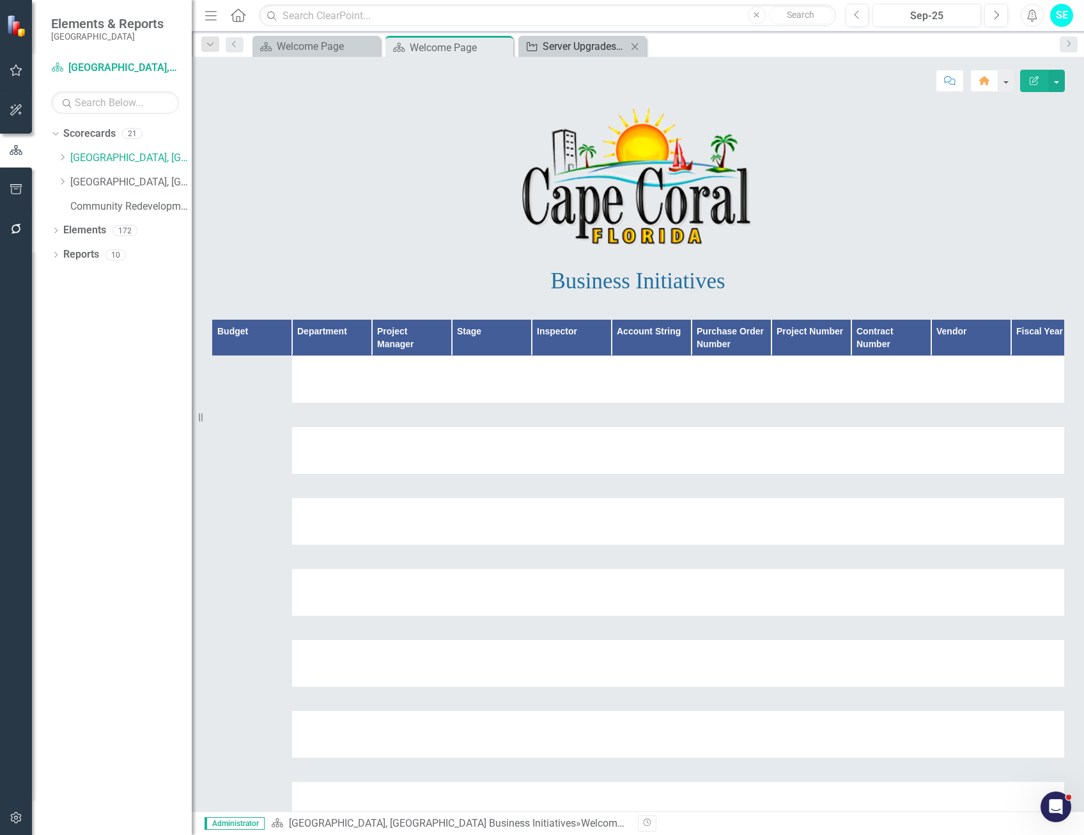
click at [635, 47] on icon at bounding box center [635, 46] width 7 height 7
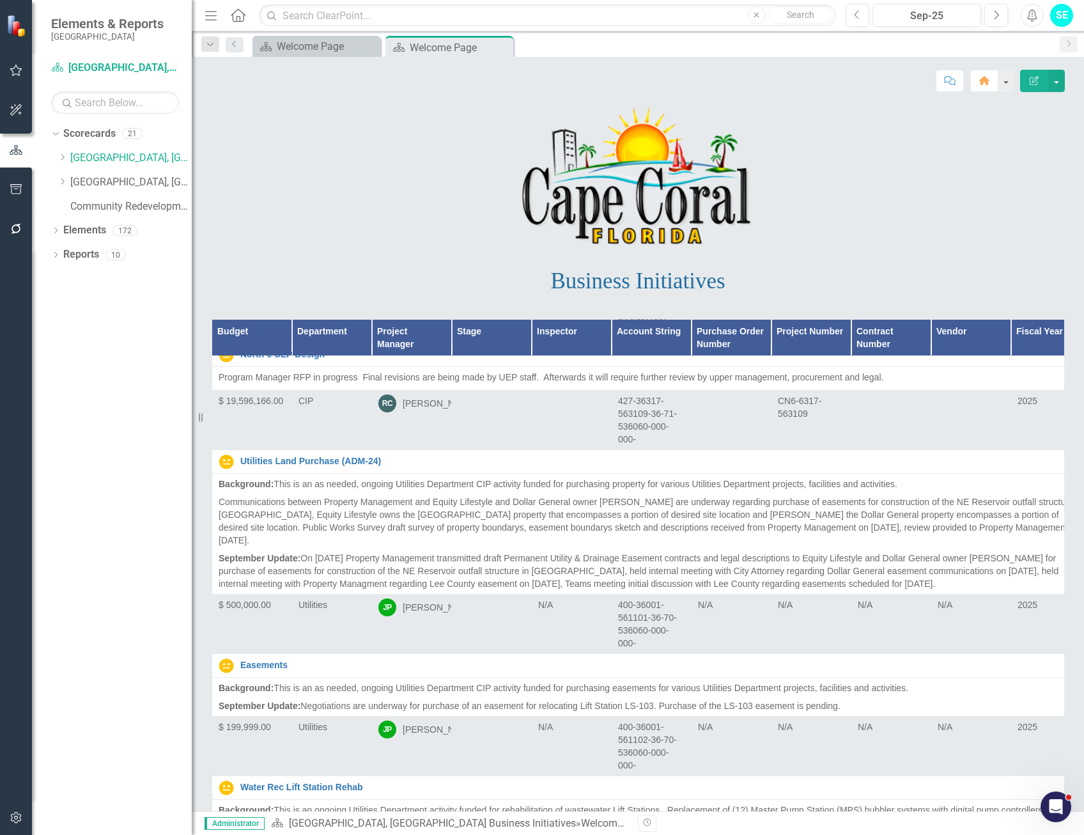
scroll to position [18520, 0]
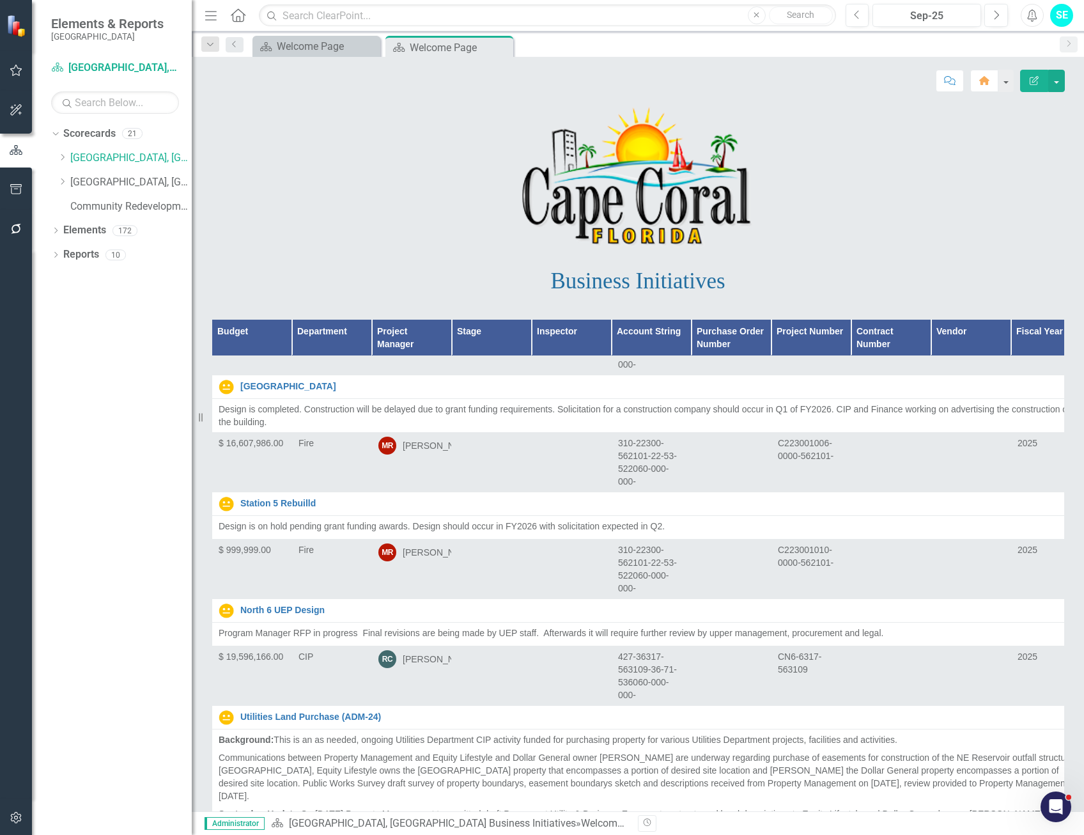
click at [222, 162] on img at bounding box center [226, 154] width 15 height 15
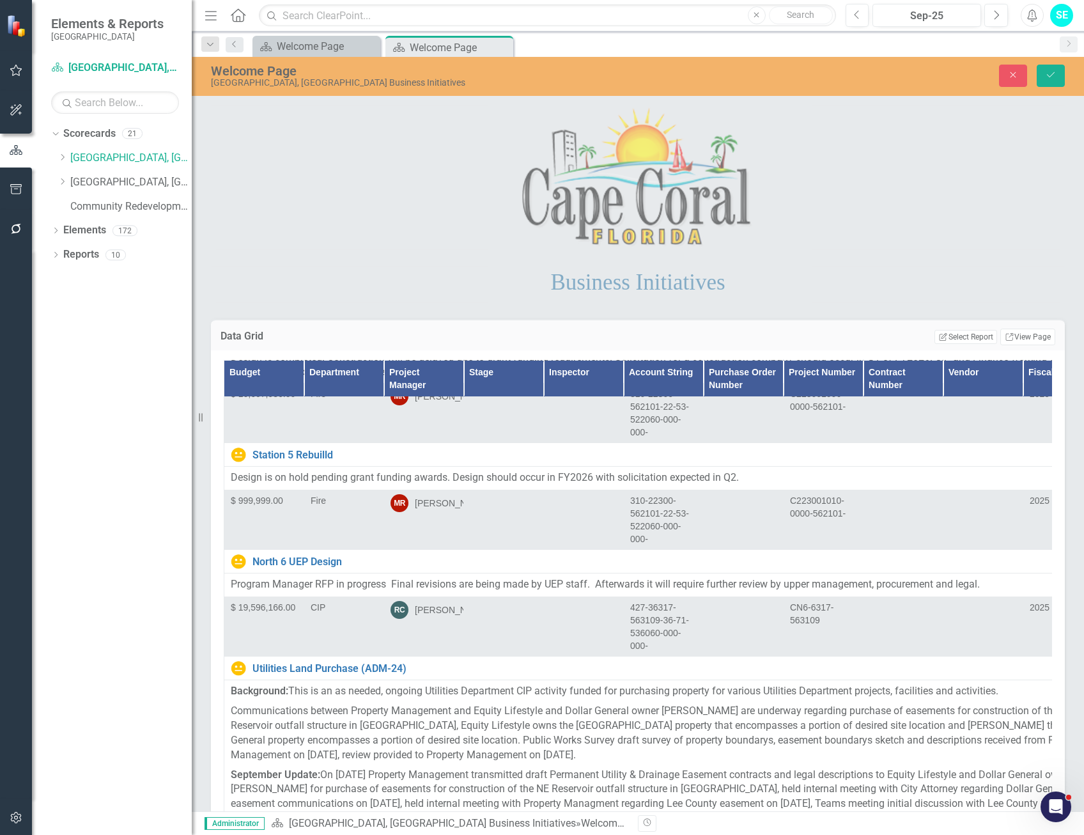
scroll to position [20183, 0]
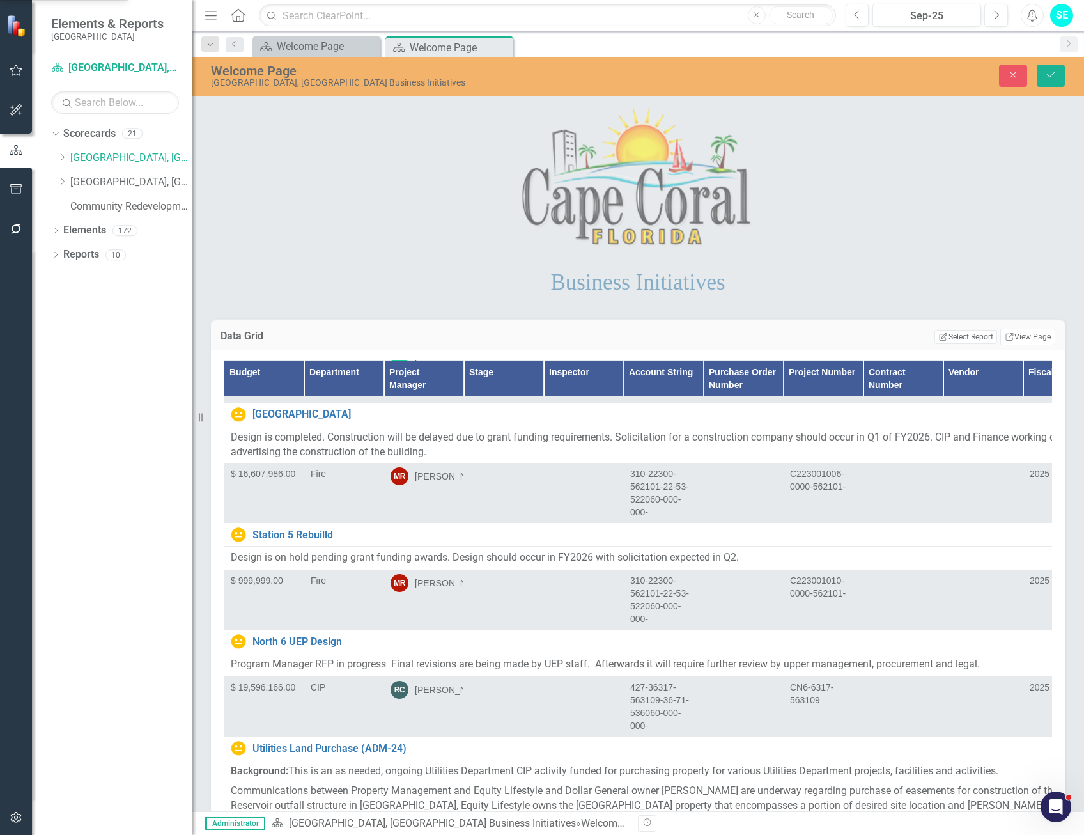
click at [246, 170] on img at bounding box center [242, 162] width 15 height 15
click at [1056, 74] on icon "Save" at bounding box center [1051, 74] width 12 height 9
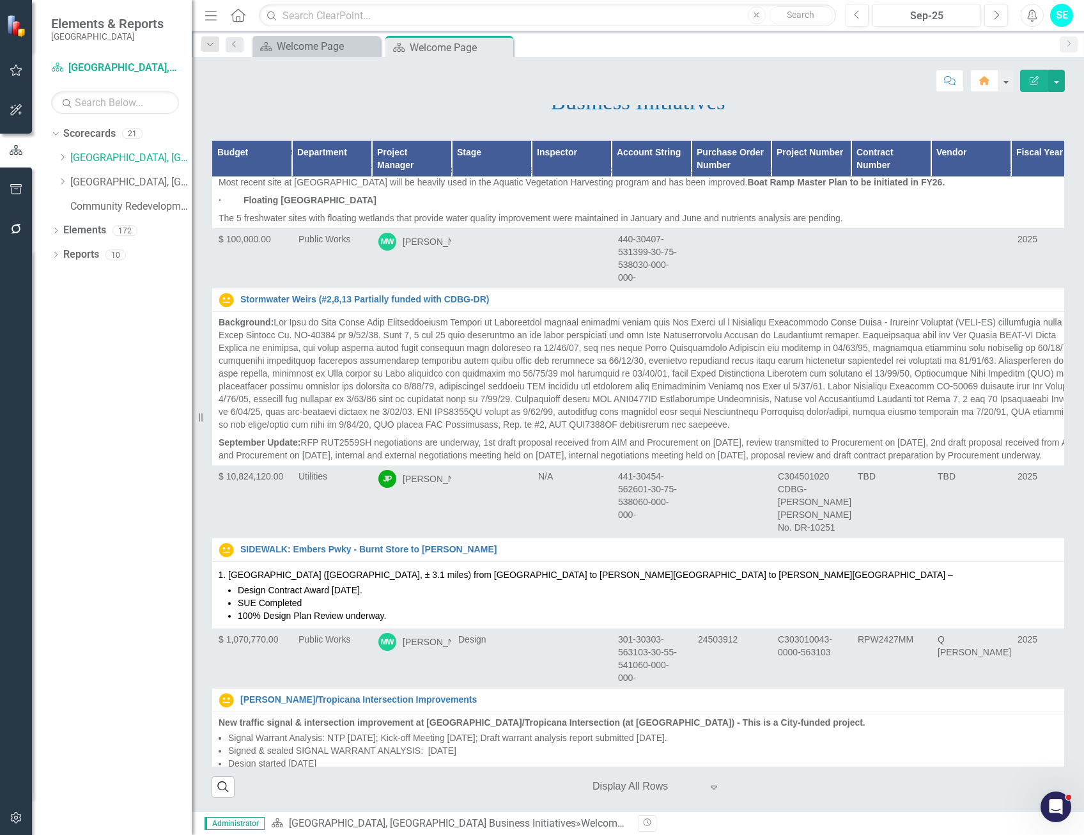
scroll to position [14328, 0]
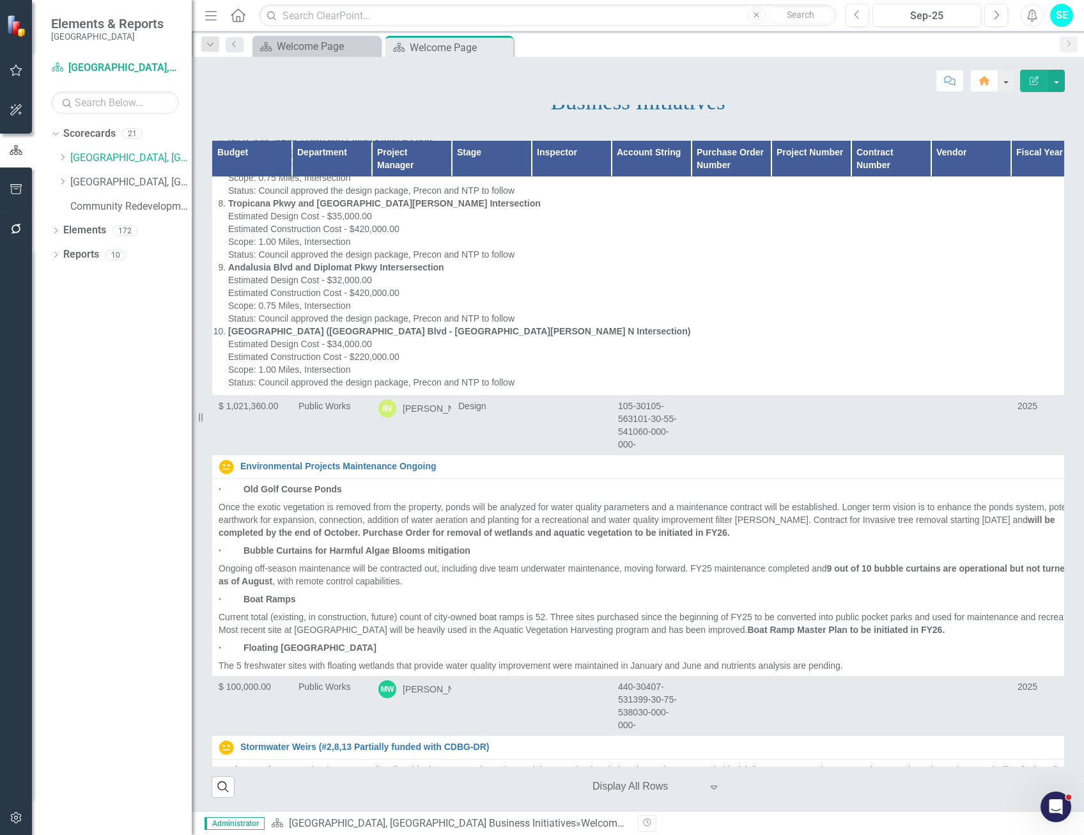
click at [110, 340] on div "Dropdown Scorecards 21 Dropdown [GEOGRAPHIC_DATA], [GEOGRAPHIC_DATA] Business I…" at bounding box center [112, 479] width 160 height 712
click at [10, 228] on icon "button" at bounding box center [16, 229] width 13 height 10
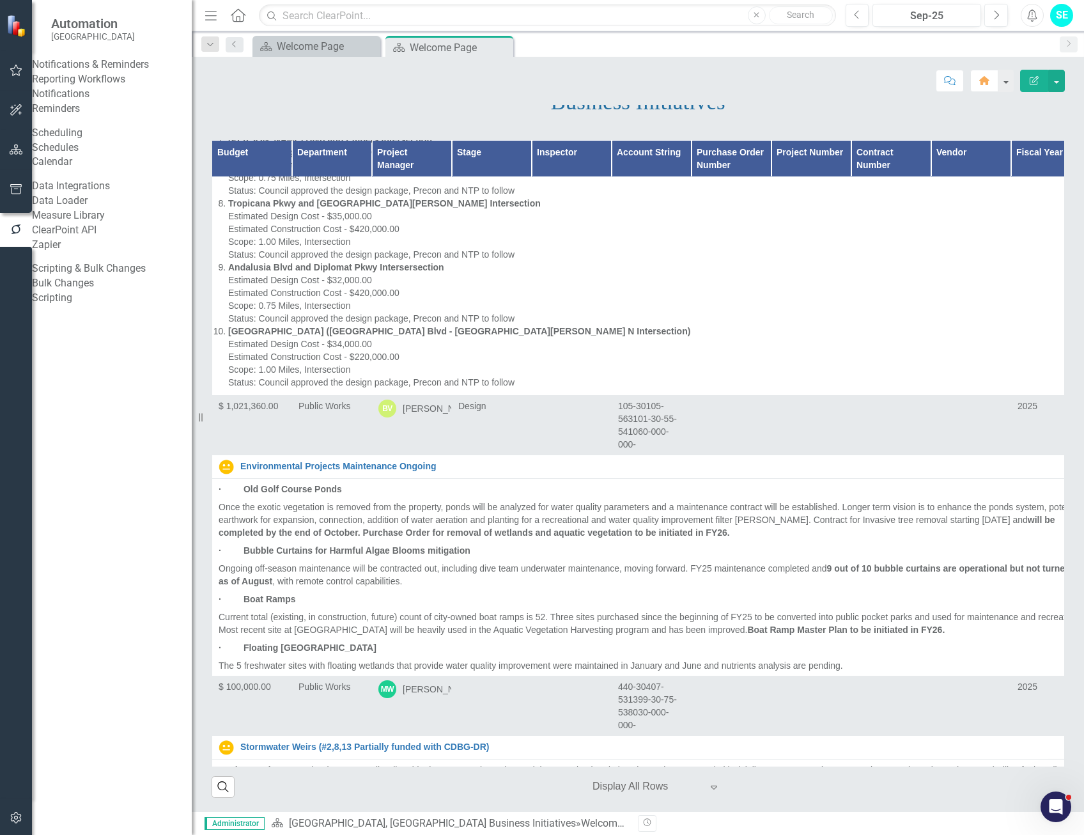
click at [95, 87] on link "Reporting Workflows" at bounding box center [112, 79] width 160 height 15
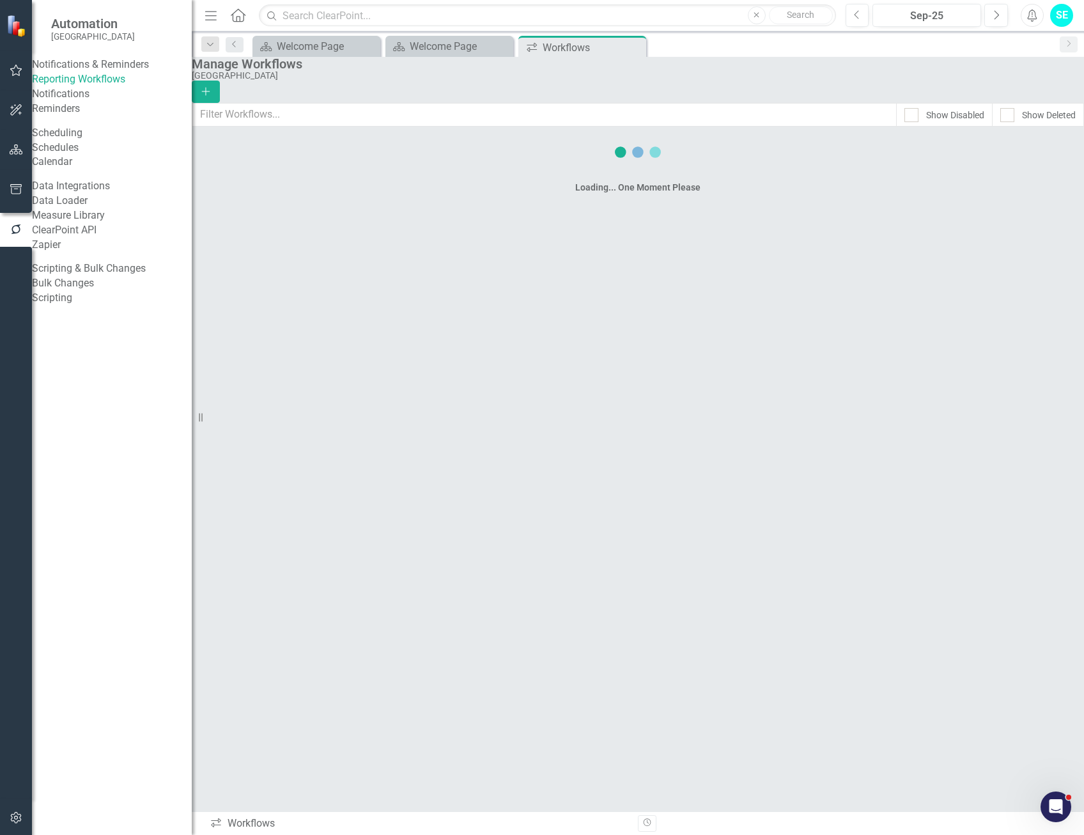
click at [95, 155] on link "Schedules" at bounding box center [112, 148] width 160 height 15
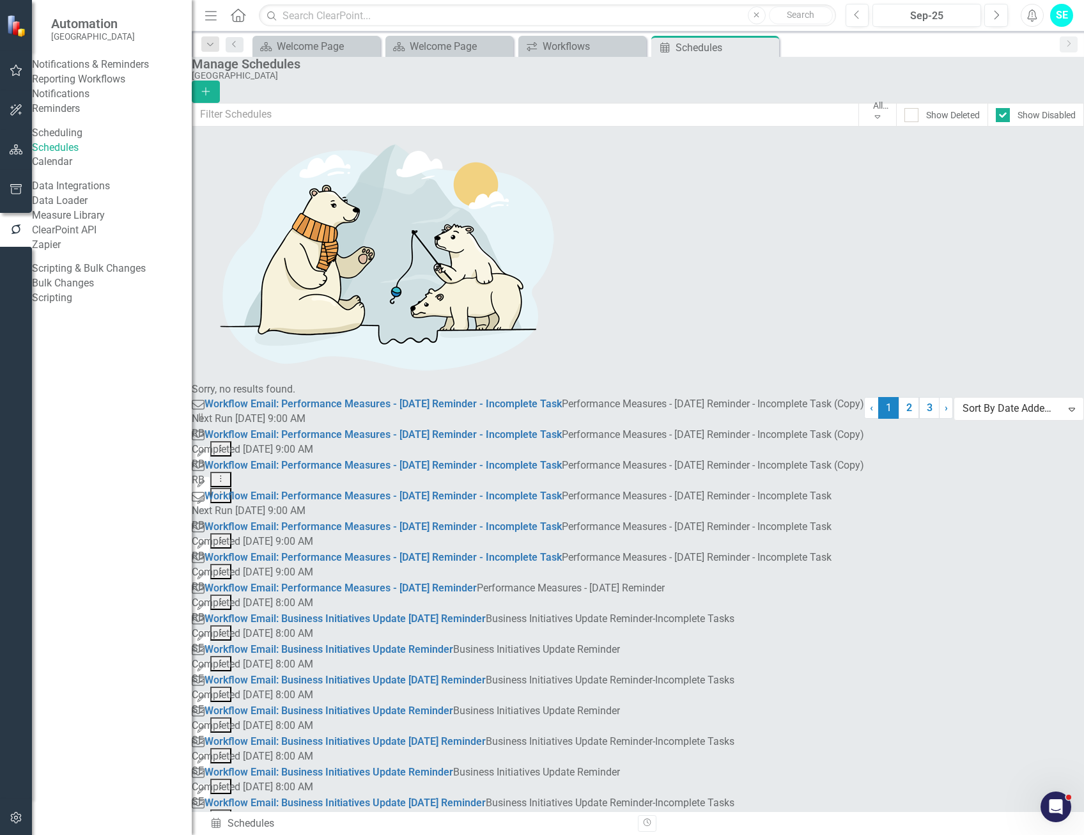
click at [103, 87] on link "Reporting Workflows" at bounding box center [112, 79] width 160 height 15
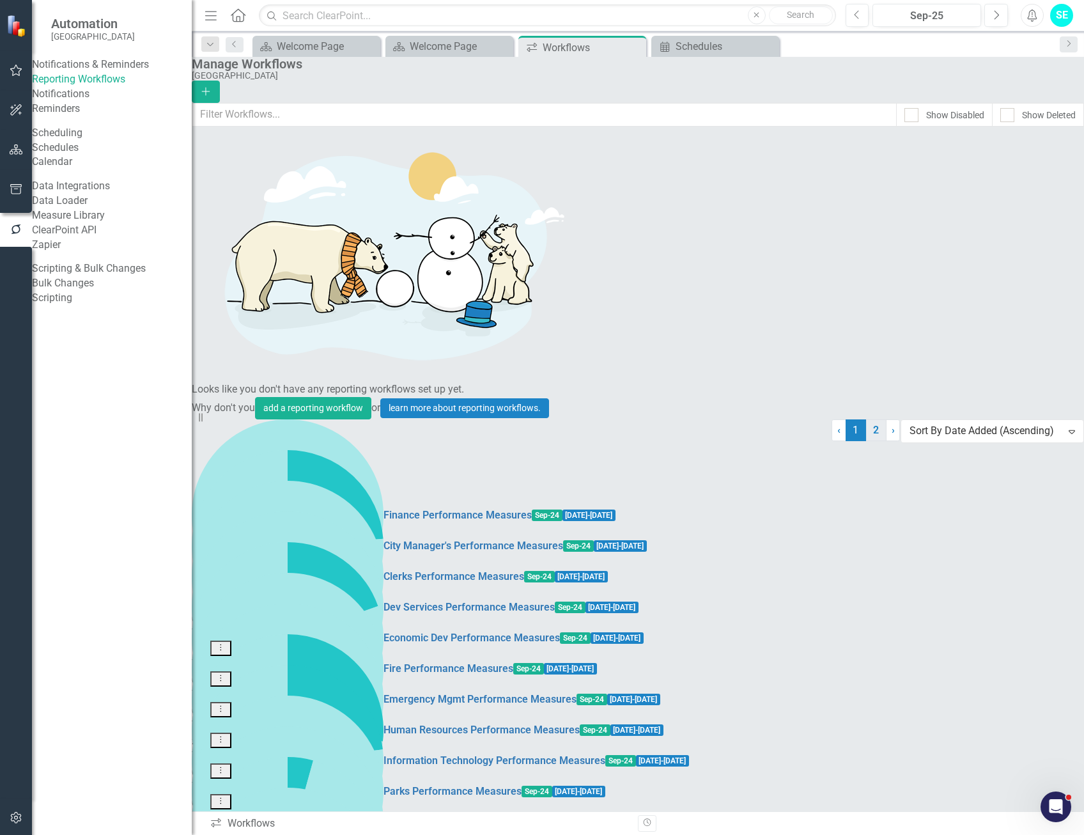
click at [866, 441] on link "2" at bounding box center [876, 430] width 20 height 22
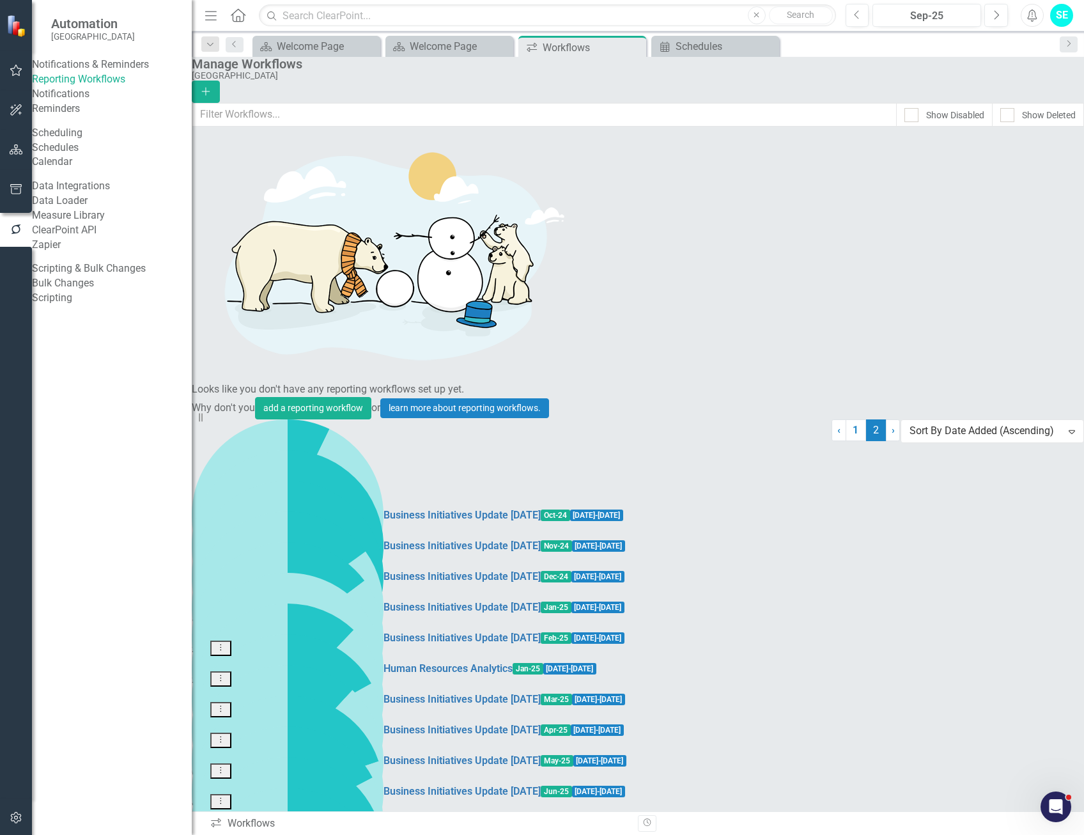
click at [1012, 715] on link "Copy Duplicate Workflow" at bounding box center [996, 714] width 118 height 24
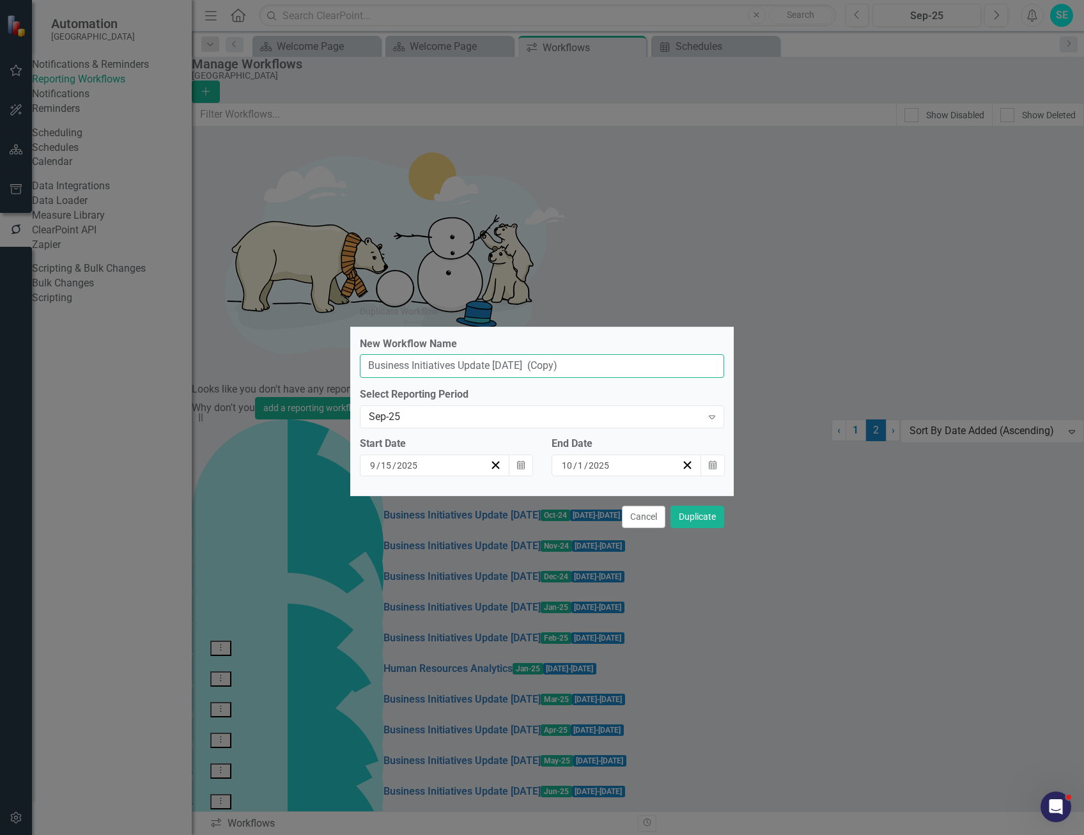
drag, startPoint x: 607, startPoint y: 364, endPoint x: 577, endPoint y: 361, distance: 29.7
click at [577, 361] on input "Business Initiatives Update [DATE] (Copy)" at bounding box center [542, 366] width 364 height 24
drag, startPoint x: 528, startPoint y: 363, endPoint x: 495, endPoint y: 364, distance: 32.7
click at [495, 364] on input "Business Initiatives Update [DATE]" at bounding box center [542, 366] width 364 height 24
type input "Business Initiatives Update [DATE]"
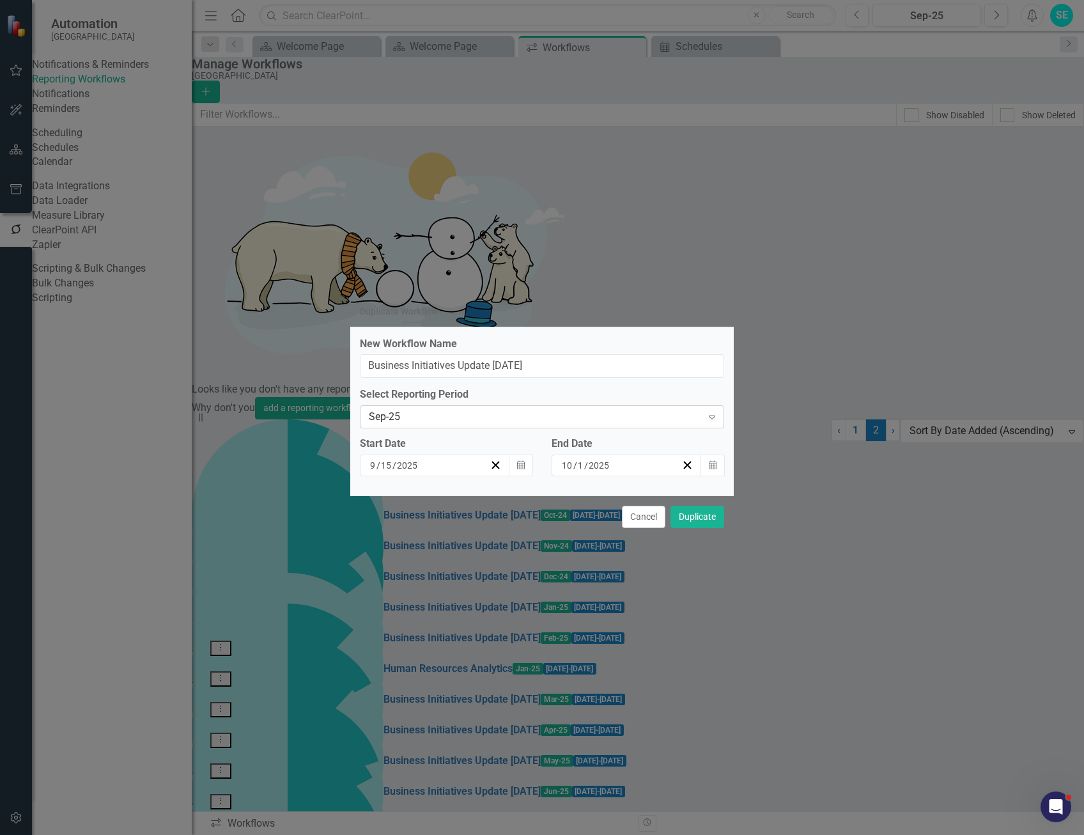
click at [426, 416] on div "Sep-25" at bounding box center [535, 417] width 333 height 15
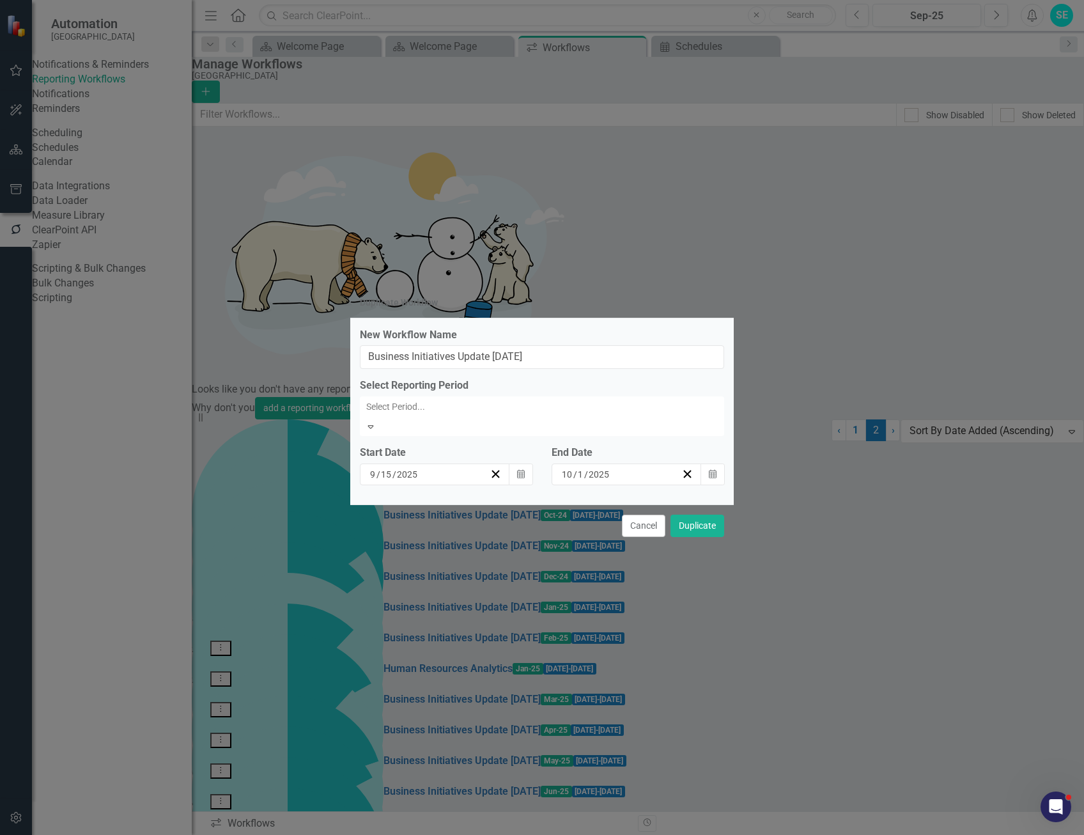
scroll to position [1008, 0]
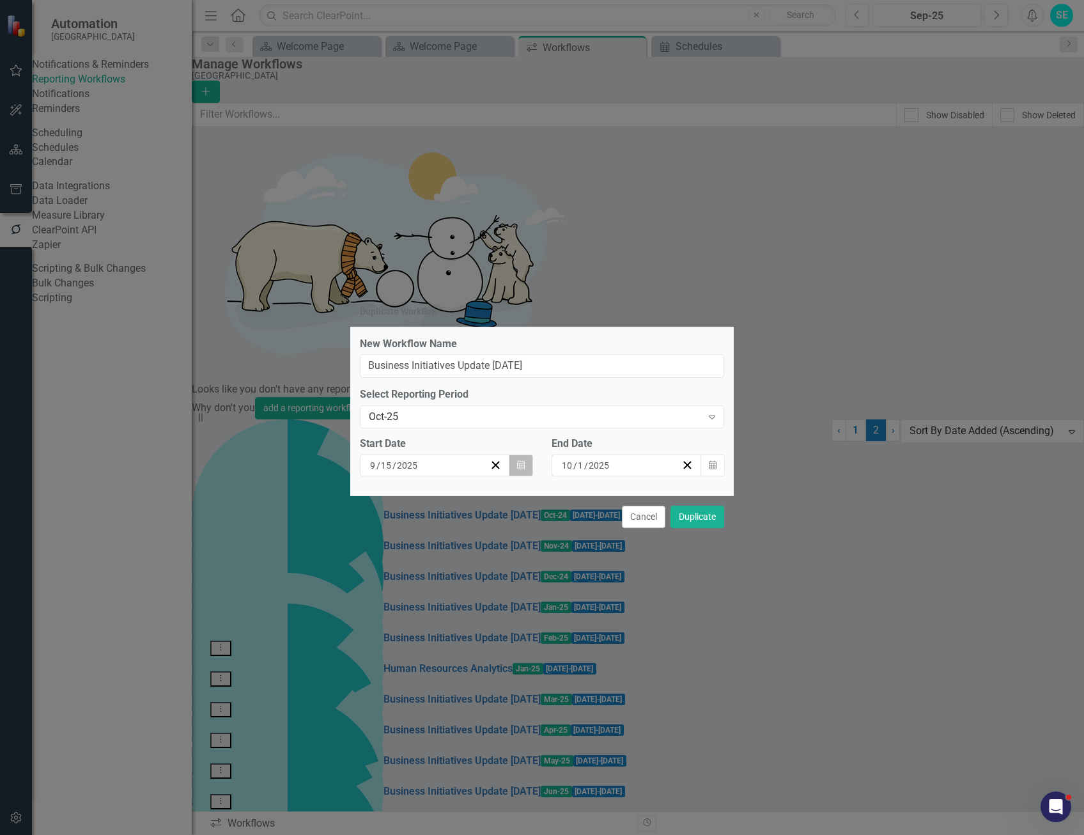
click at [517, 467] on icon "Calendar" at bounding box center [521, 465] width 8 height 9
click at [527, 500] on button "›" at bounding box center [541, 490] width 28 height 28
click at [467, 584] on abbr "15" at bounding box center [472, 578] width 10 height 10
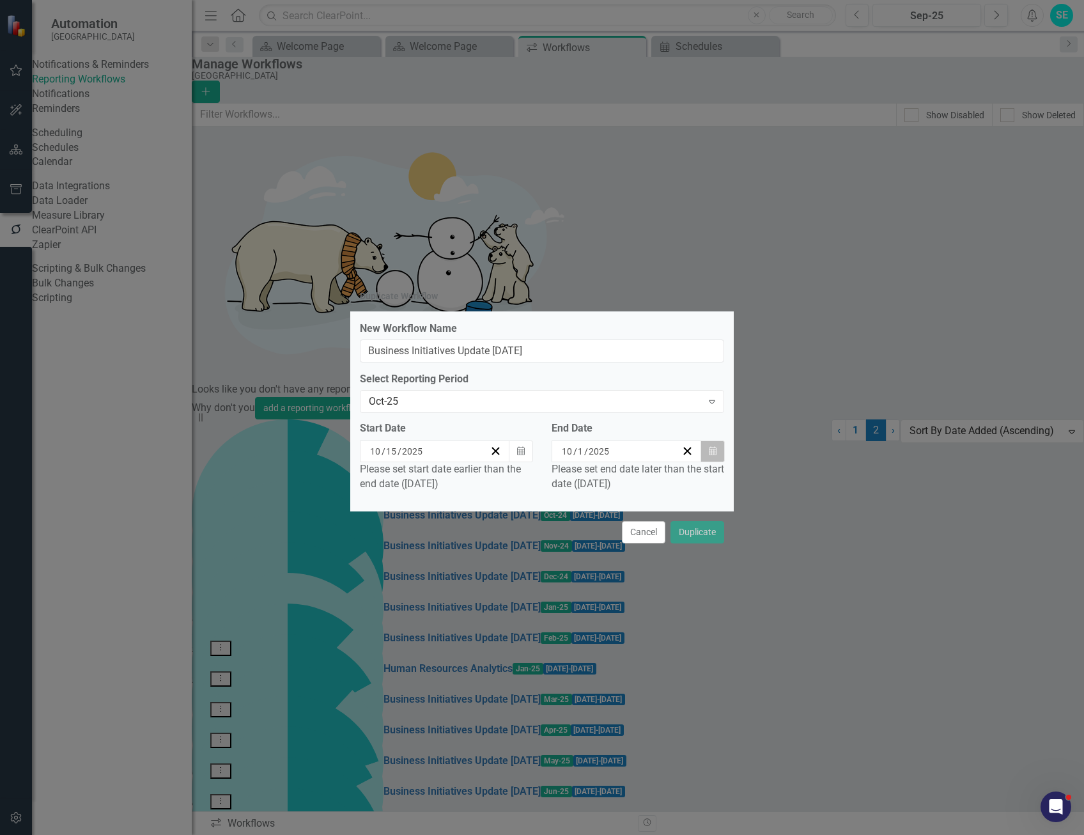
click at [715, 454] on icon "button" at bounding box center [713, 450] width 8 height 9
click at [687, 616] on abbr "1" at bounding box center [684, 610] width 5 height 10
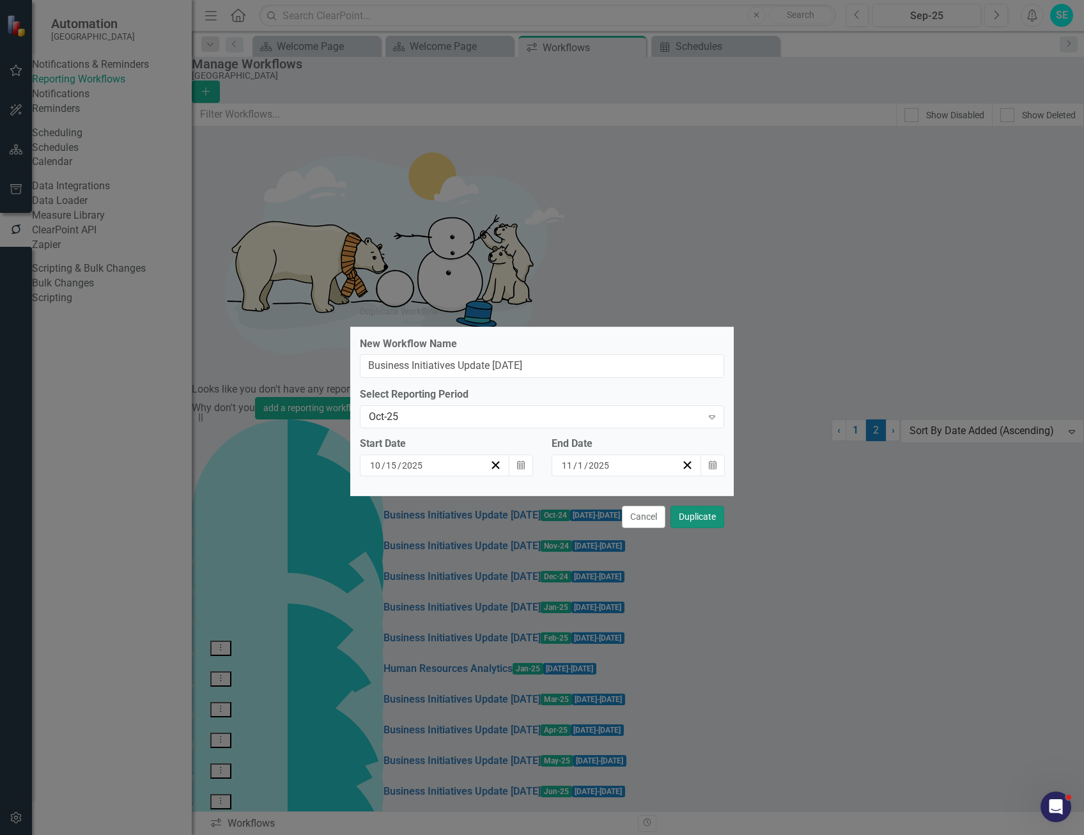
click at [692, 517] on button "Duplicate" at bounding box center [698, 517] width 54 height 22
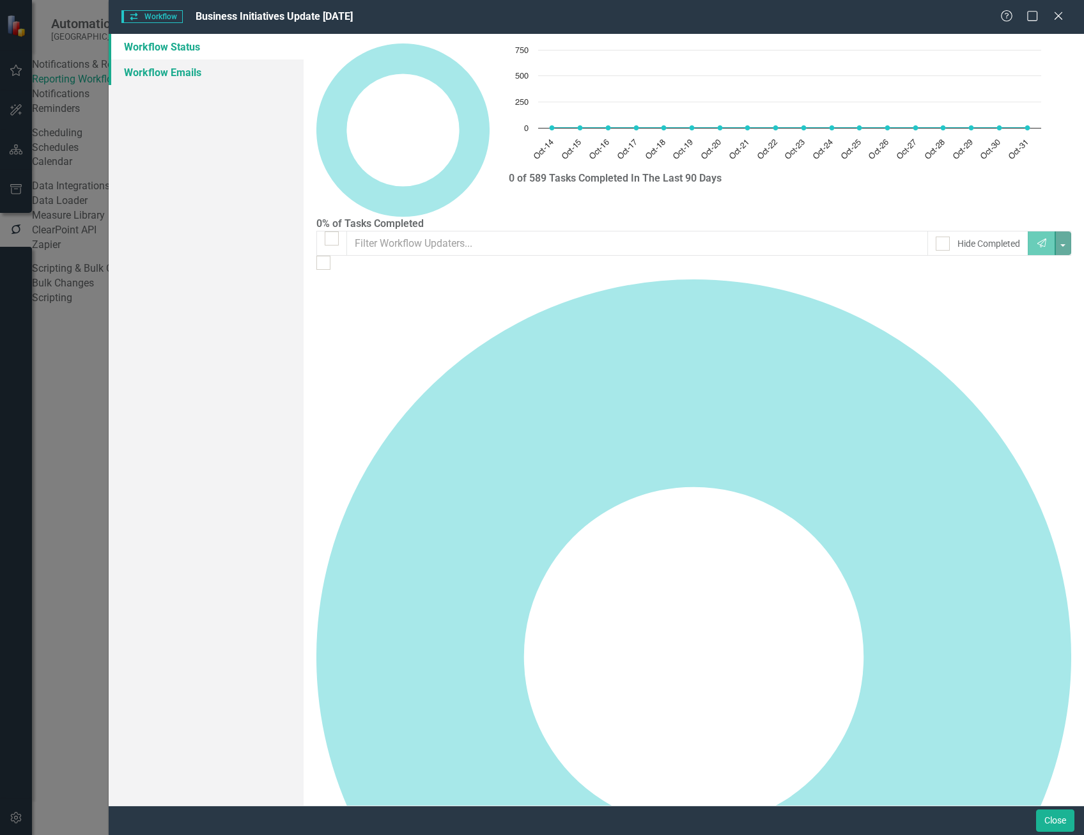
click at [194, 74] on link "Workflow Emails" at bounding box center [206, 72] width 195 height 26
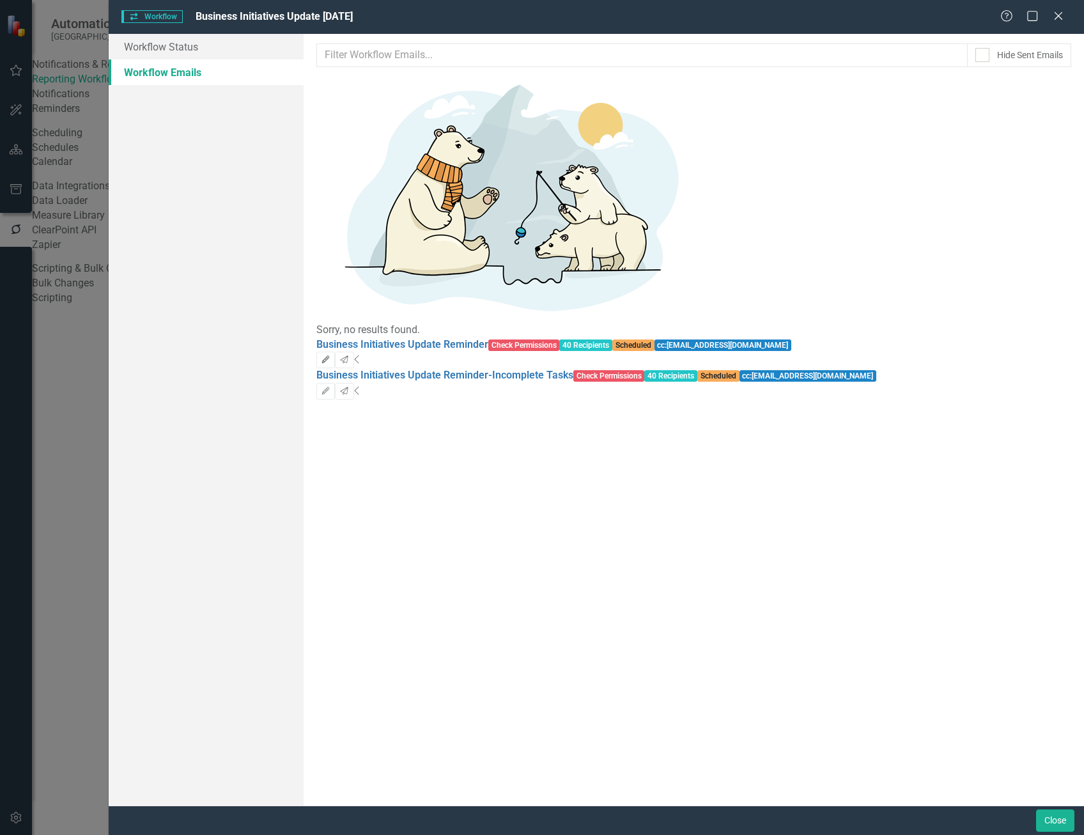
click at [331, 356] on icon "Edit" at bounding box center [326, 360] width 10 height 8
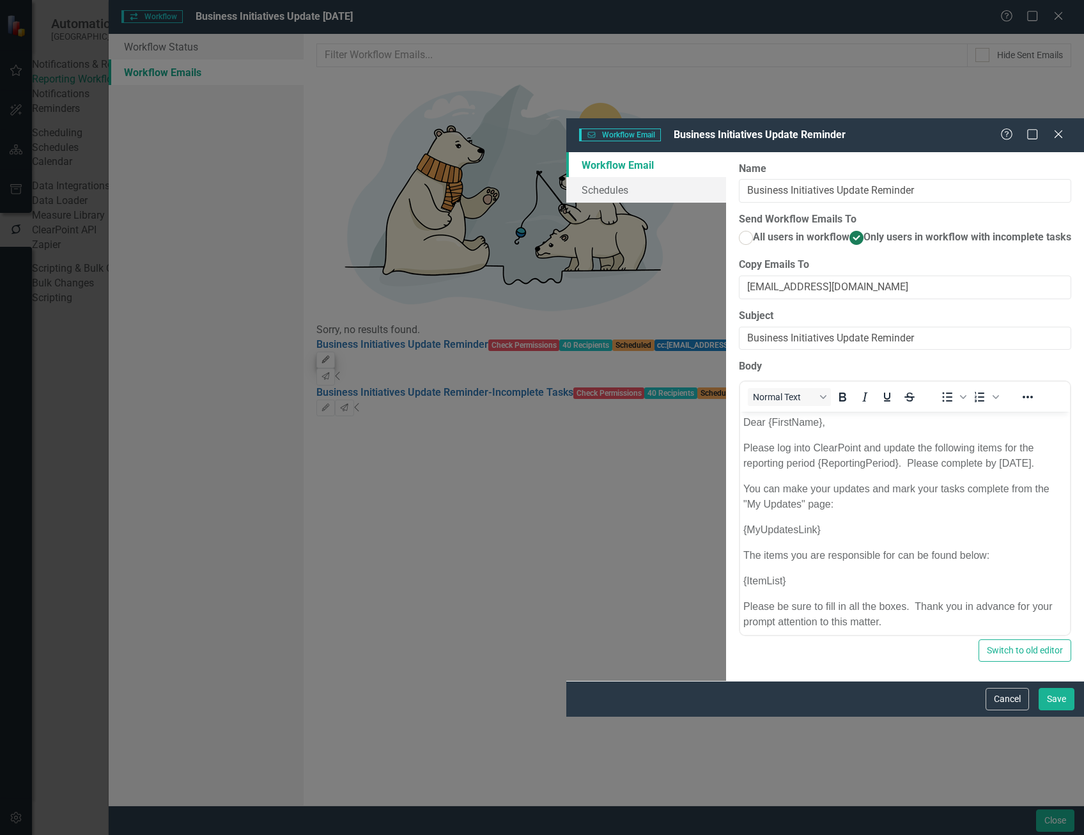
scroll to position [0, 0]
click at [1057, 129] on icon at bounding box center [1059, 134] width 10 height 10
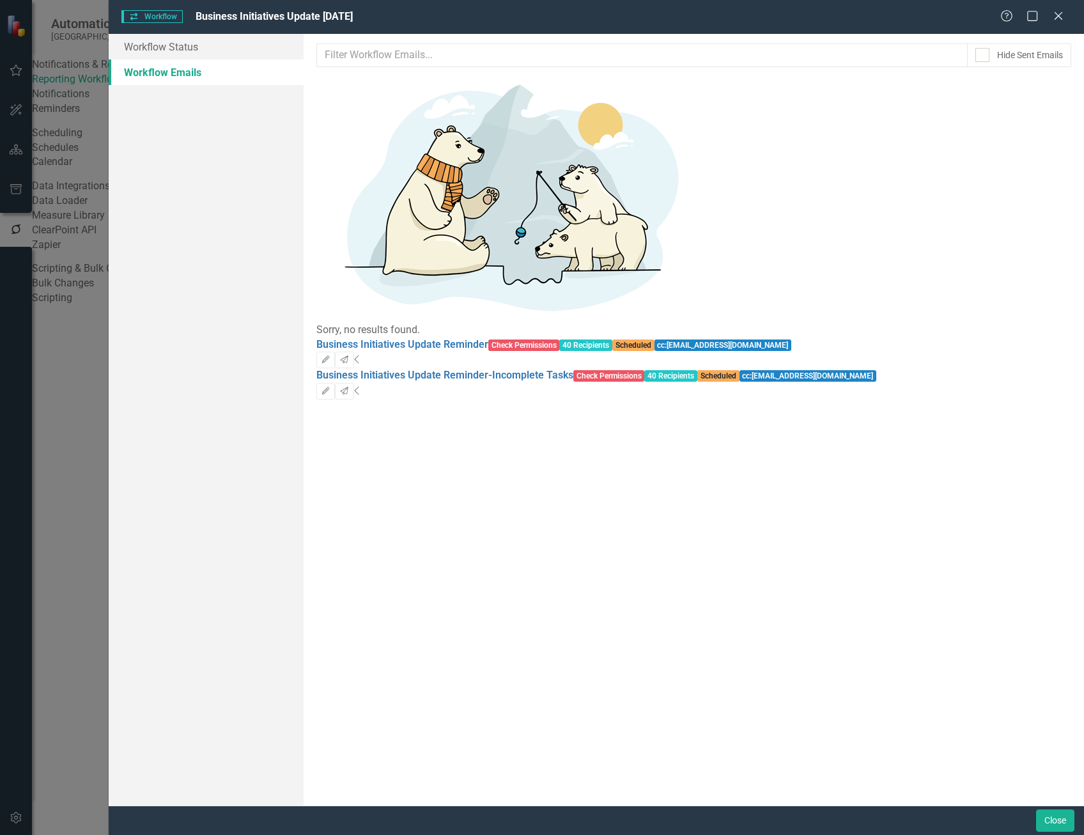
click at [865, 338] on div "Business Initiatives Update Reminder Check Permissions 40 Recipients Scheduled …" at bounding box center [693, 353] width 755 height 31
click at [532, 339] on span "Check Permissions" at bounding box center [524, 345] width 72 height 12
click at [361, 354] on icon "Collapse" at bounding box center [357, 359] width 6 height 10
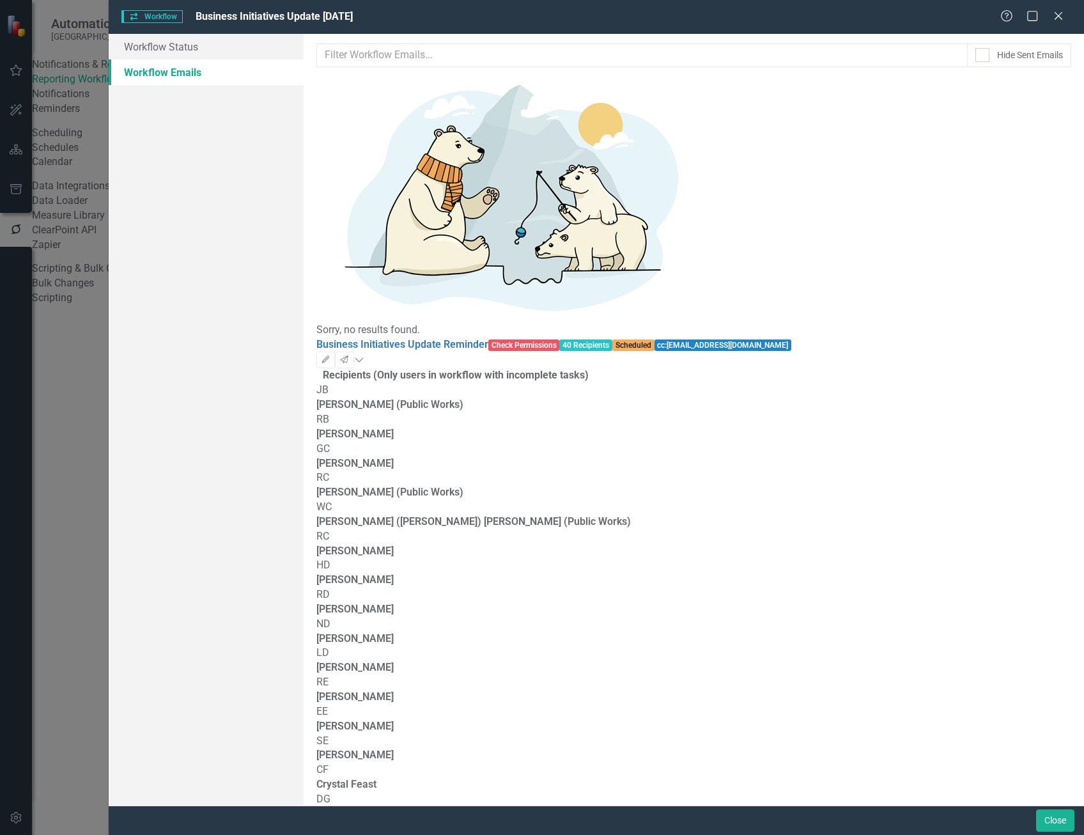
click at [364, 354] on icon "Expanded" at bounding box center [359, 359] width 10 height 10
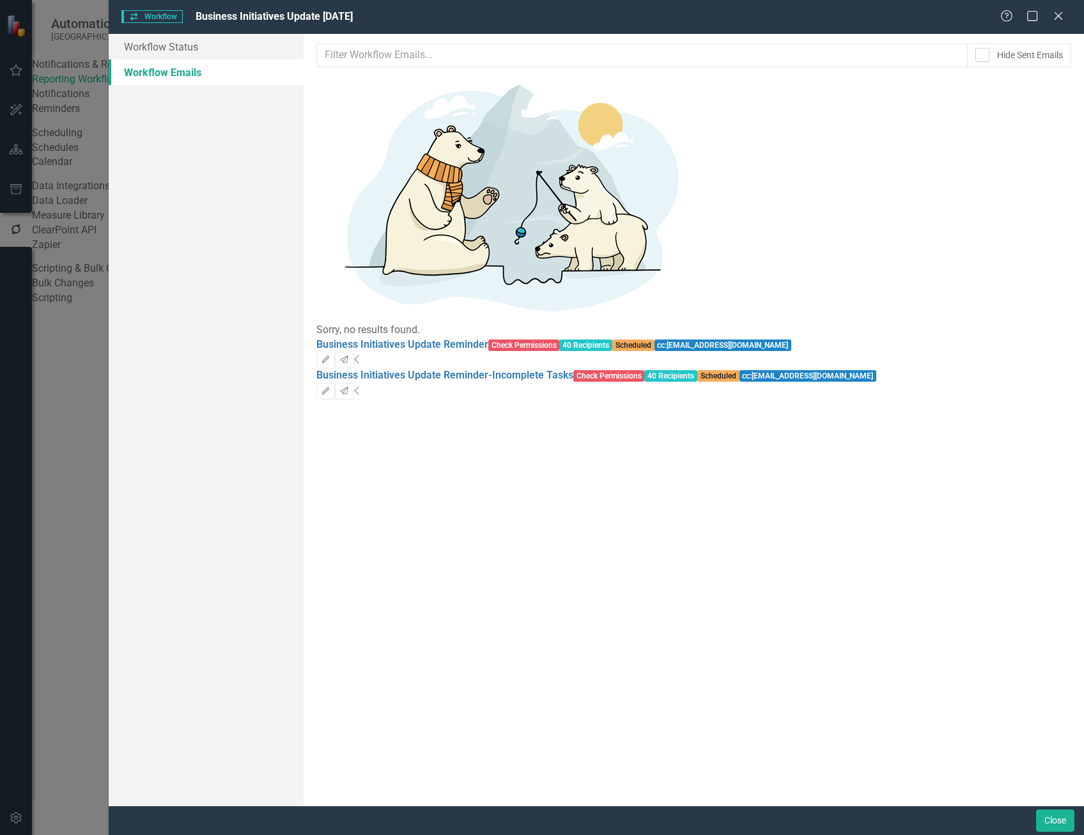
click at [361, 386] on icon "Collapse" at bounding box center [357, 391] width 6 height 10
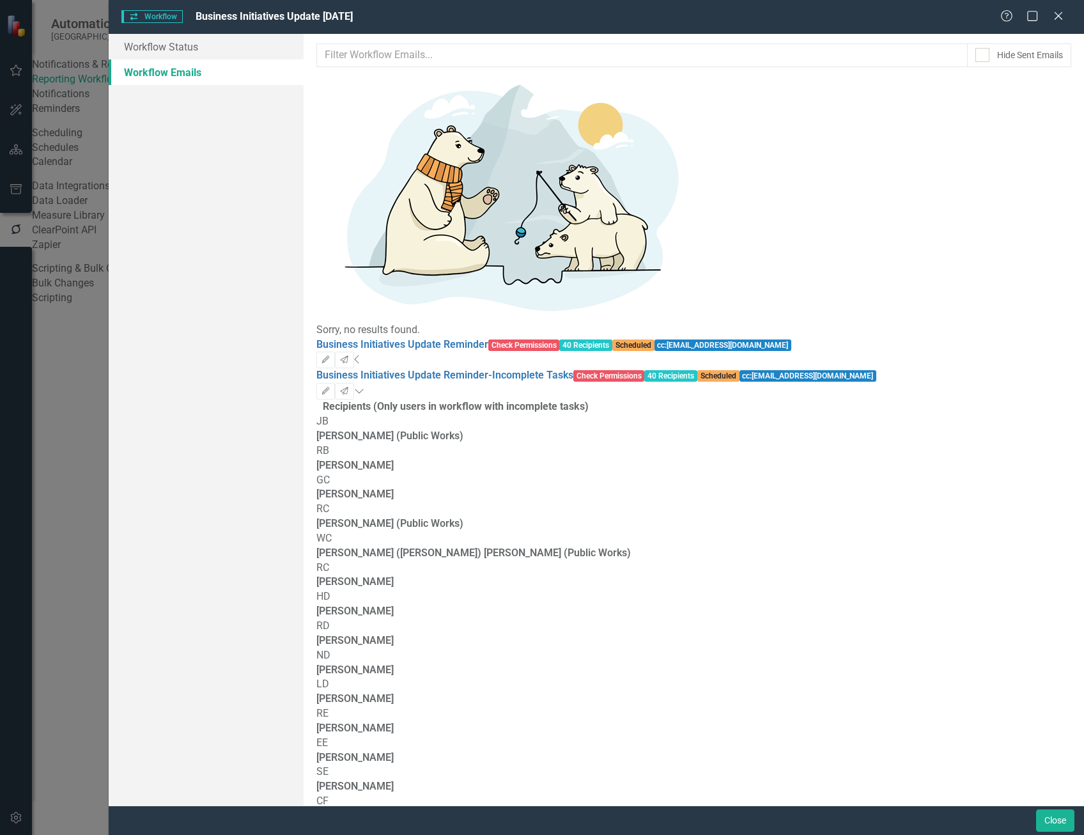
click at [1056, 368] on div "Business Initiatives Update Reminder-Incomplete Tasks Check Permissions 40 Reci…" at bounding box center [693, 383] width 755 height 31
click at [364, 386] on icon "Expanded" at bounding box center [359, 391] width 10 height 10
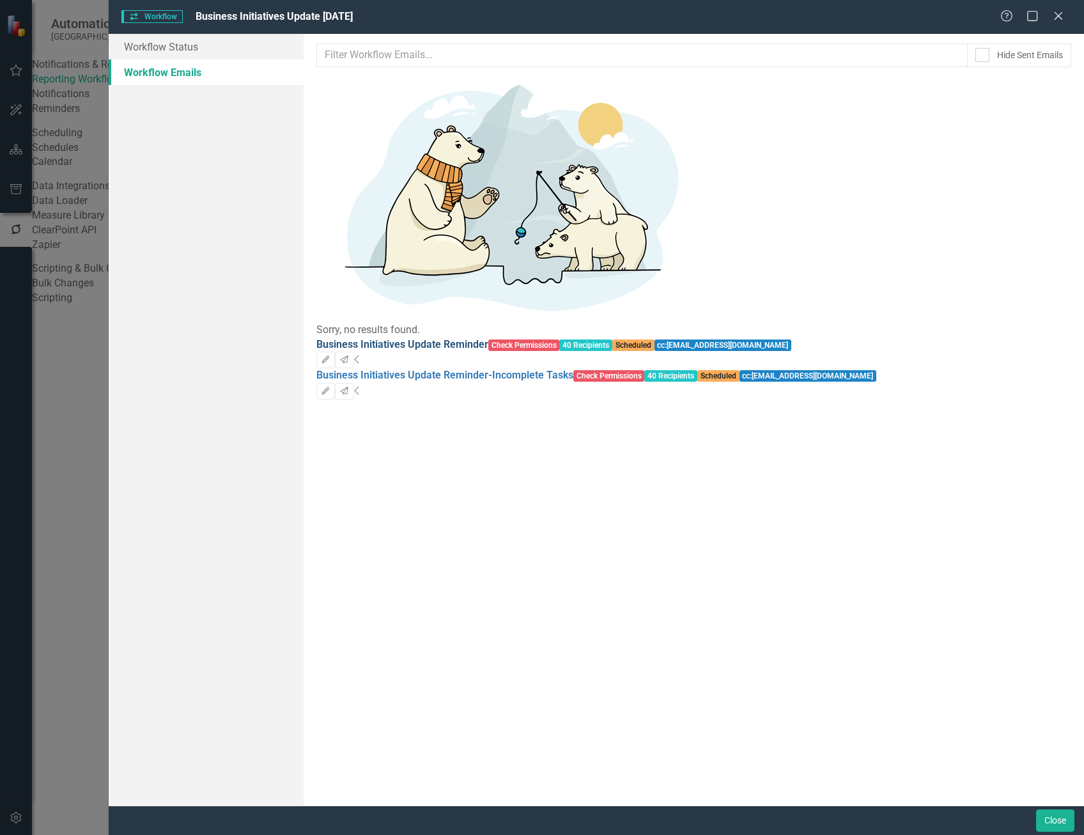
click at [483, 338] on link "Business Initiatives Update Reminder" at bounding box center [402, 344] width 172 height 12
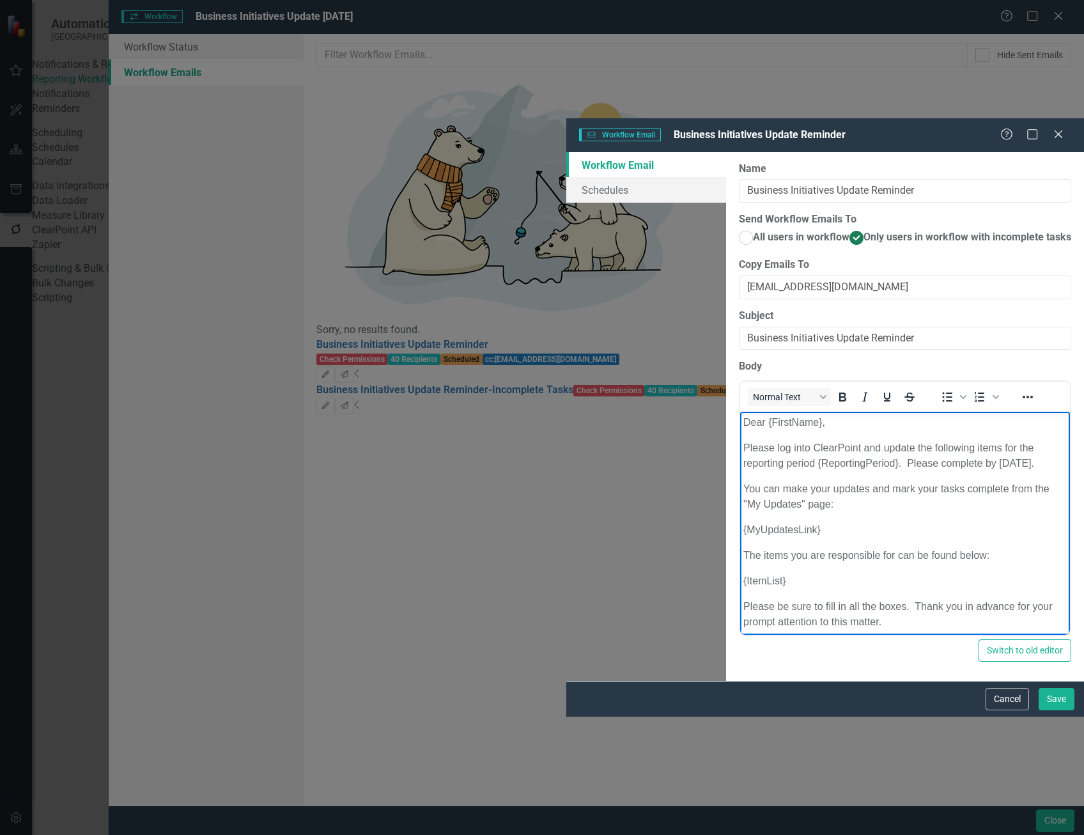
drag, startPoint x: 1359, startPoint y: 445, endPoint x: 1295, endPoint y: 443, distance: 64.0
click at [1067, 443] on p "Please log into ClearPoint and update the following items for the reporting per…" at bounding box center [906, 456] width 324 height 31
click at [1056, 710] on button "Save" at bounding box center [1057, 699] width 36 height 22
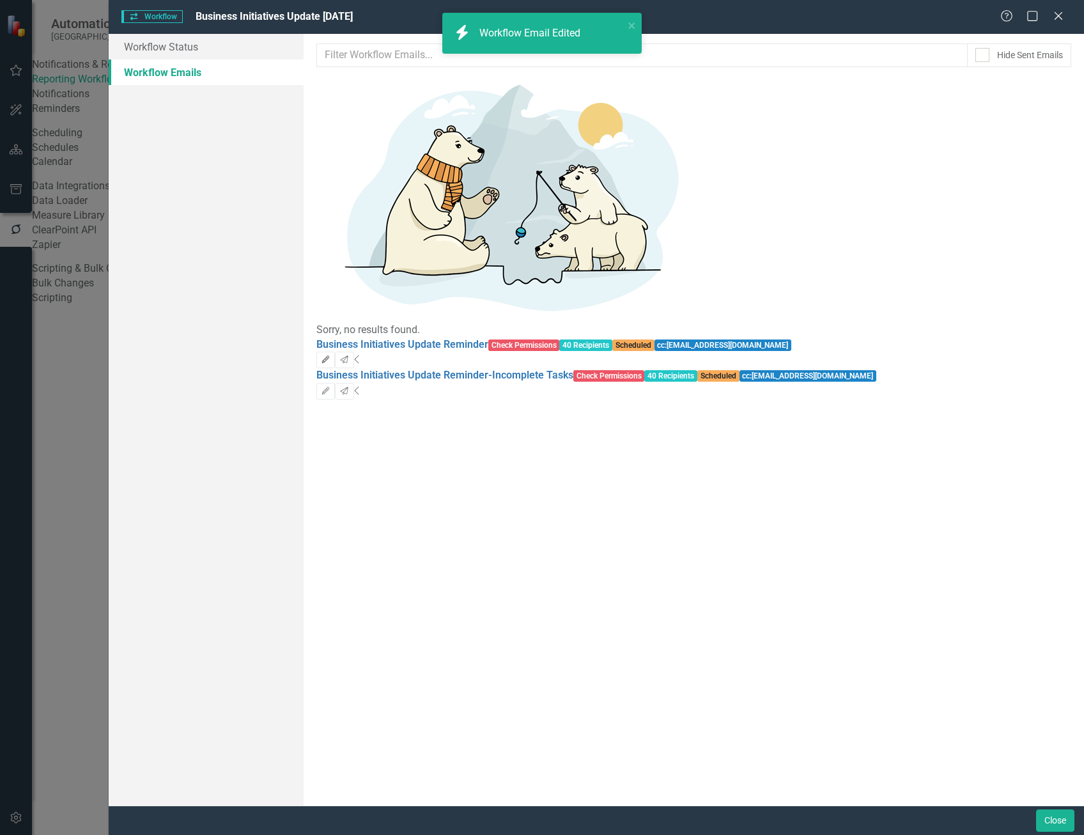
click at [331, 356] on icon "Edit" at bounding box center [326, 360] width 10 height 8
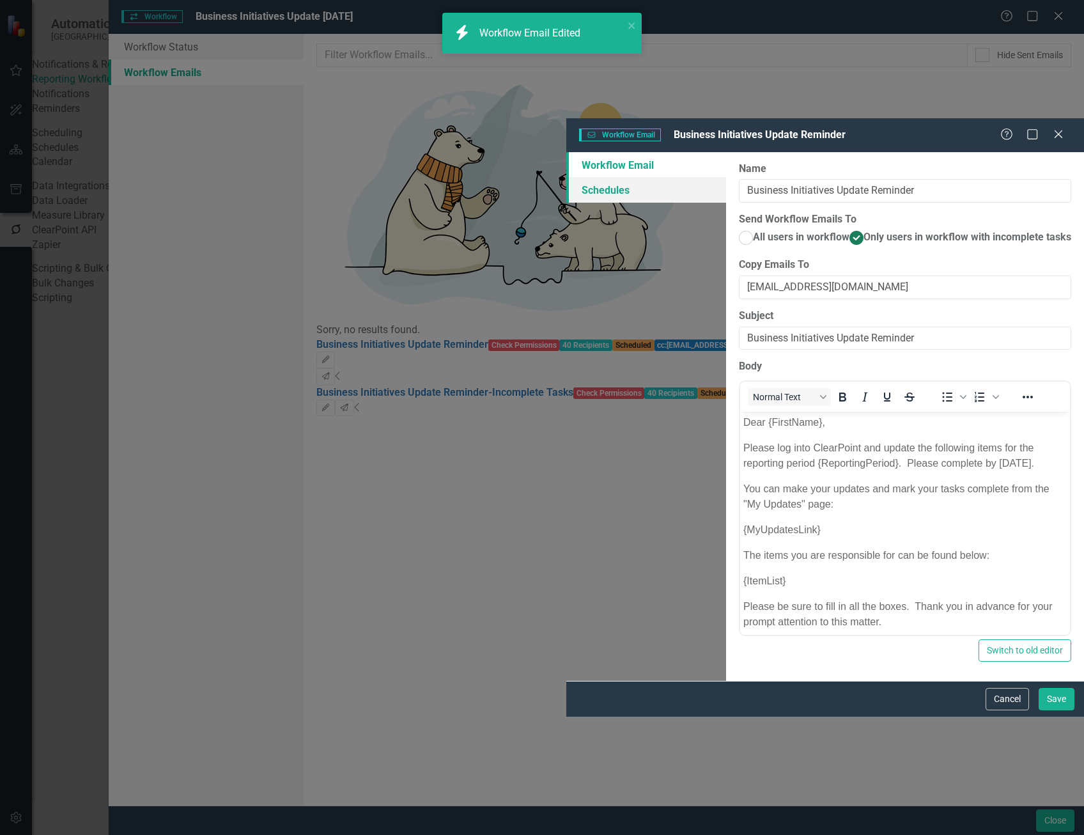
click at [566, 177] on link "Schedules" at bounding box center [646, 190] width 160 height 26
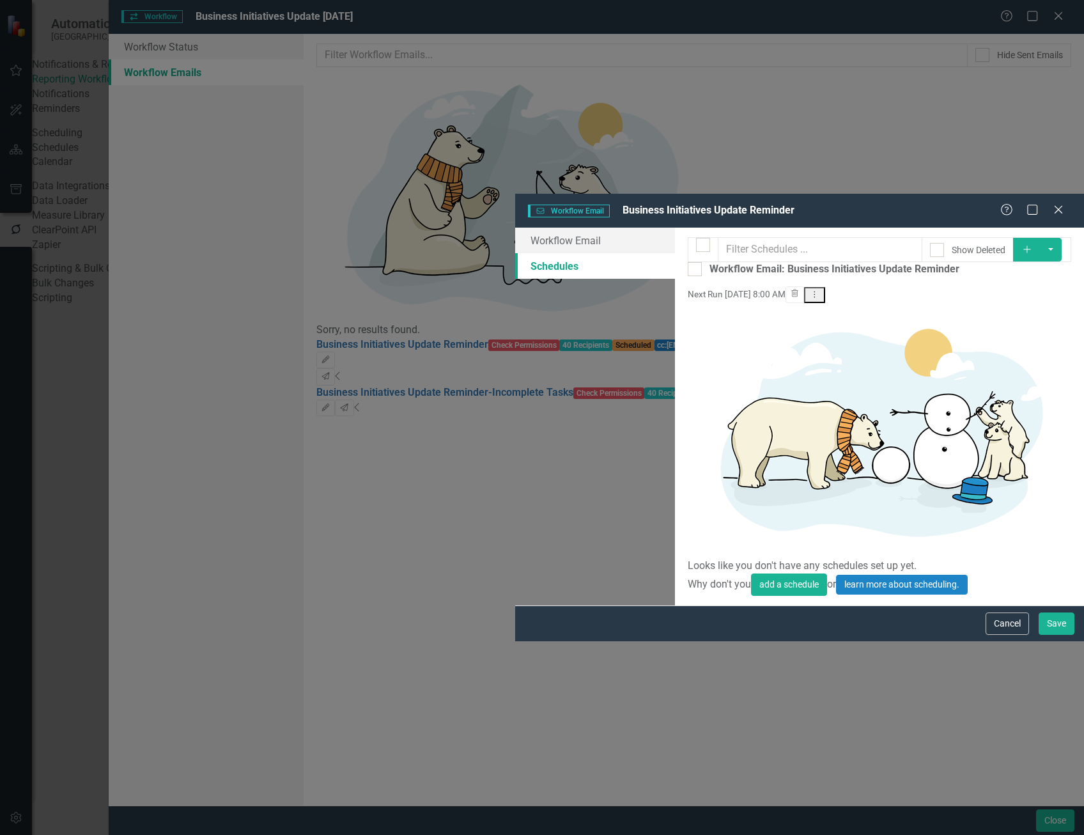
click at [786, 289] on small "Next Run [DATE] 8:00 AM" at bounding box center [737, 294] width 98 height 10
click at [820, 290] on icon "Dropdown Menu" at bounding box center [814, 294] width 11 height 8
click at [1024, 113] on link "Edit Edit Schedule" at bounding box center [1003, 114] width 118 height 24
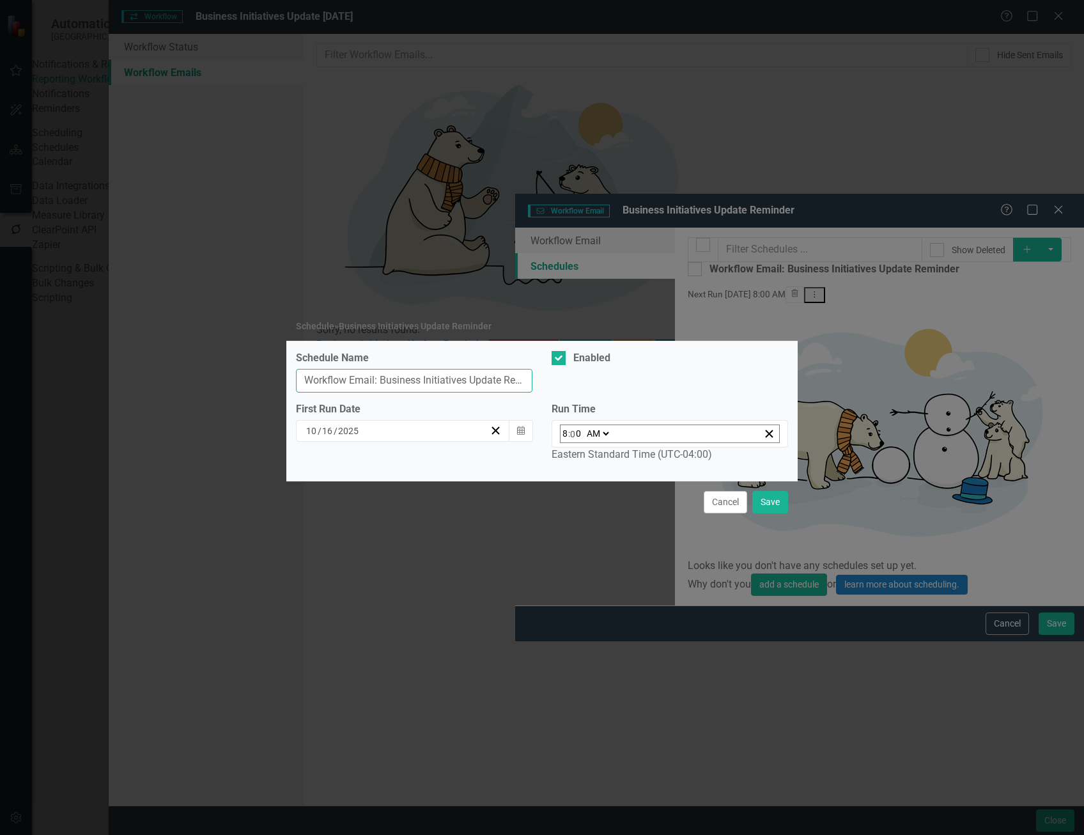
click at [460, 382] on input "Workflow Email: Business Initiatives Update Reminder" at bounding box center [414, 381] width 237 height 24
click at [520, 435] on icon "button" at bounding box center [521, 430] width 8 height 9
click at [408, 549] on abbr "15" at bounding box center [408, 544] width 10 height 10
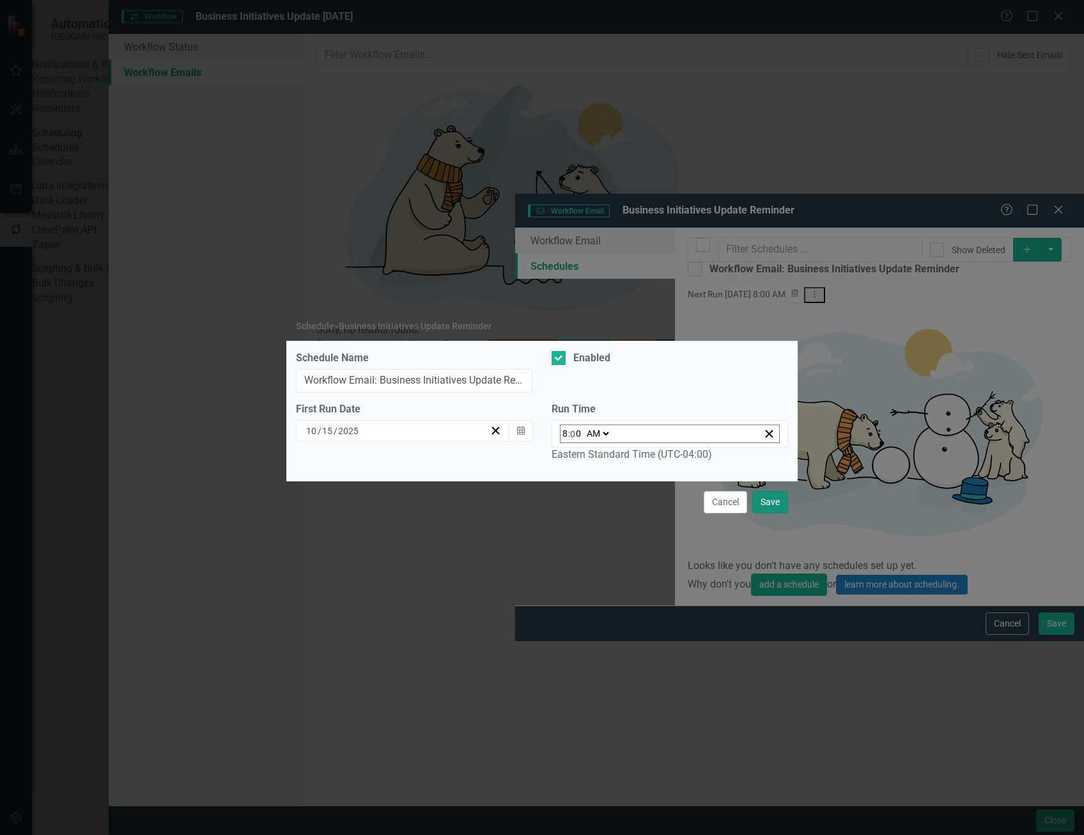
click at [775, 503] on button "Save" at bounding box center [770, 502] width 36 height 22
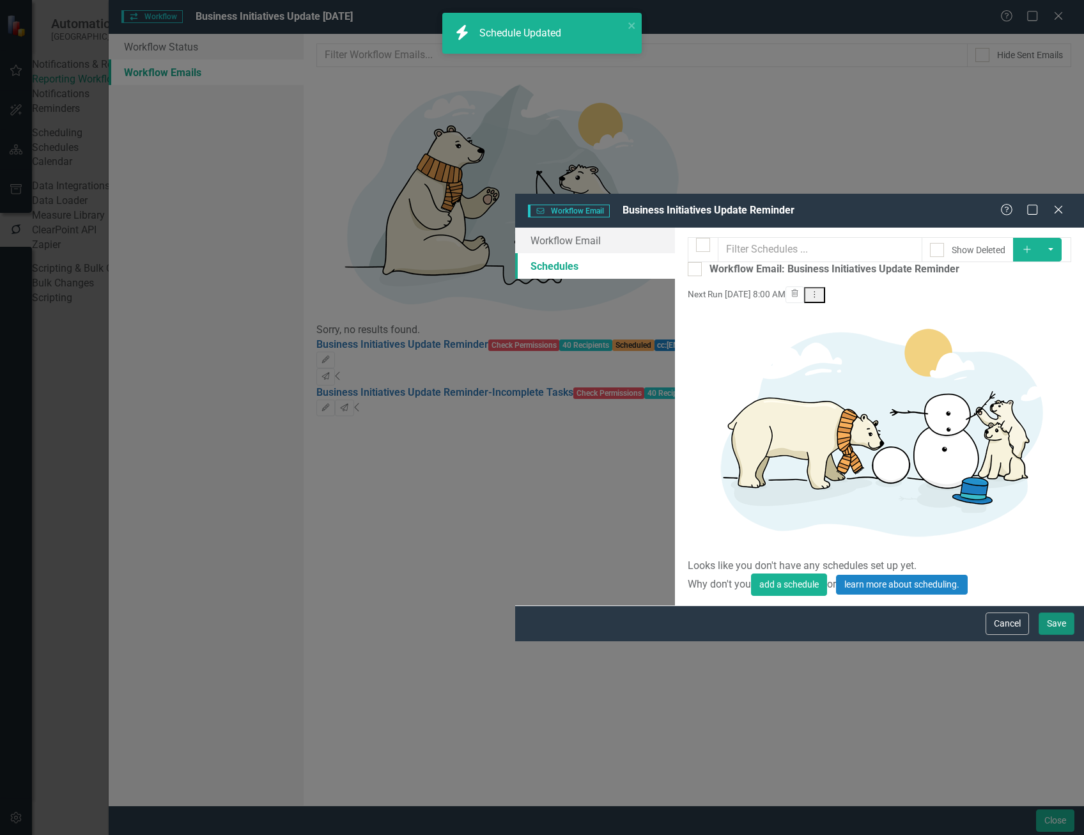
click at [1051, 635] on button "Save" at bounding box center [1057, 623] width 36 height 22
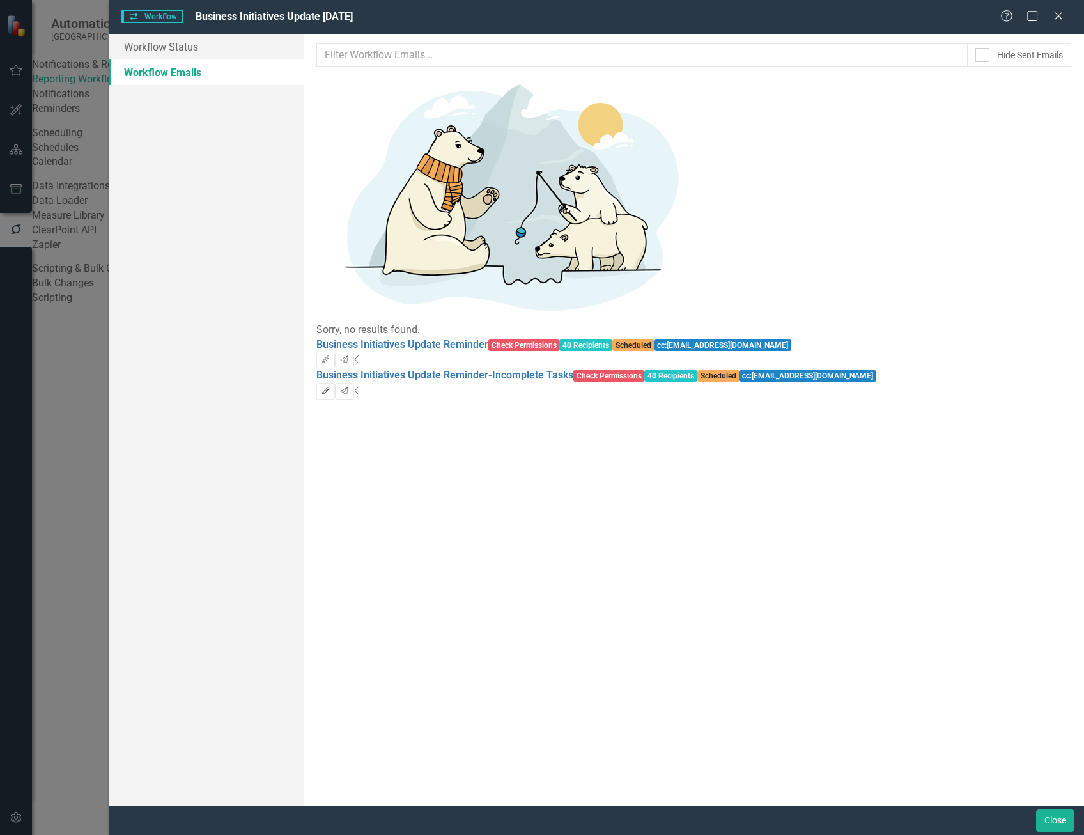
click at [335, 383] on button "Edit" at bounding box center [325, 391] width 19 height 17
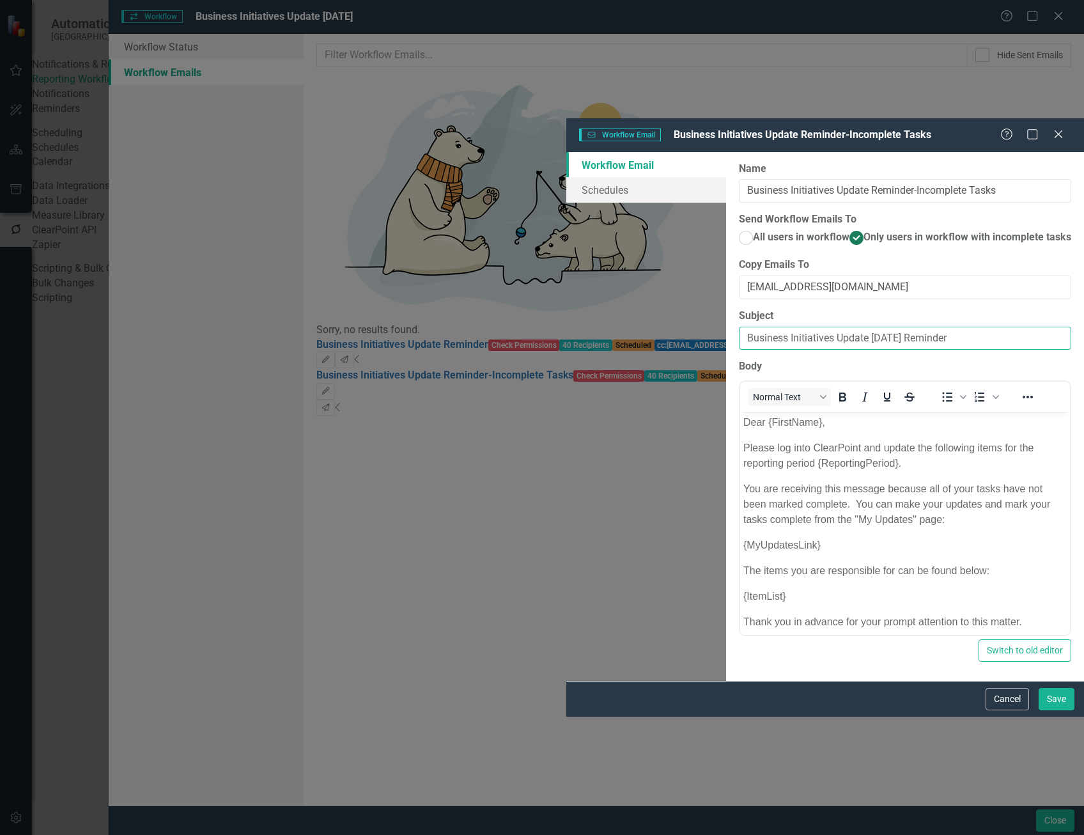
drag, startPoint x: 588, startPoint y: 234, endPoint x: 538, endPoint y: 231, distance: 49.3
click at [739, 327] on input "Business Initiatives Update [DATE] Reminder" at bounding box center [905, 339] width 332 height 24
type input "Business Initiatives Update [DATE] Reminder"
click at [1059, 710] on button "Save" at bounding box center [1057, 699] width 36 height 22
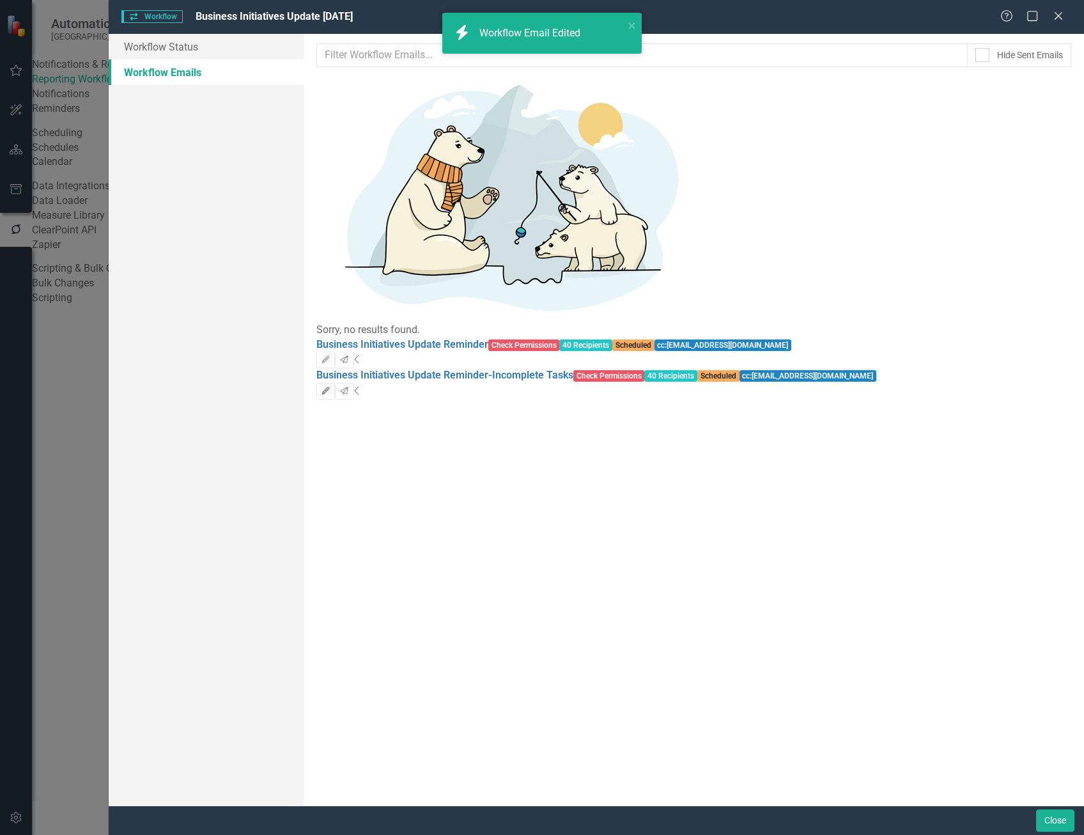
click at [330, 387] on icon "button" at bounding box center [326, 391] width 8 height 8
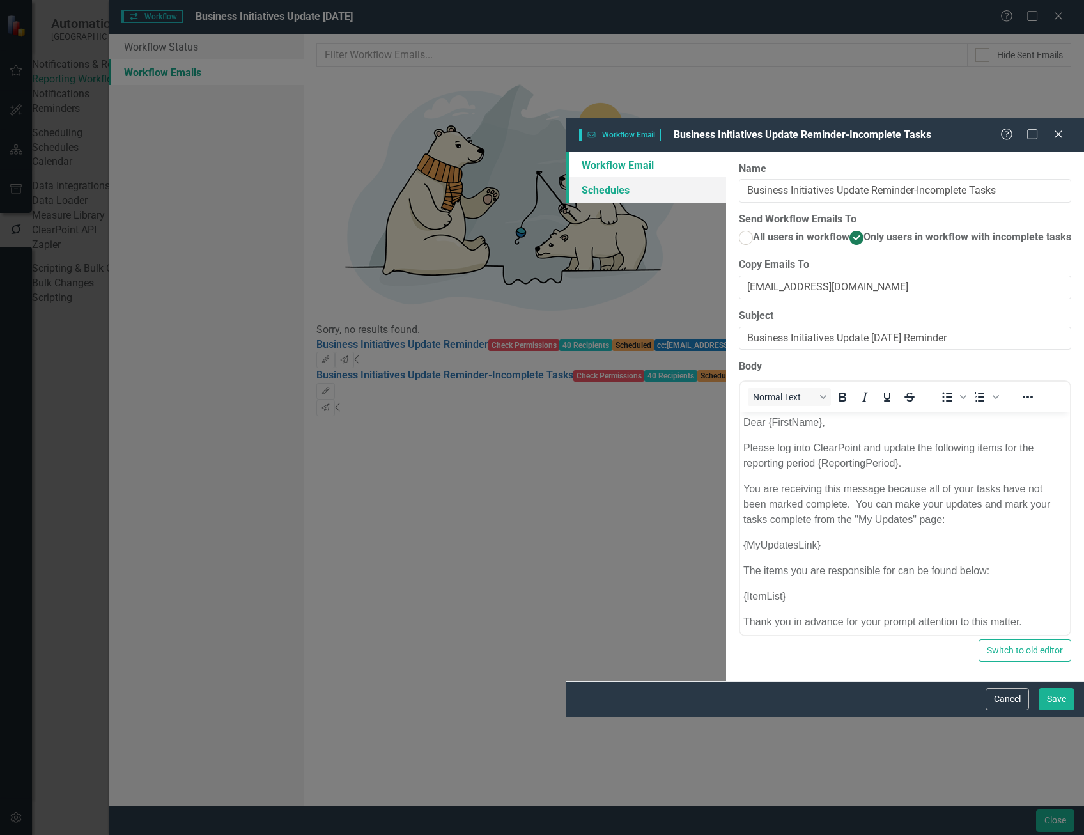
click at [566, 177] on link "Schedules" at bounding box center [646, 190] width 160 height 26
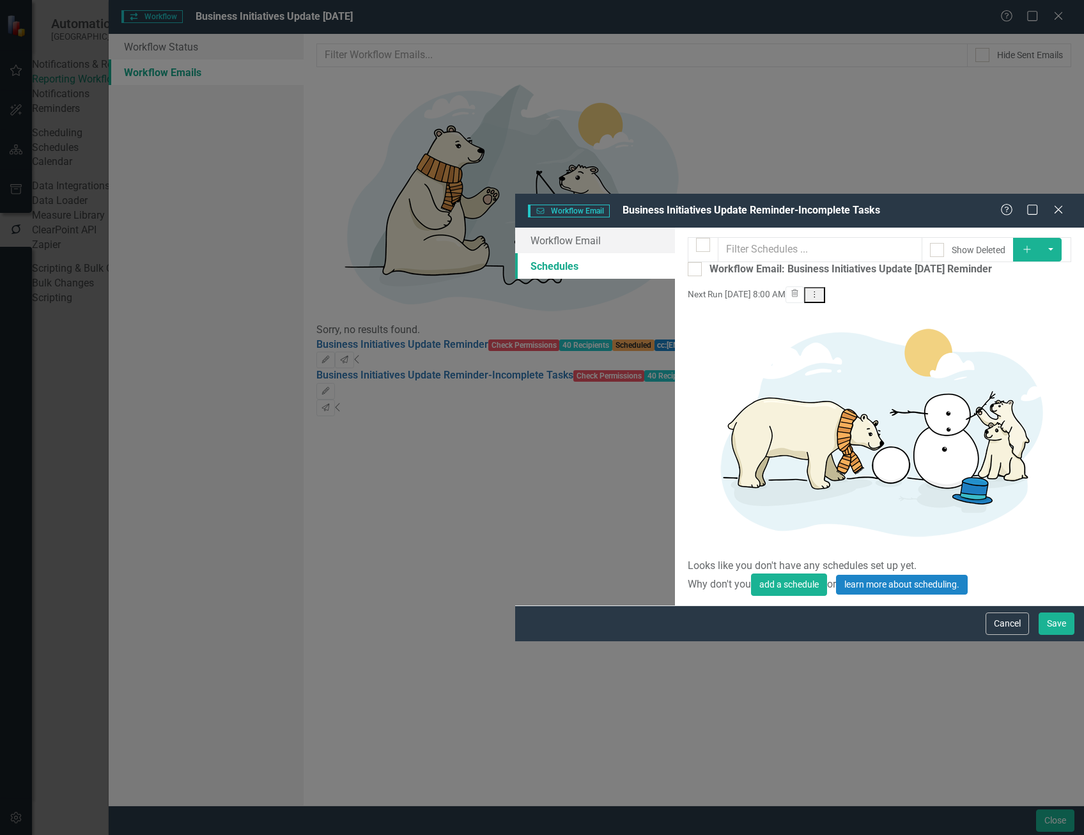
click at [820, 290] on icon "Dropdown Menu" at bounding box center [814, 294] width 11 height 8
click at [976, 113] on link "Edit Edit Schedule" at bounding box center [1003, 114] width 118 height 24
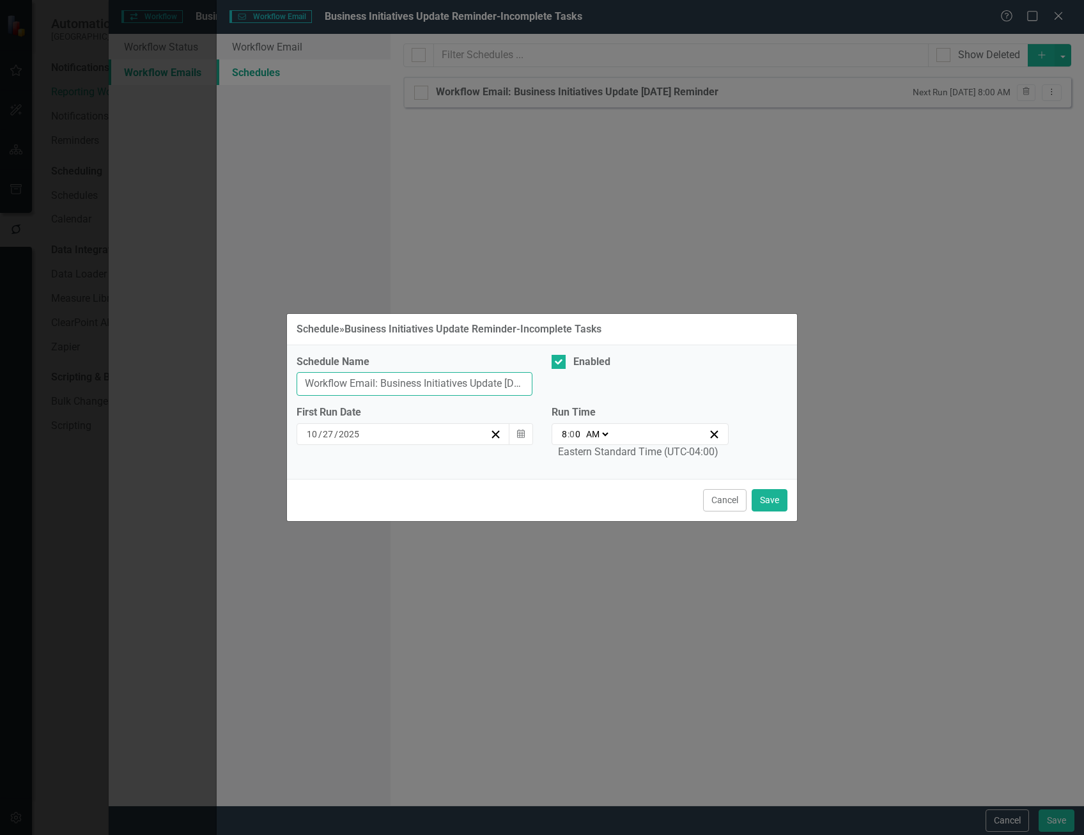
click at [439, 384] on input "Workflow Email: Business Initiatives Update September 25 Reminder" at bounding box center [415, 384] width 236 height 24
drag, startPoint x: 495, startPoint y: 380, endPoint x: 462, endPoint y: 375, distance: 32.9
click at [462, 375] on input "Workflow Email: Business Initiatives Update [DATE] Reminder" at bounding box center [415, 384] width 236 height 24
type input "Workflow Email: Business Initiatives Update October 25 Reminder"
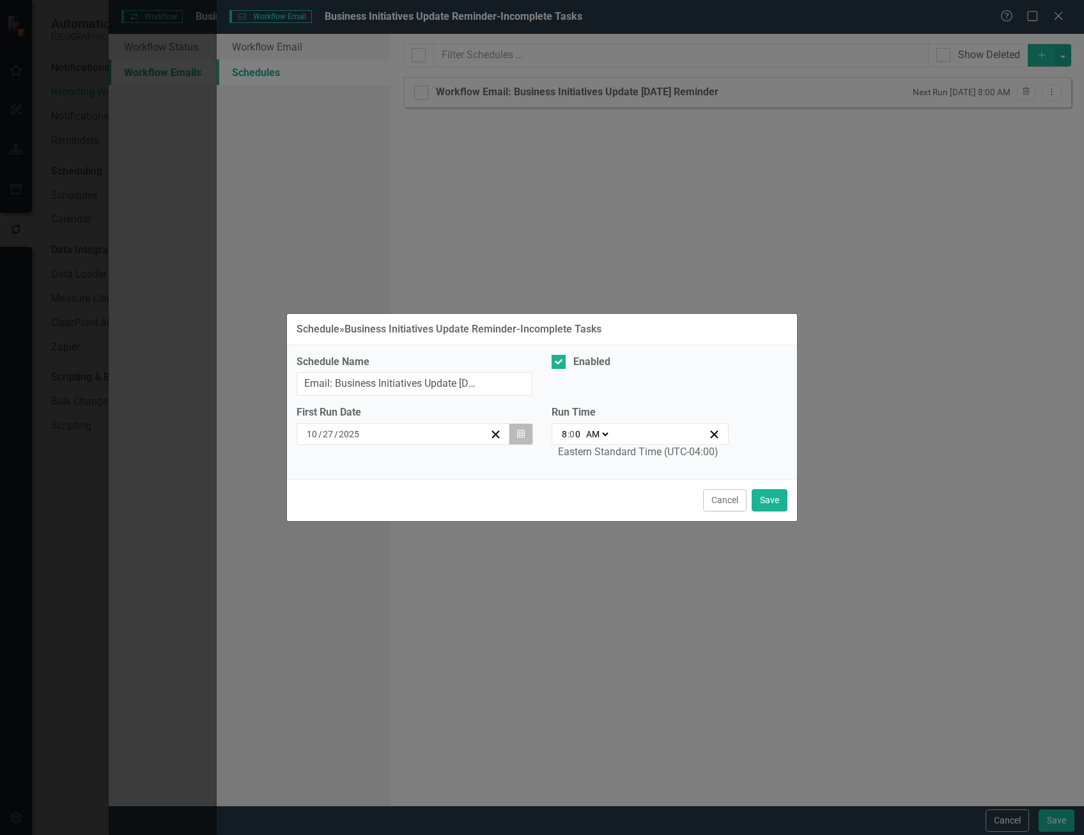
click at [522, 437] on icon "button" at bounding box center [521, 433] width 8 height 9
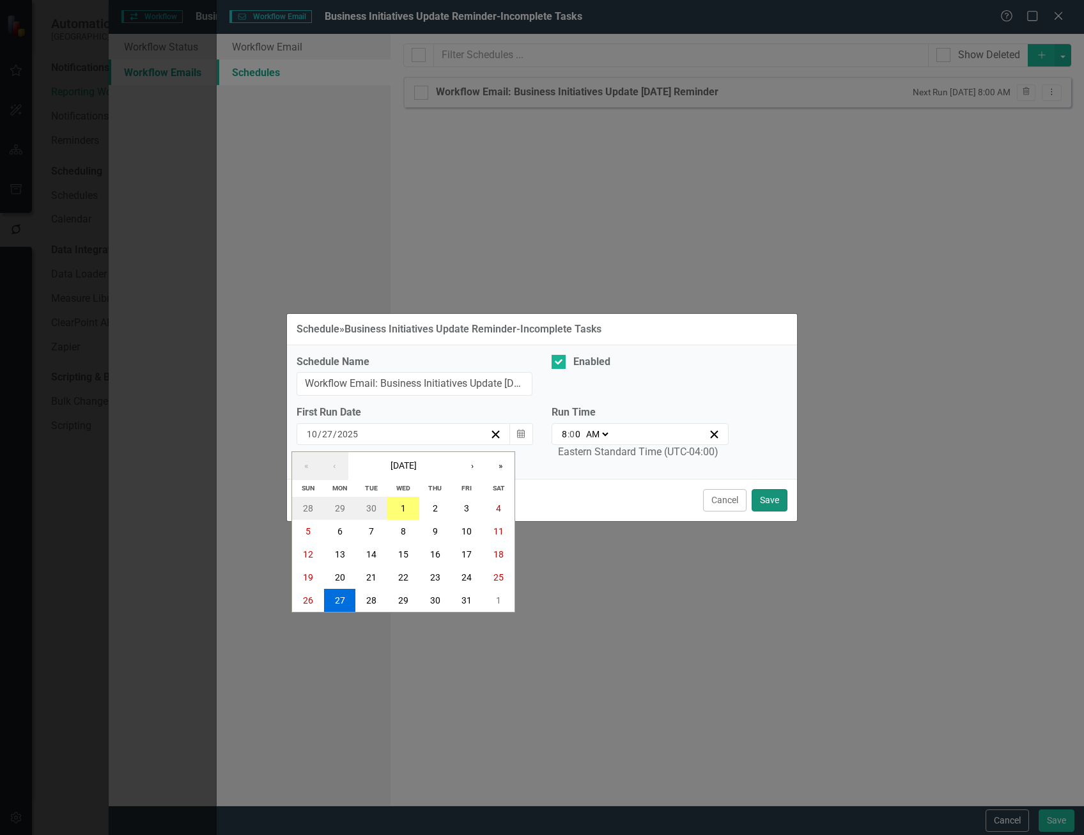
click at [777, 497] on button "Save" at bounding box center [770, 500] width 36 height 22
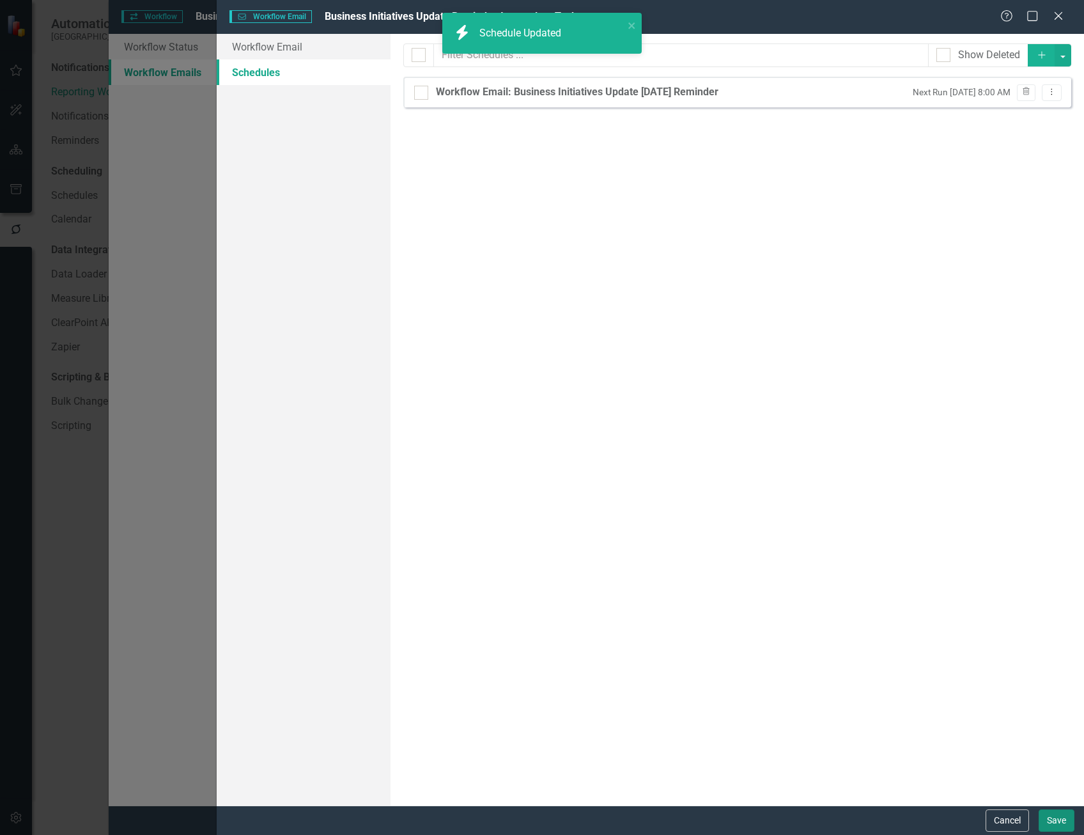
click at [1057, 822] on button "Save" at bounding box center [1057, 820] width 36 height 22
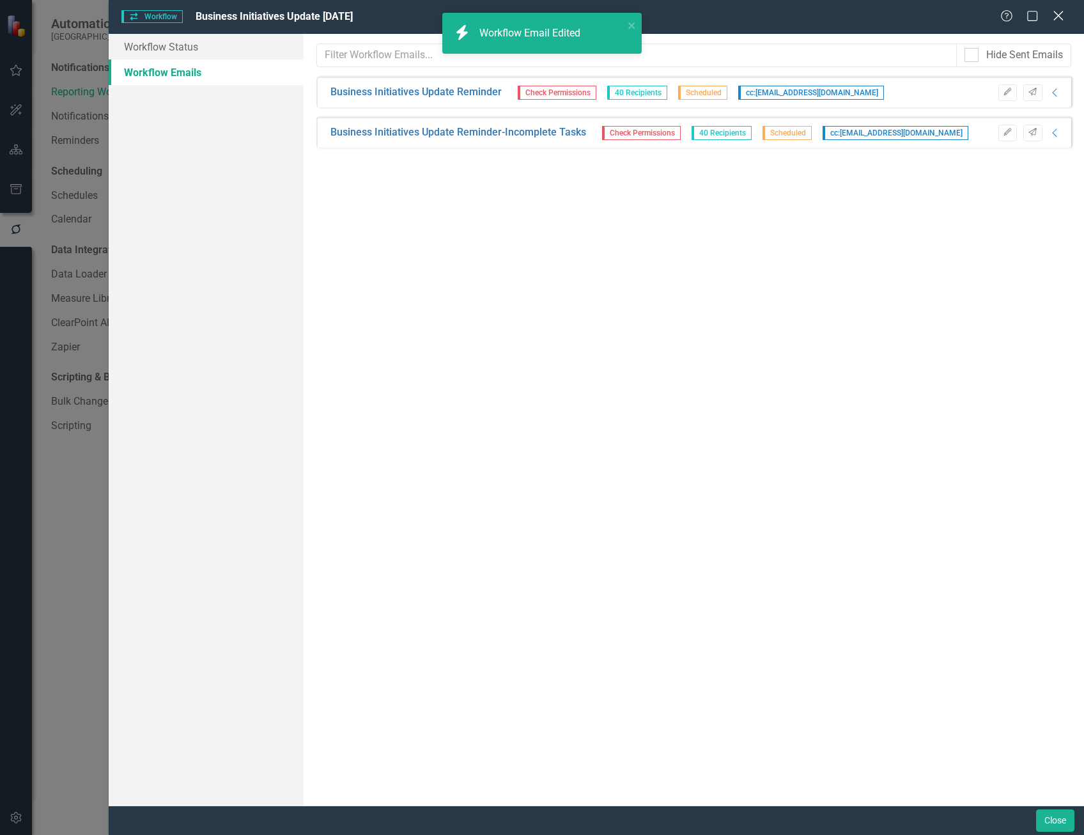
click at [1063, 13] on icon "Close" at bounding box center [1058, 16] width 16 height 12
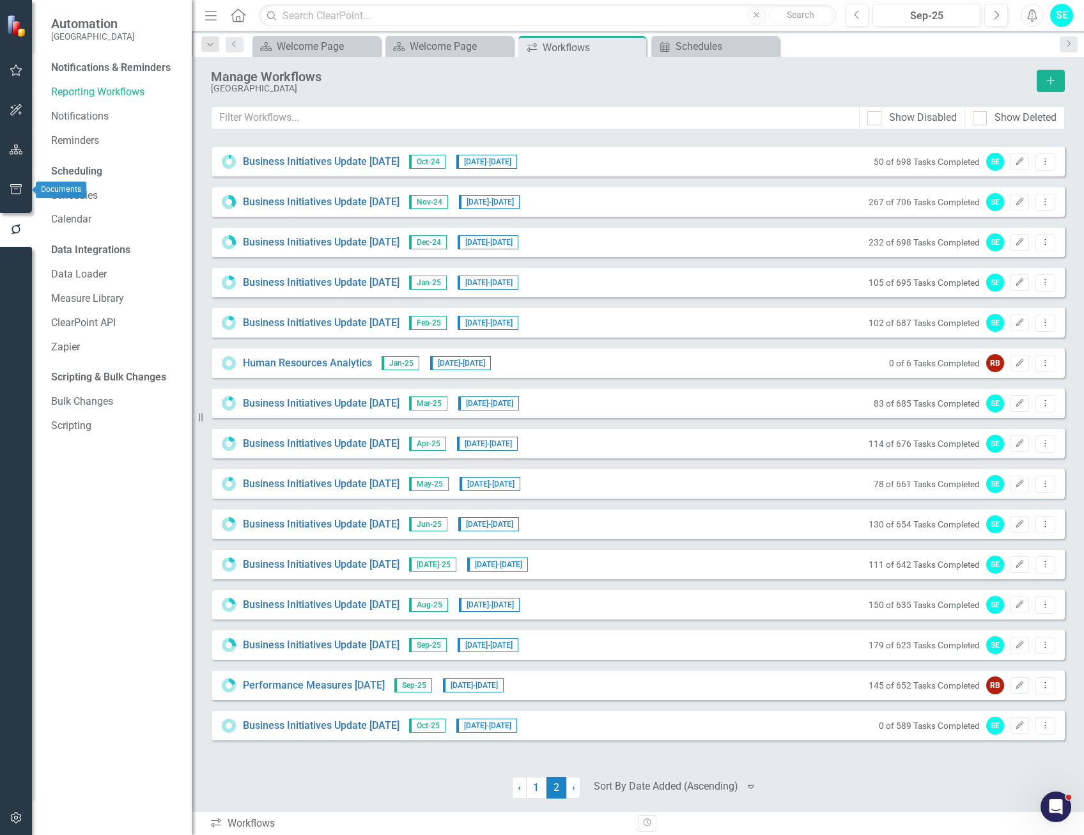
click at [13, 146] on icon "button" at bounding box center [16, 149] width 13 height 10
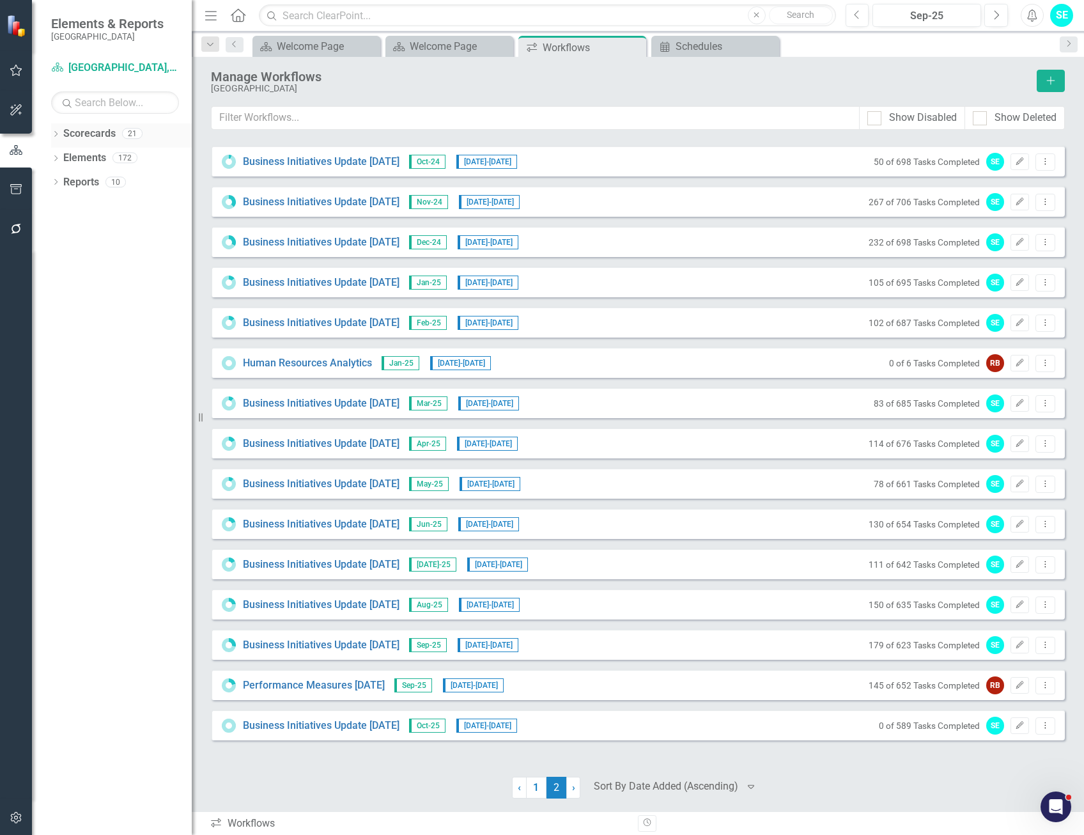
click at [56, 130] on div "Dropdown" at bounding box center [55, 135] width 9 height 11
click at [81, 153] on link "[GEOGRAPHIC_DATA], [GEOGRAPHIC_DATA] Business Initiatives" at bounding box center [130, 158] width 121 height 15
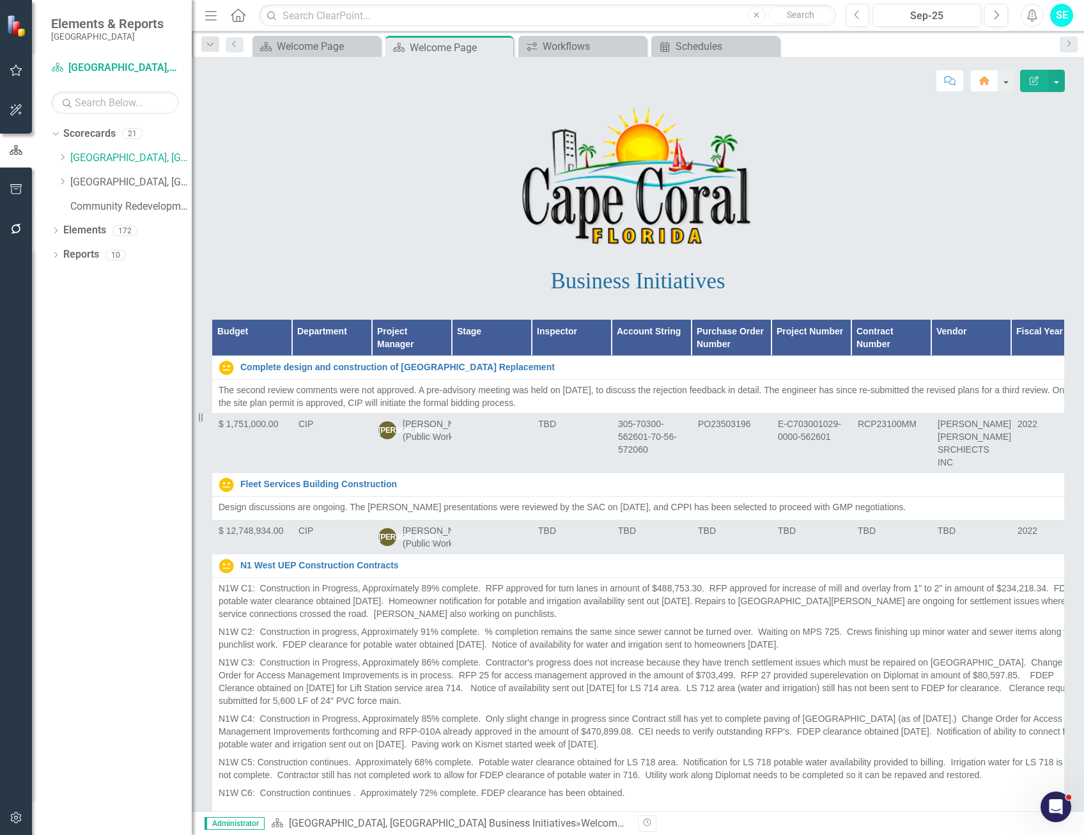
click at [1034, 83] on icon "Edit Report" at bounding box center [1035, 80] width 12 height 9
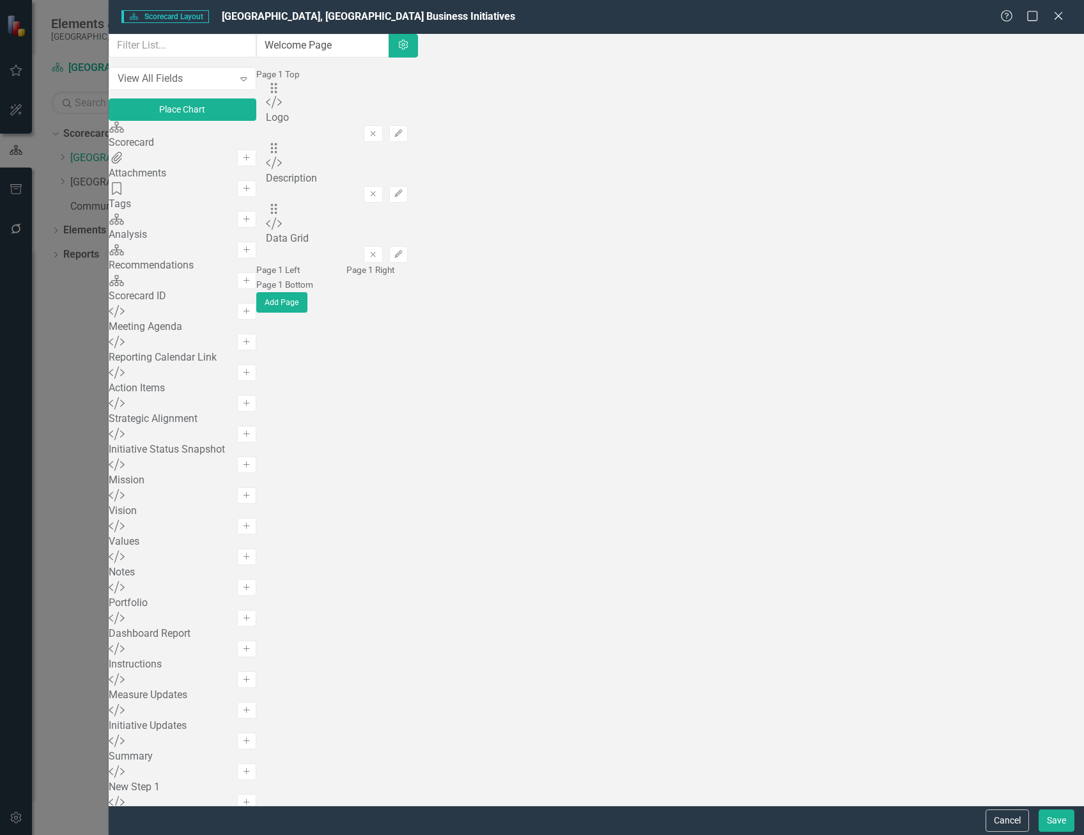
click at [1061, 17] on icon at bounding box center [1059, 16] width 8 height 8
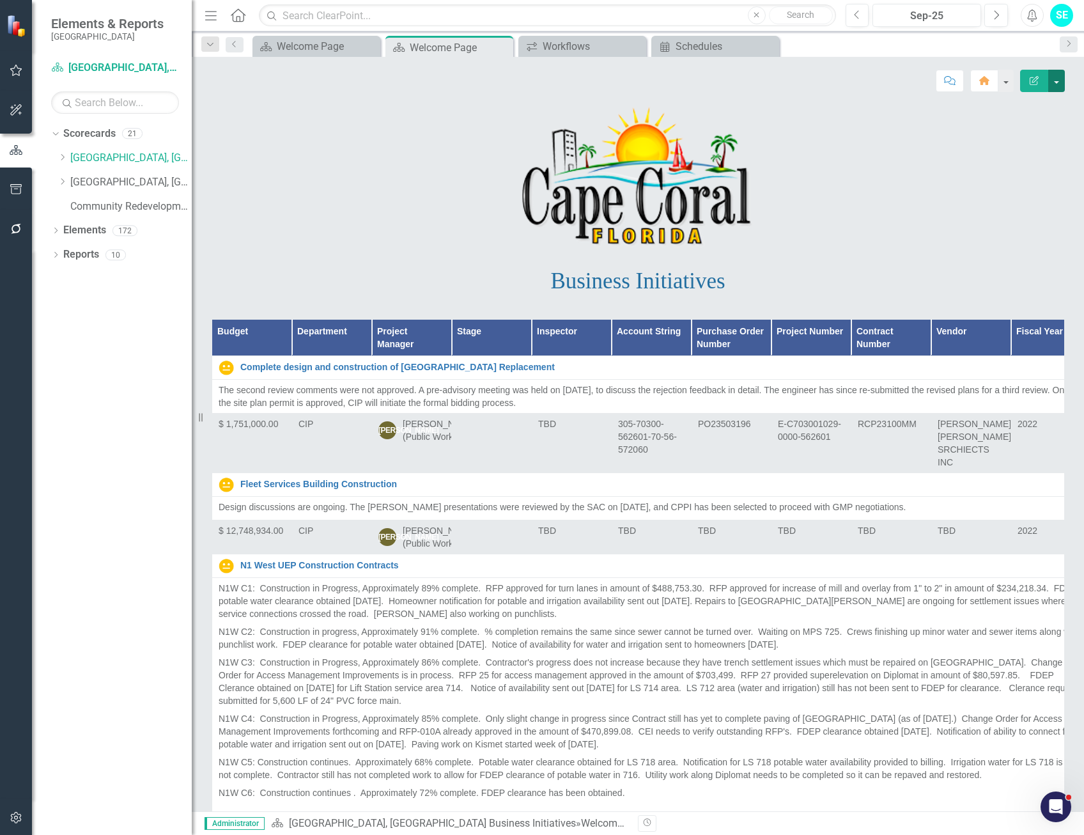
click at [1060, 77] on button "button" at bounding box center [1057, 81] width 17 height 22
click at [1039, 100] on link "Edit Edit Scorecard" at bounding box center [1013, 105] width 104 height 24
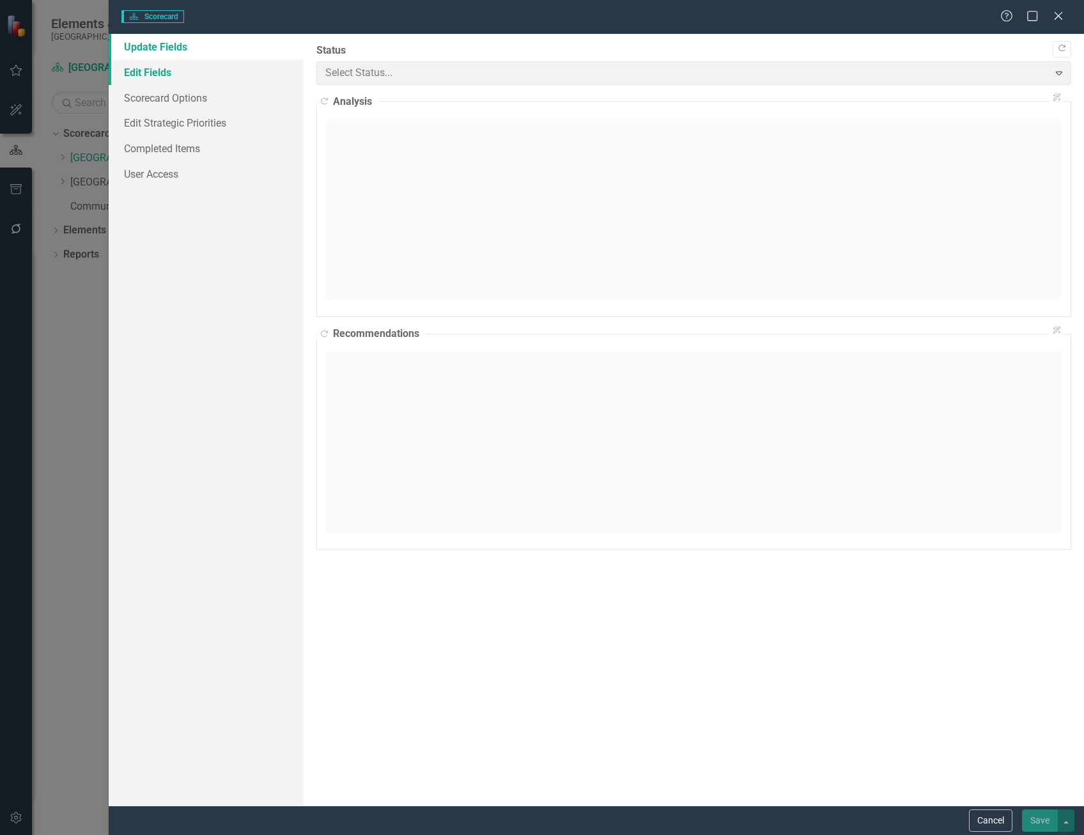
click at [141, 72] on link "Edit Fields" at bounding box center [206, 72] width 195 height 26
click at [154, 171] on link "User Access" at bounding box center [206, 174] width 195 height 26
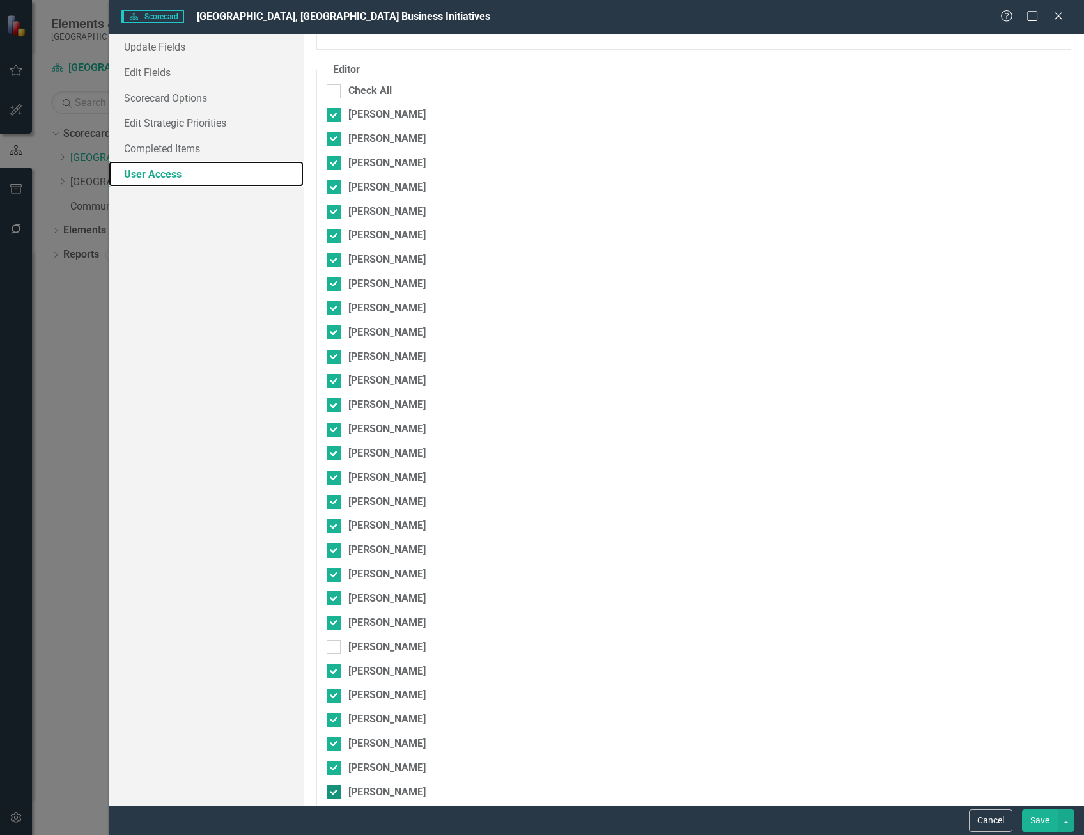
scroll to position [448, 0]
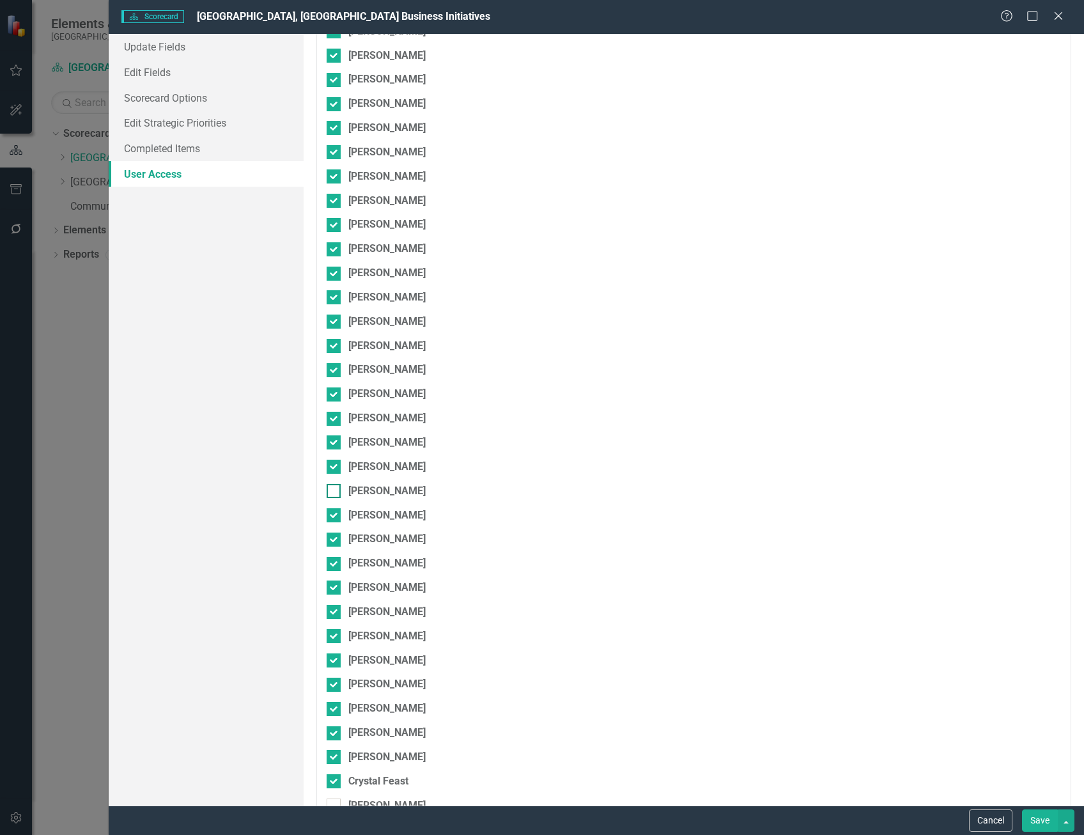
click at [336, 484] on div at bounding box center [334, 491] width 14 height 14
click at [335, 484] on input "[PERSON_NAME]" at bounding box center [331, 488] width 8 height 8
checkbox input "true"
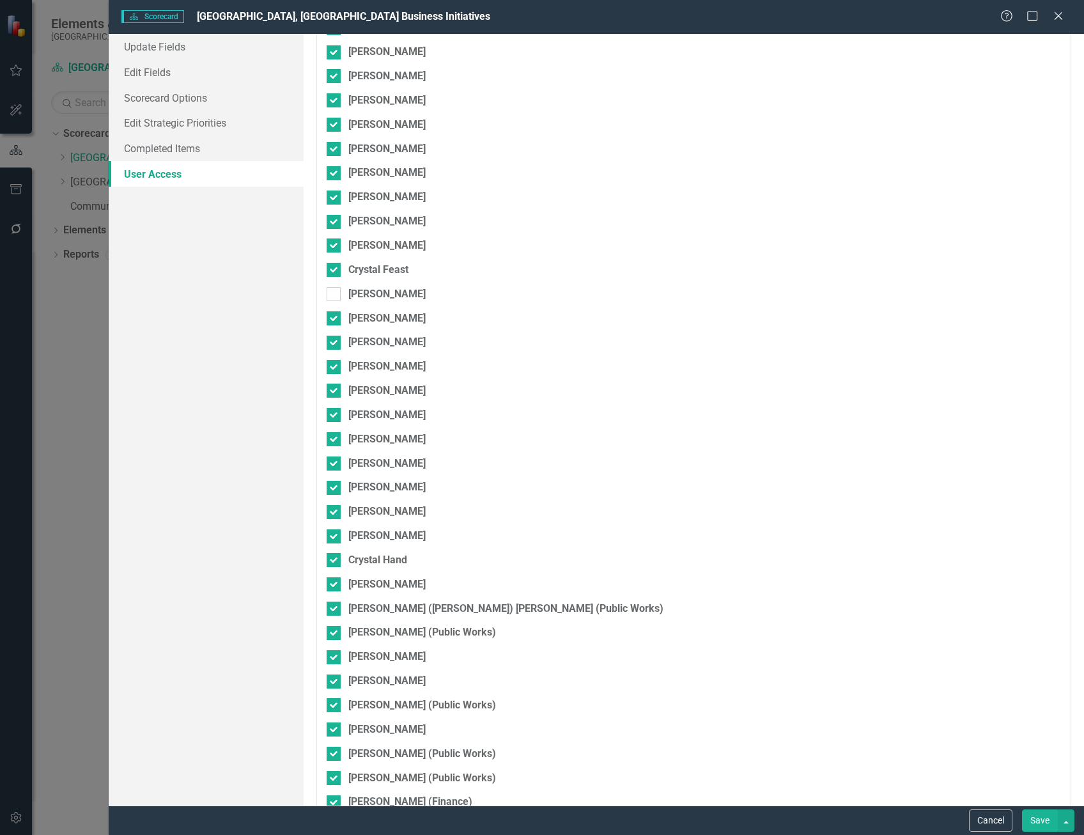
scroll to position [767, 0]
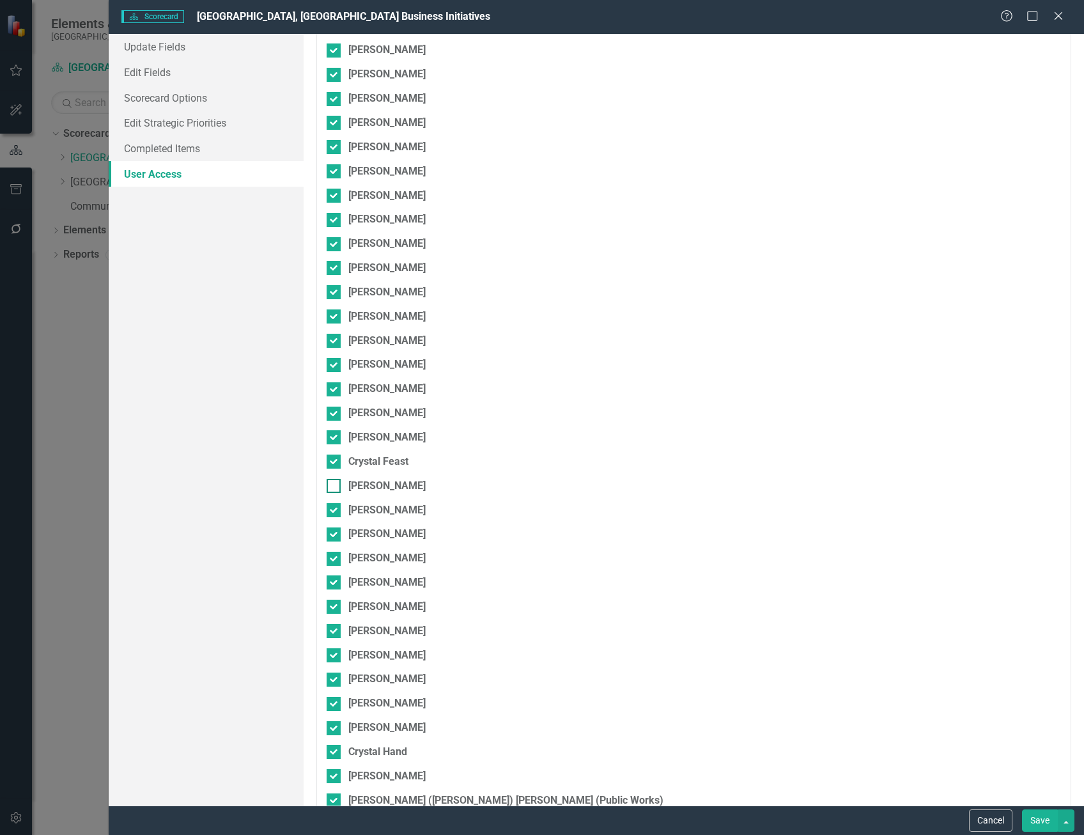
click at [331, 479] on input "Ashley Anderson" at bounding box center [331, 483] width 8 height 8
checkbox input "true"
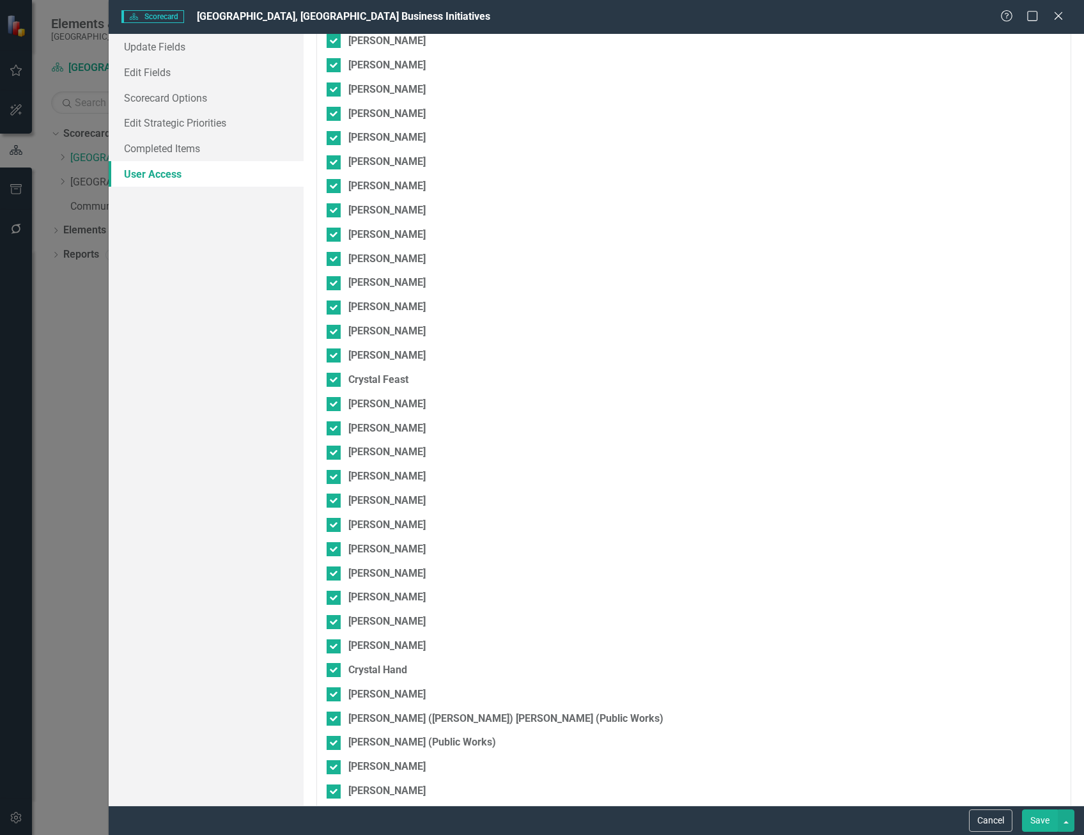
scroll to position [959, 0]
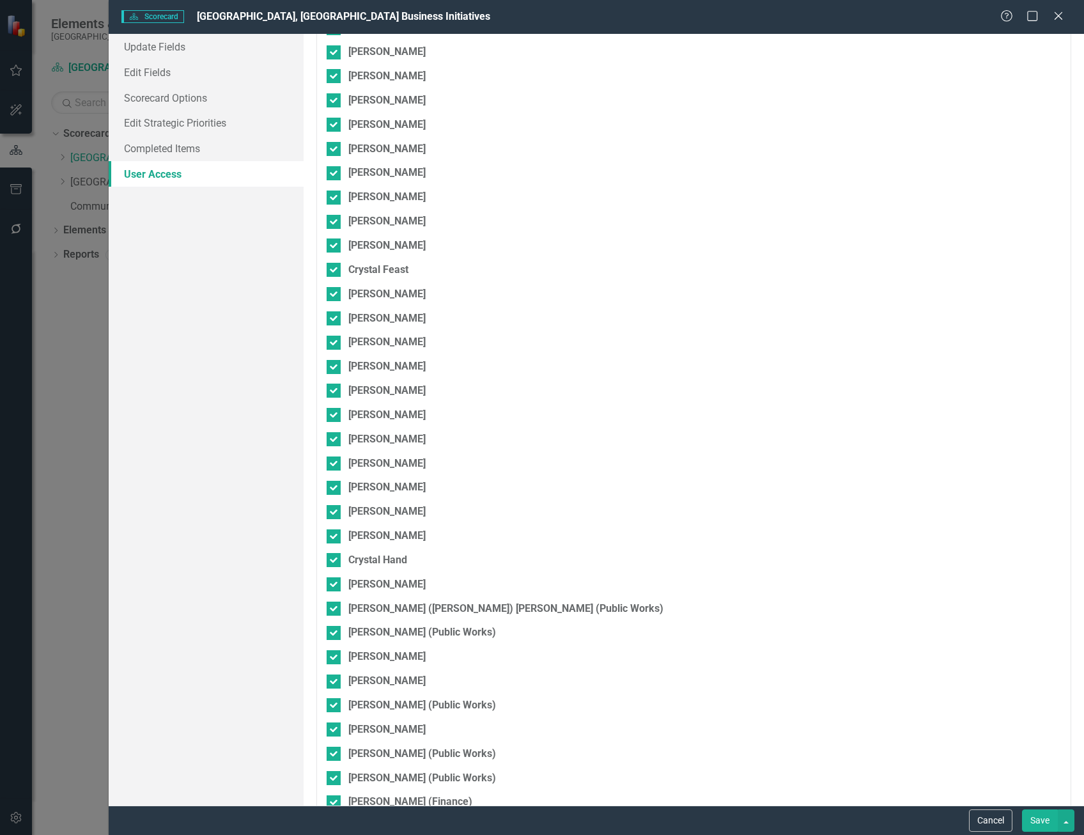
click at [329, 820] on input "Omar Leon (Public Works)" at bounding box center [331, 824] width 8 height 8
checkbox input "true"
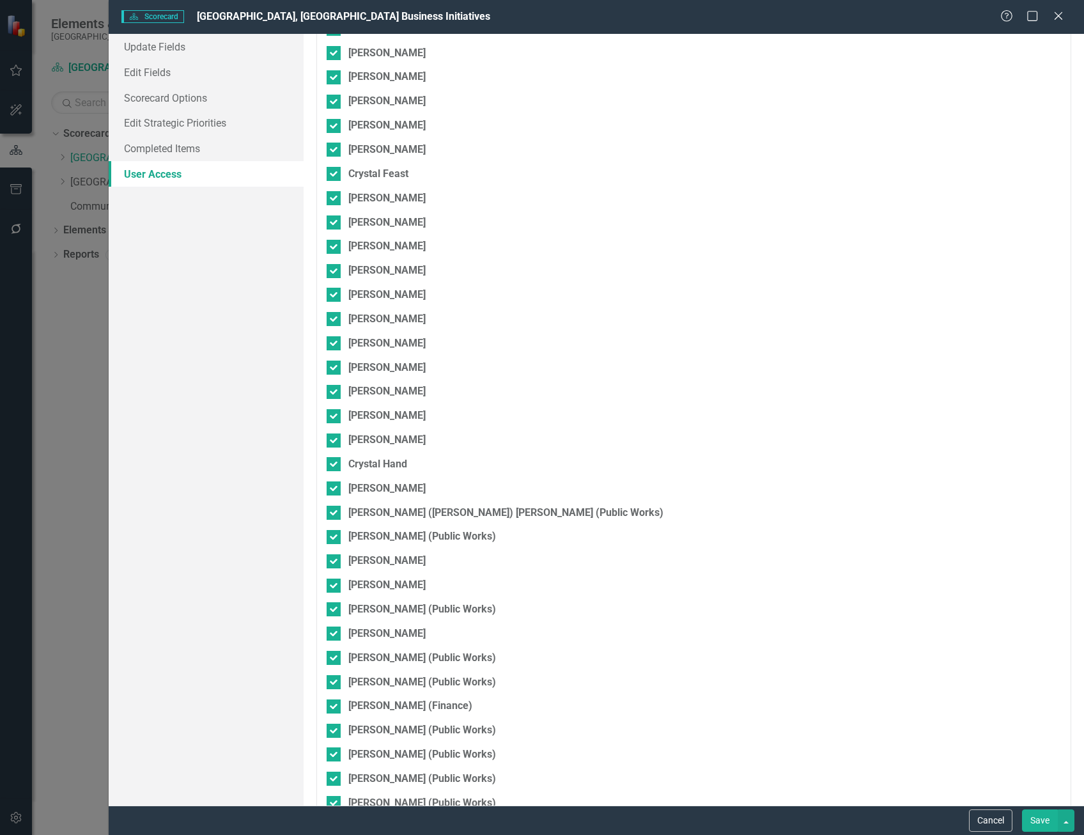
scroll to position [1185, 0]
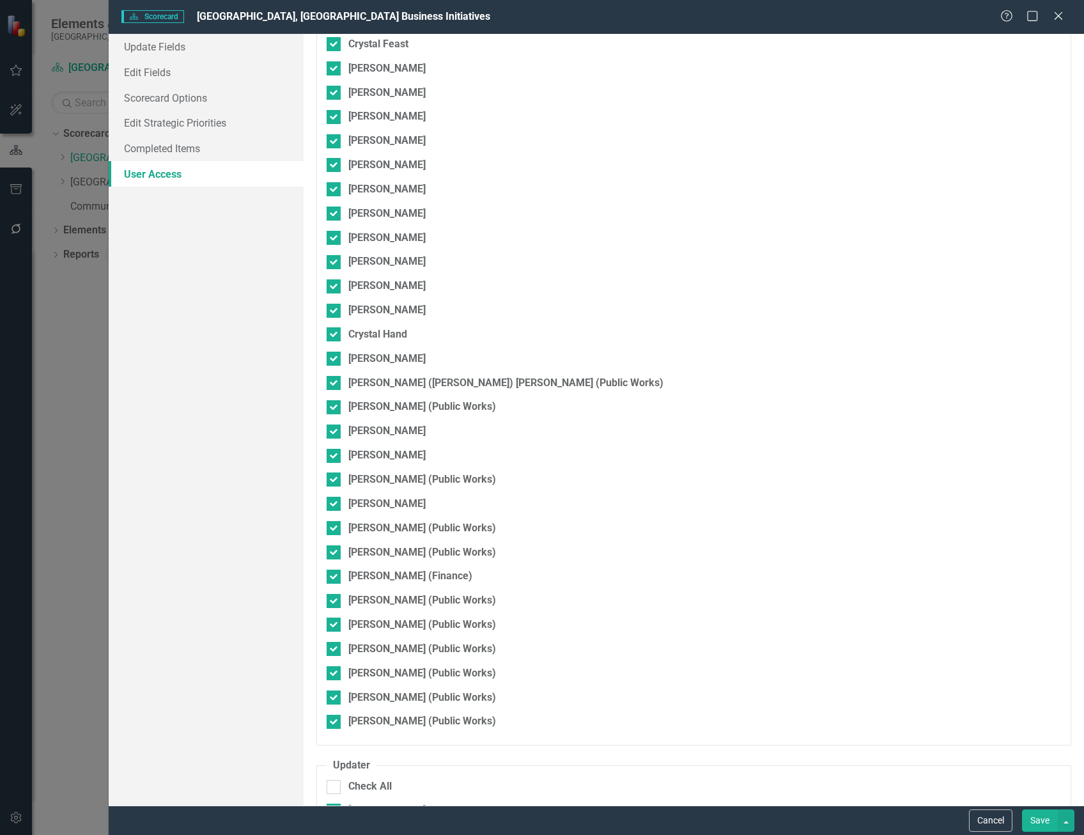
click at [1042, 818] on button "Save" at bounding box center [1040, 820] width 36 height 22
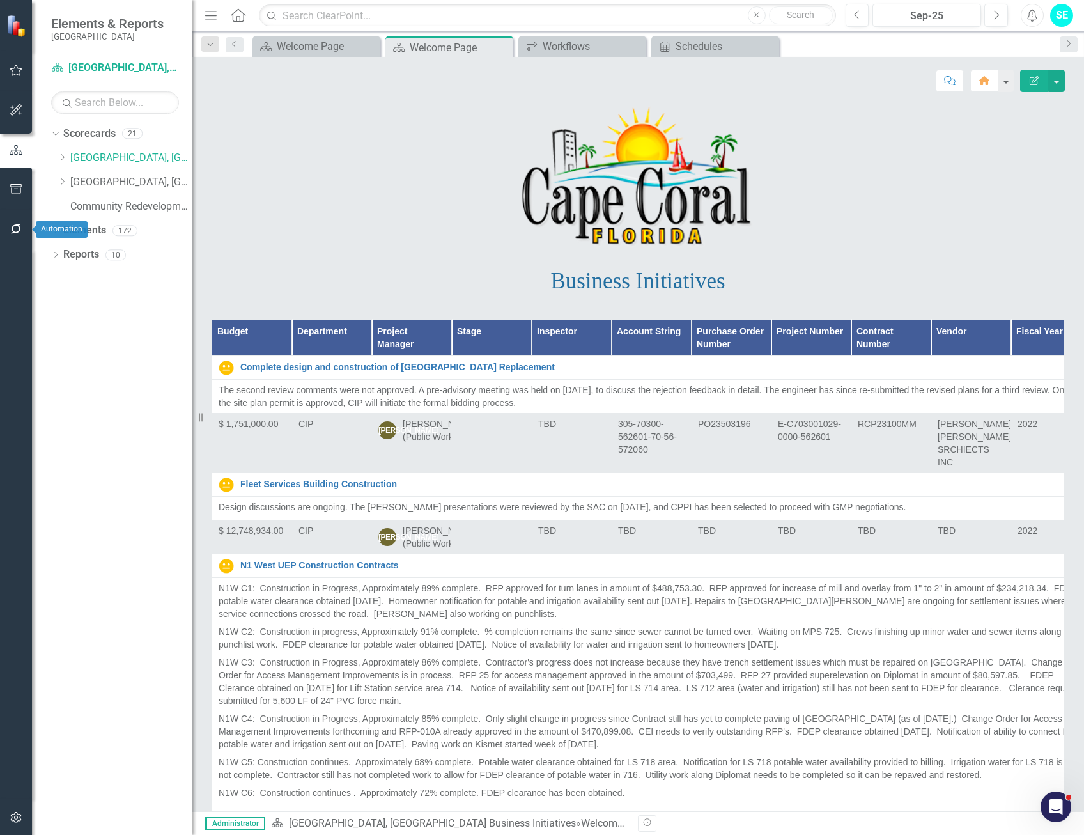
click at [17, 227] on icon "button" at bounding box center [16, 229] width 13 height 10
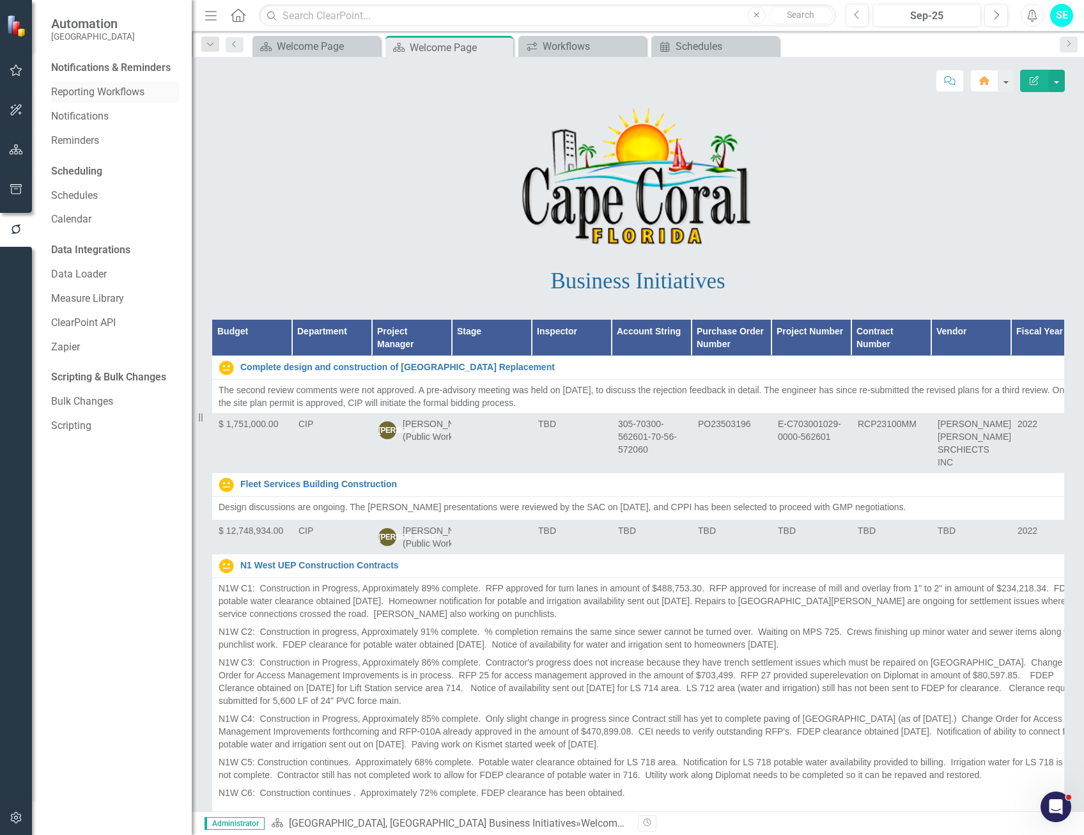
click at [102, 87] on link "Reporting Workflows" at bounding box center [115, 92] width 128 height 15
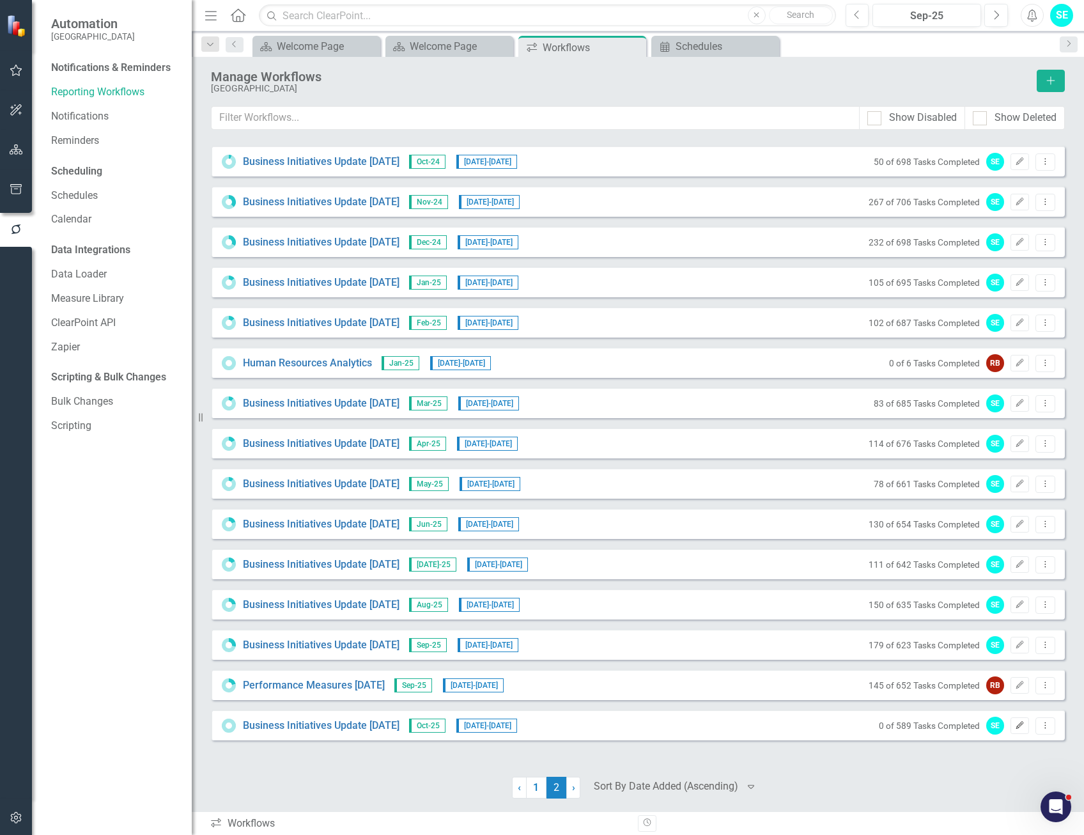
click at [1018, 724] on icon "Edit" at bounding box center [1020, 726] width 10 height 8
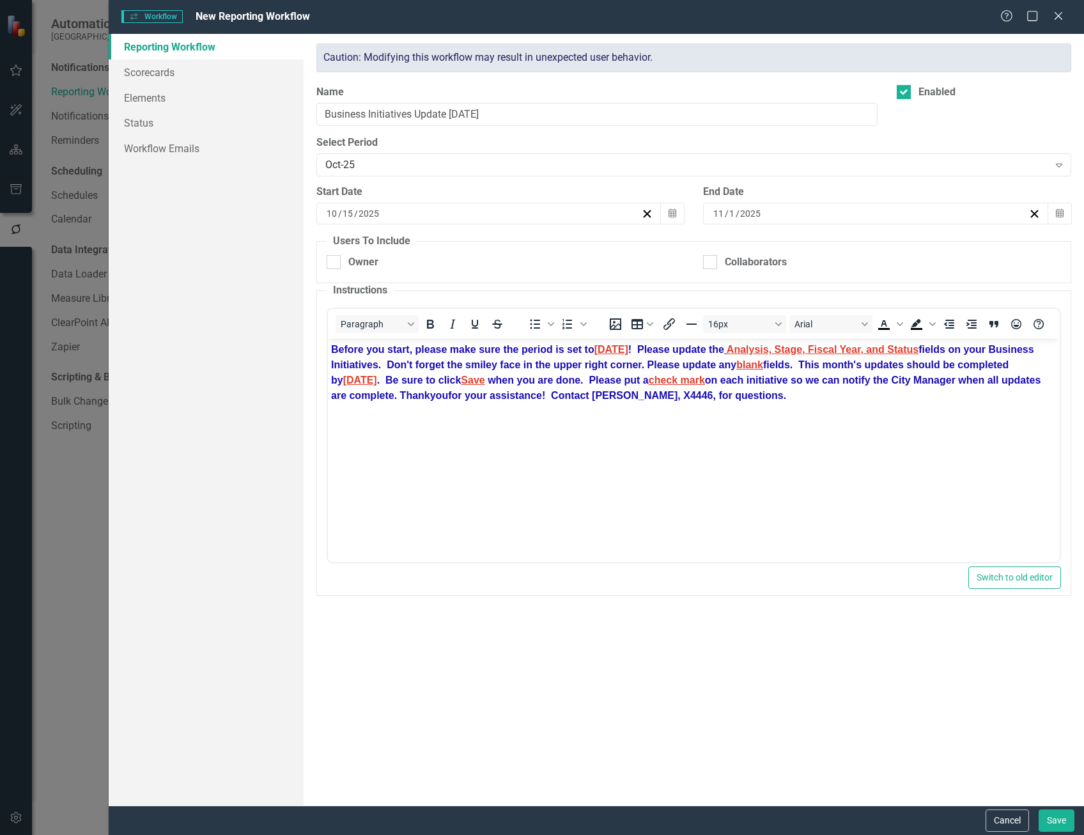
checkbox input "true"
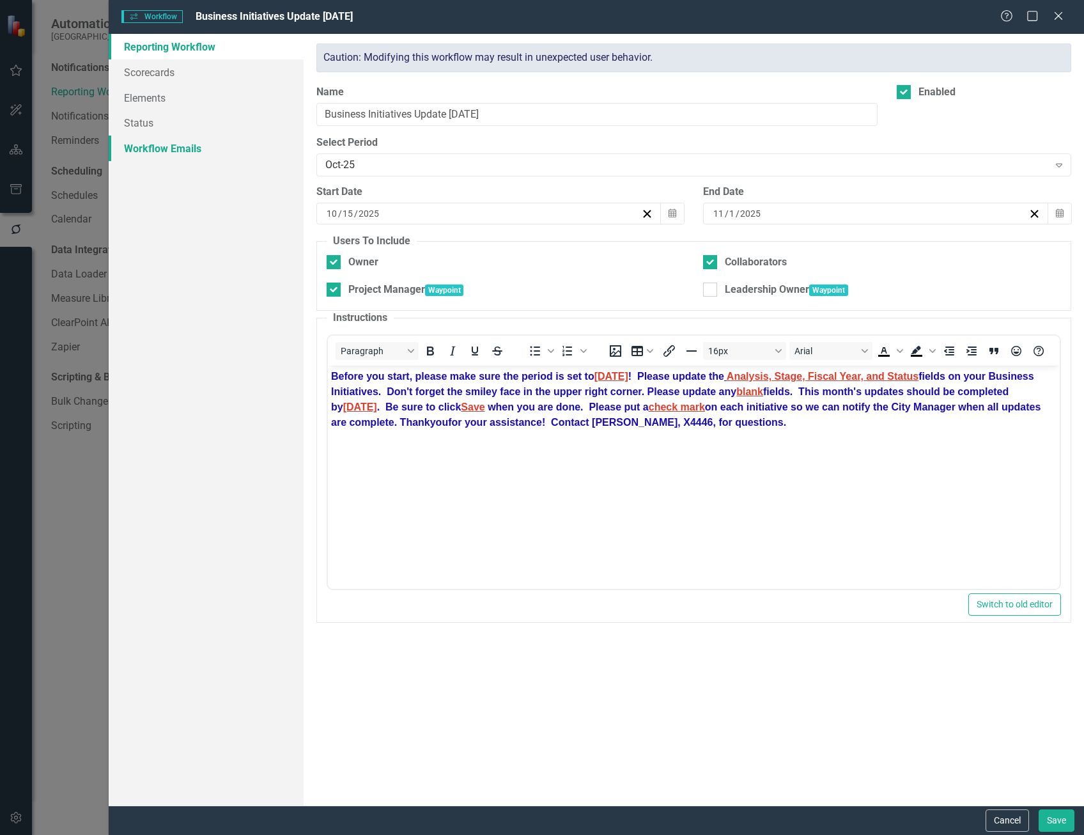
click at [191, 140] on link "Workflow Emails" at bounding box center [206, 149] width 195 height 26
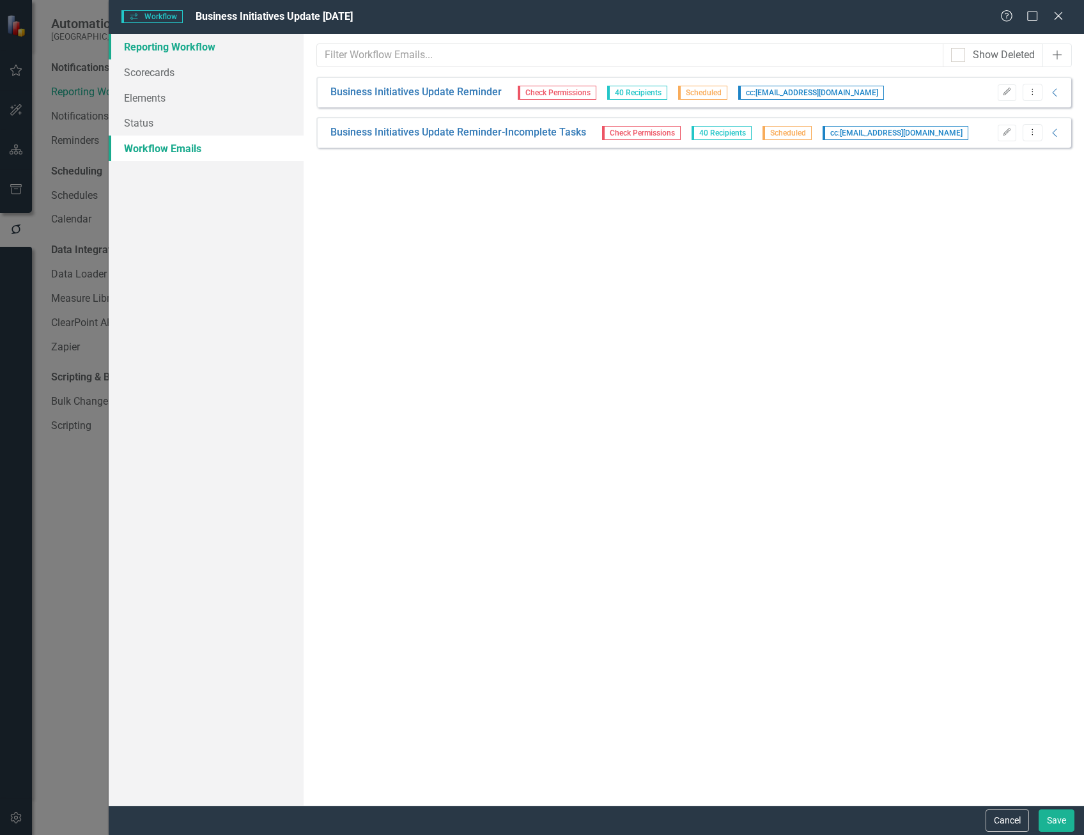
click at [160, 52] on link "Reporting Workflow" at bounding box center [206, 47] width 195 height 26
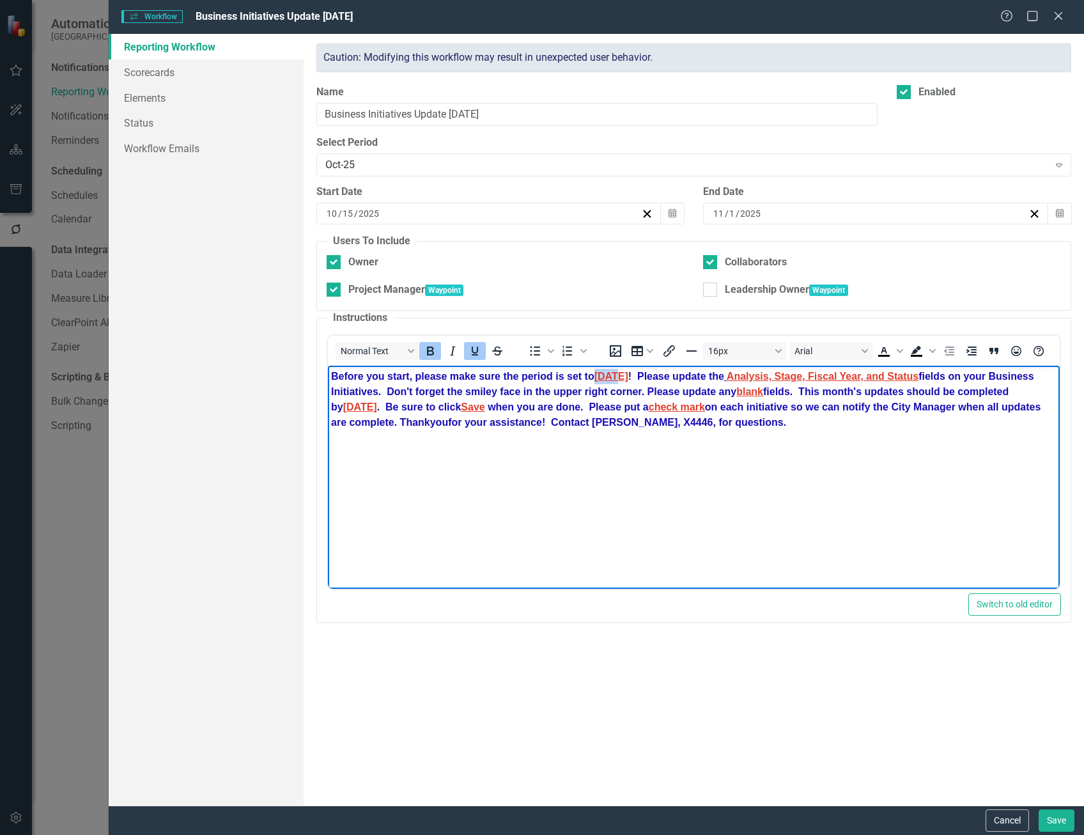
drag, startPoint x: 624, startPoint y: 375, endPoint x: 599, endPoint y: 373, distance: 25.0
click at [598, 375] on span "SEPT 25" at bounding box center [611, 376] width 34 height 11
drag, startPoint x: 396, startPoint y: 405, endPoint x: 332, endPoint y: 404, distance: 63.3
click at [343, 404] on span "September 30" at bounding box center [360, 407] width 34 height 11
click at [591, 481] on body "Before you start, please make sure the period is set to OCT 25 ! Please update …" at bounding box center [693, 462] width 732 height 192
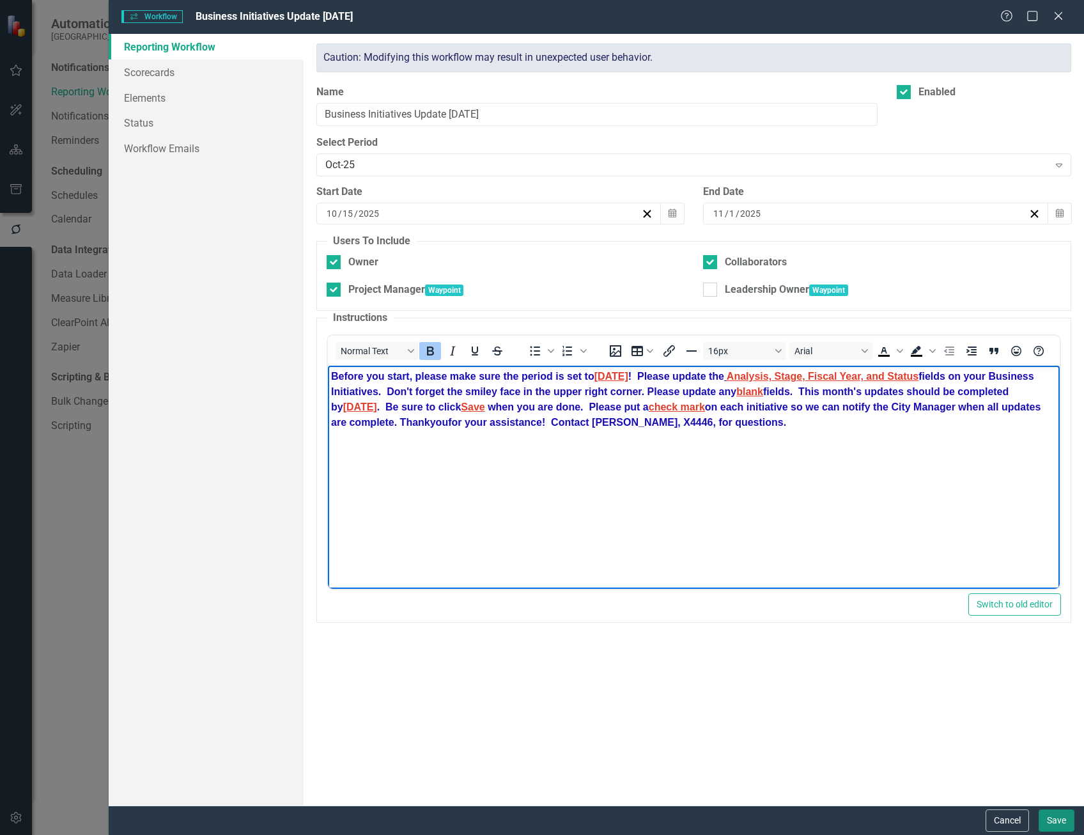
click at [1060, 818] on button "Save" at bounding box center [1057, 820] width 36 height 22
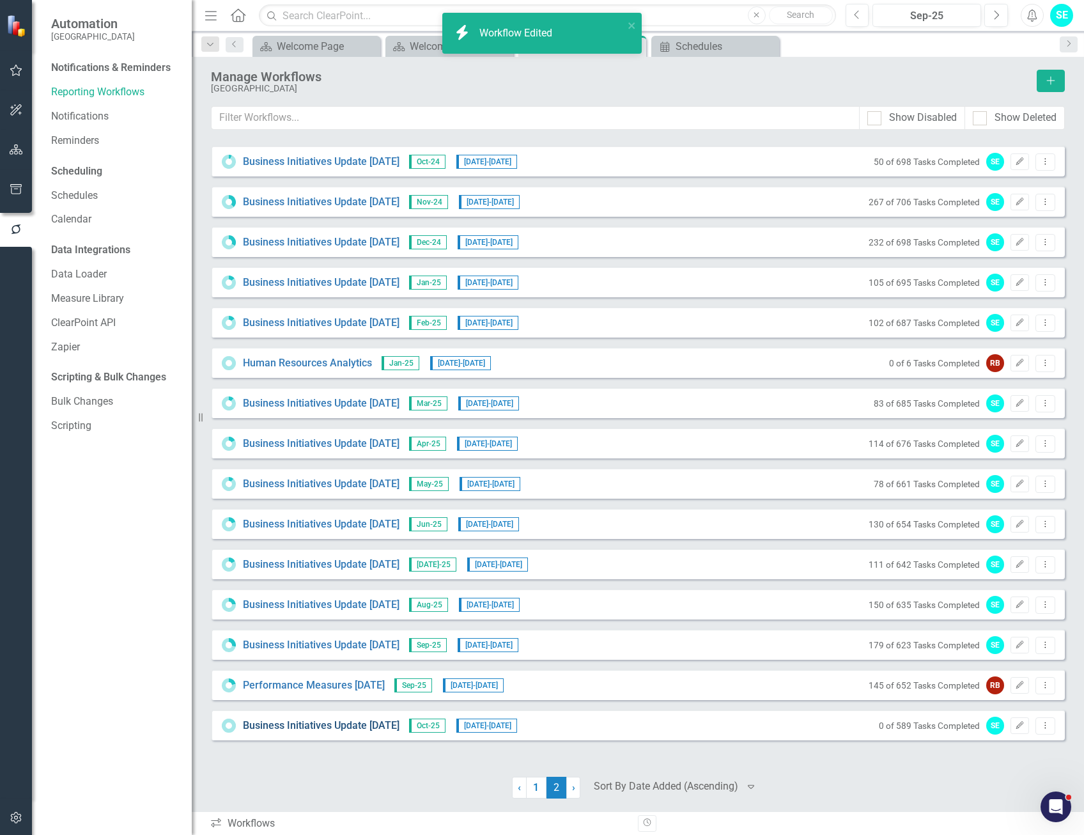
click at [370, 722] on link "Business Initiatives Update [DATE]" at bounding box center [321, 726] width 157 height 15
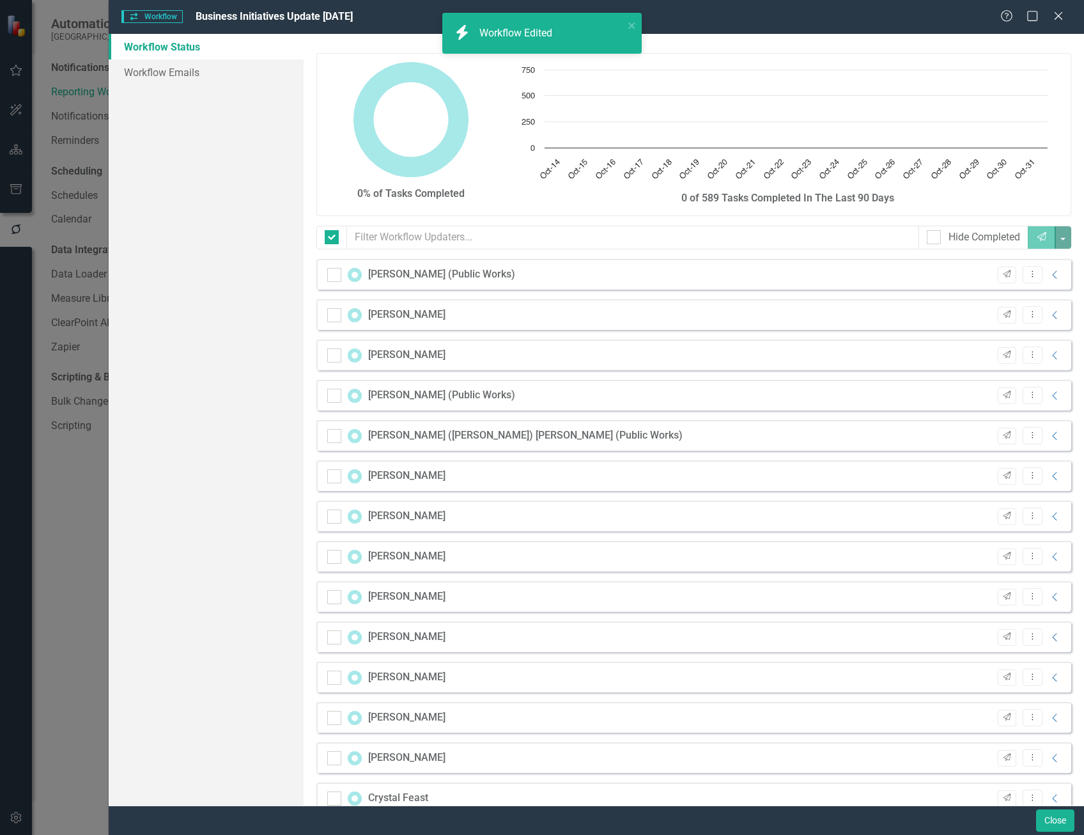
checkbox input "false"
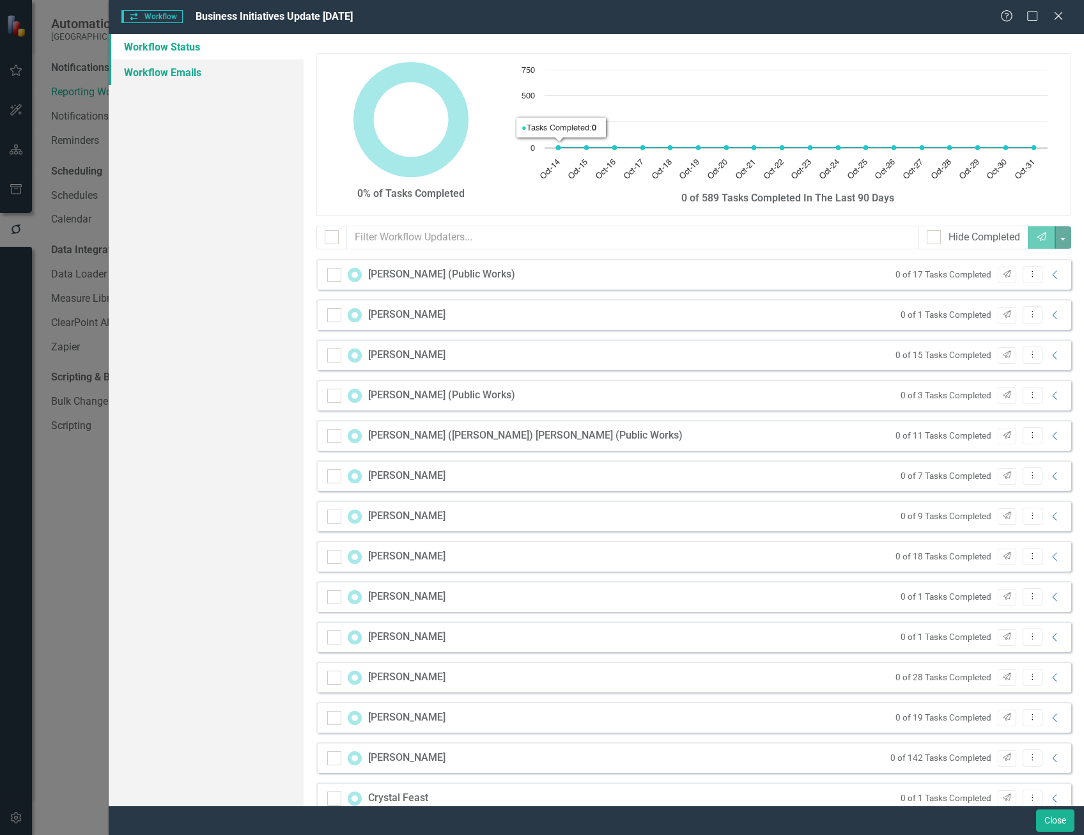
click at [176, 74] on link "Workflow Emails" at bounding box center [206, 72] width 195 height 26
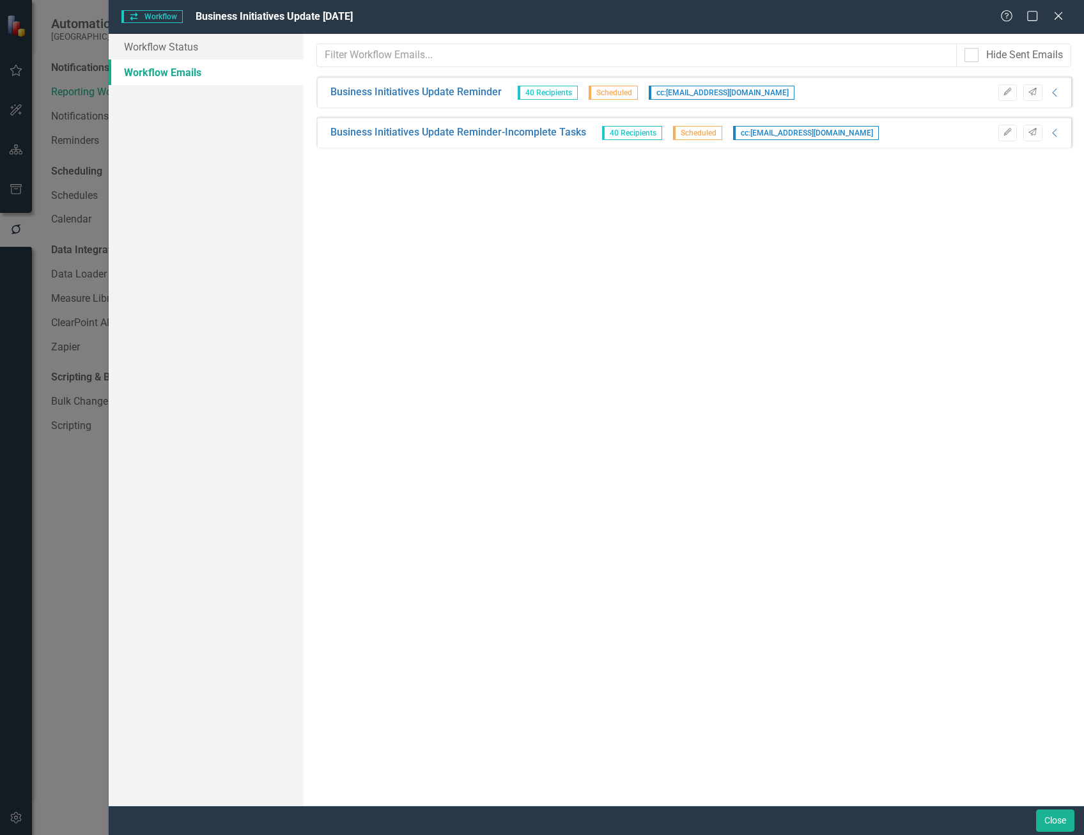
drag, startPoint x: 1057, startPoint y: 15, endPoint x: 1050, endPoint y: 21, distance: 10.0
click at [1057, 15] on icon at bounding box center [1059, 16] width 8 height 8
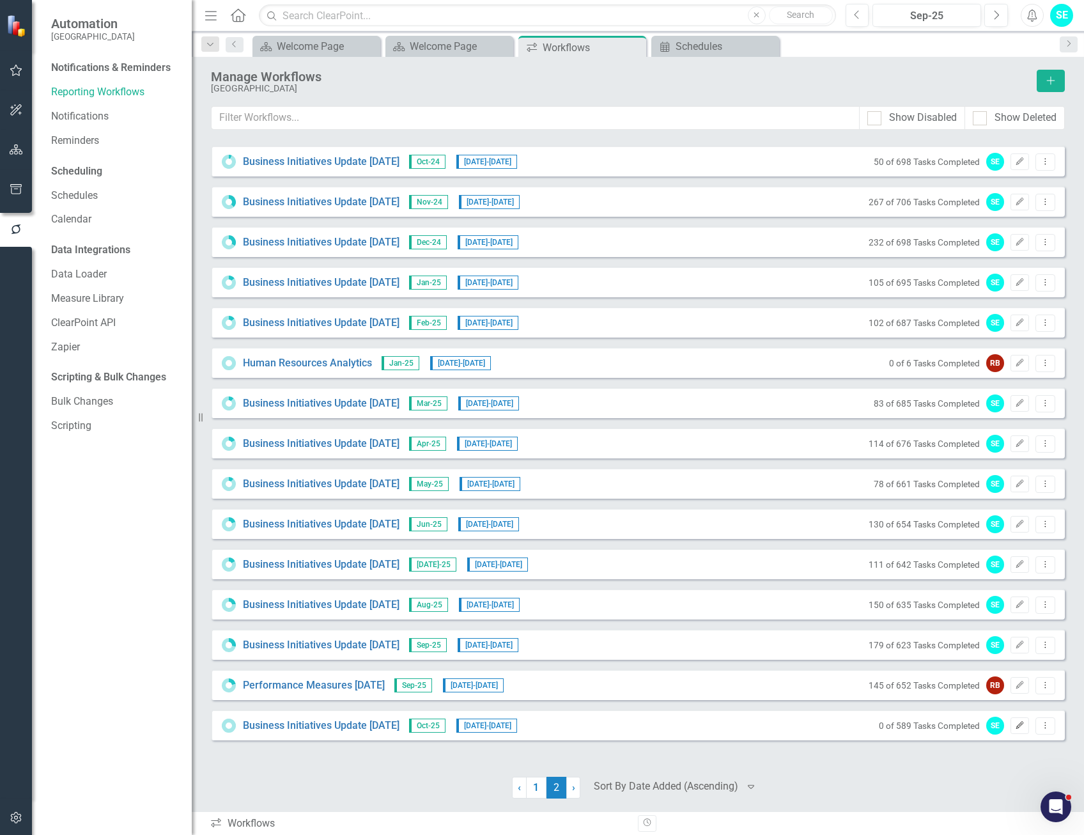
click at [1017, 726] on icon "Edit" at bounding box center [1020, 726] width 10 height 8
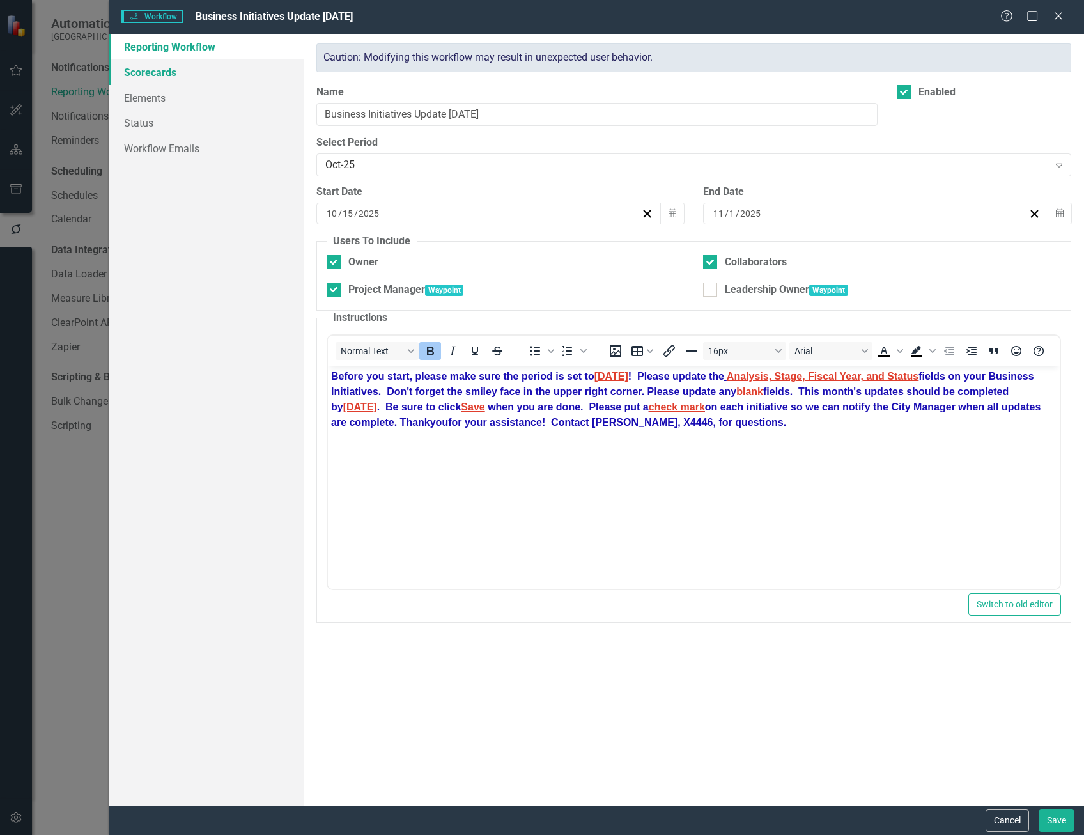
click at [168, 71] on link "Scorecards" at bounding box center [206, 72] width 195 height 26
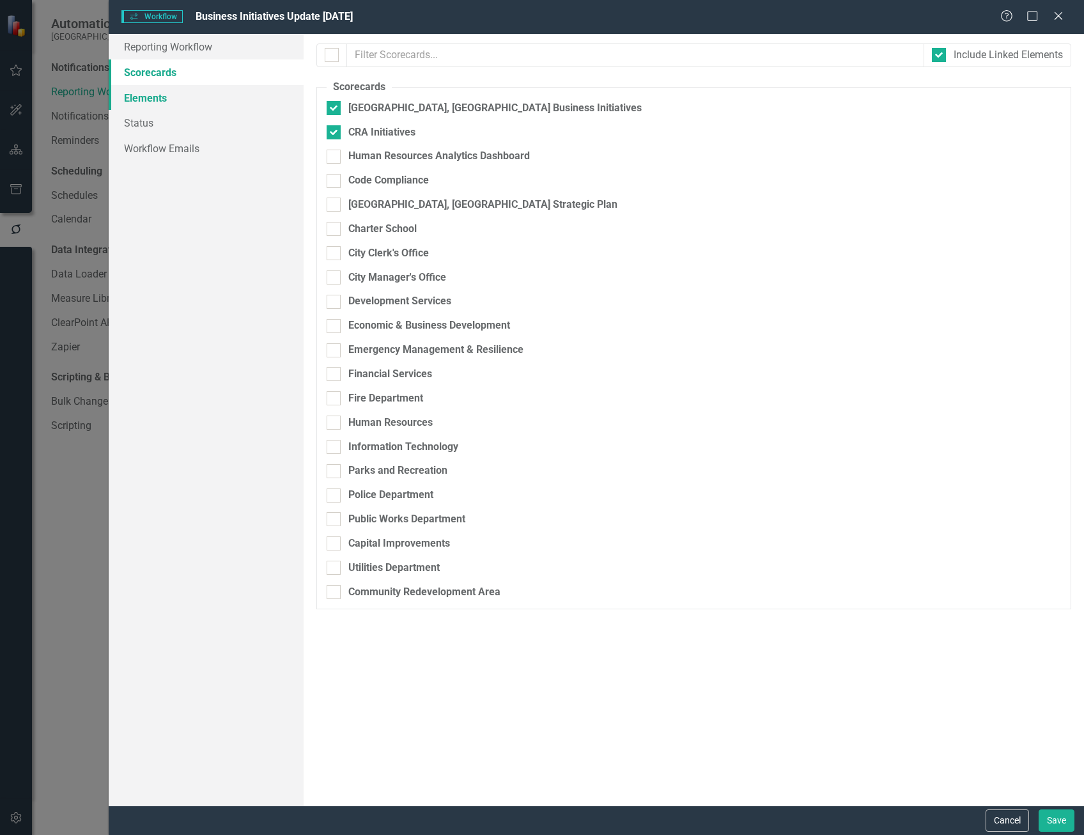
click at [150, 93] on link "Elements" at bounding box center [206, 98] width 195 height 26
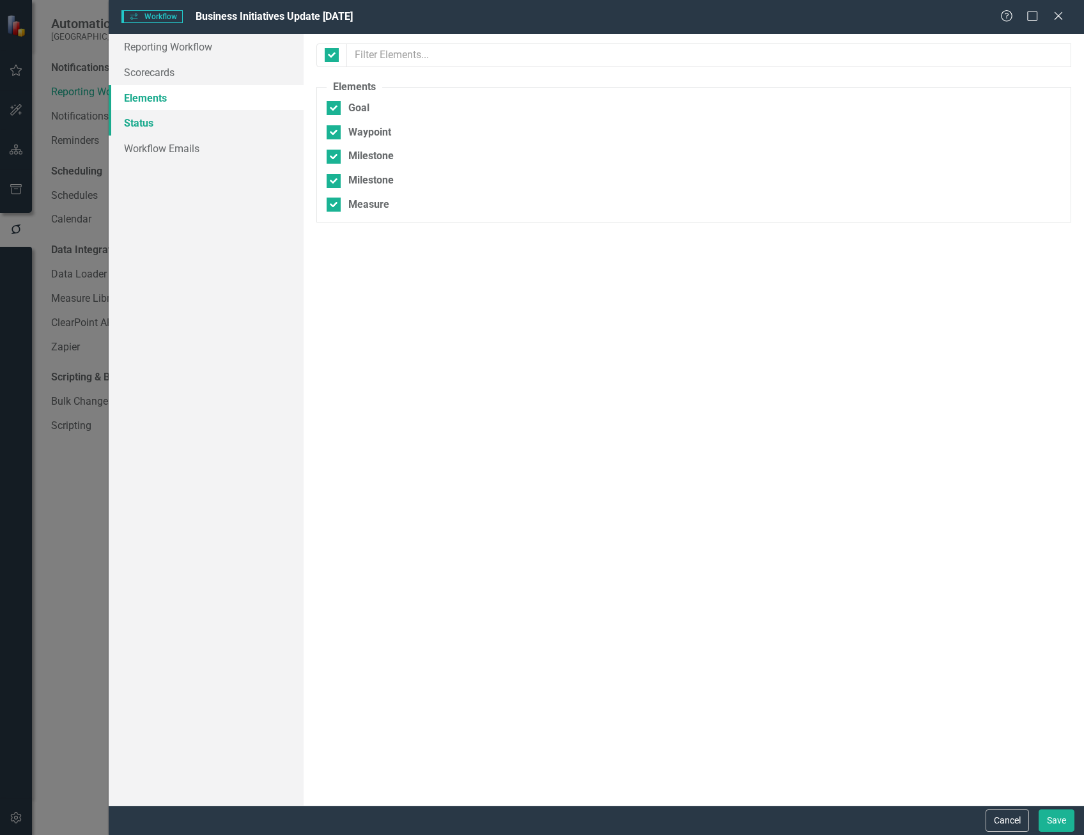
click at [149, 120] on link "Status" at bounding box center [206, 123] width 195 height 26
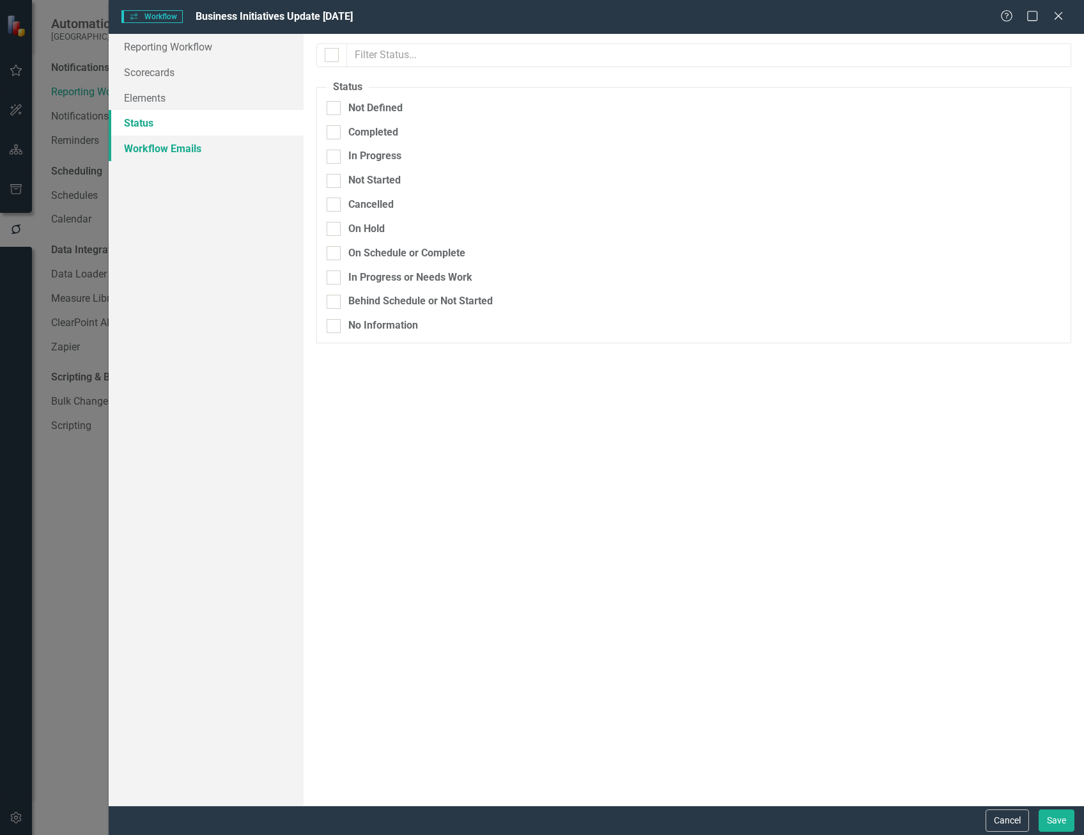
click at [157, 149] on link "Workflow Emails" at bounding box center [206, 149] width 195 height 26
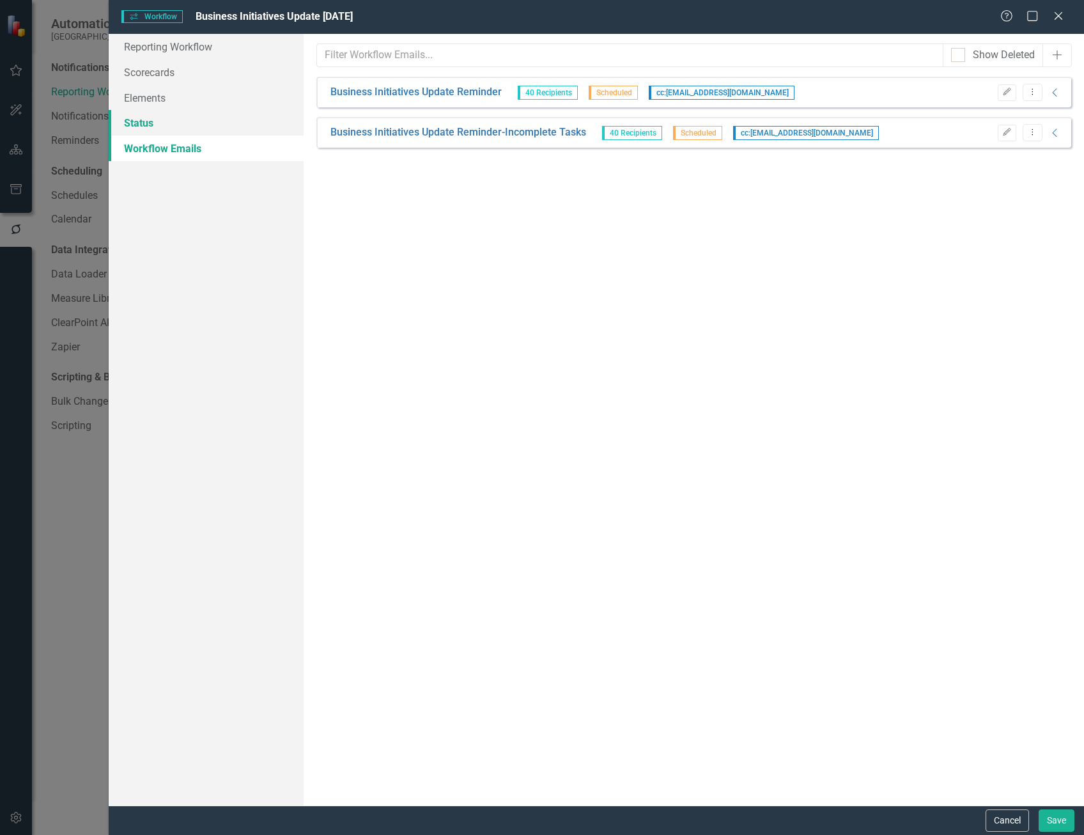
click at [147, 127] on link "Status" at bounding box center [206, 123] width 195 height 26
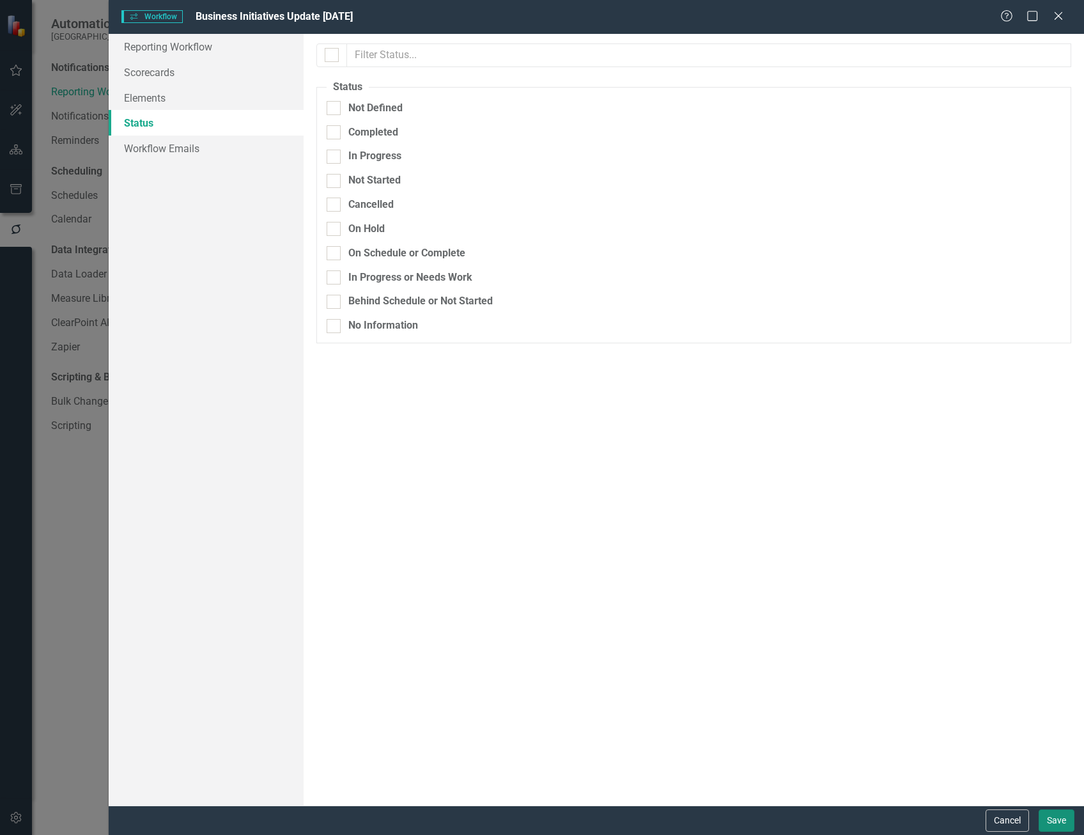
click at [1046, 820] on button "Save" at bounding box center [1057, 820] width 36 height 22
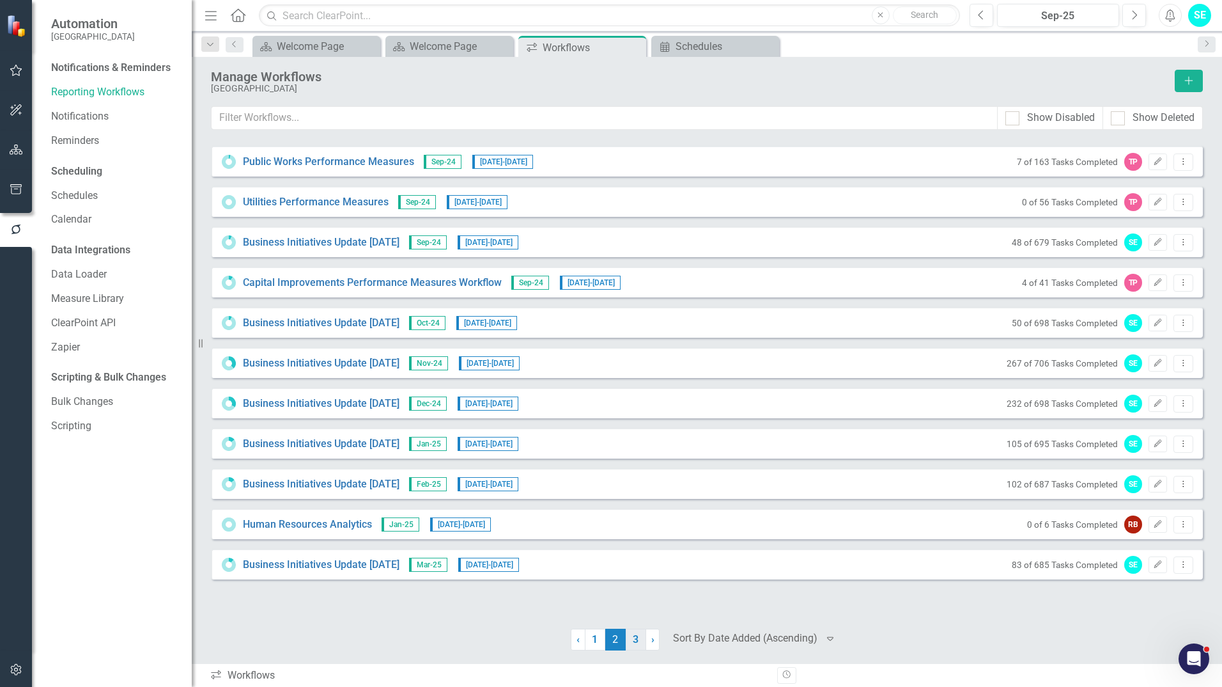
click at [636, 643] on link "3" at bounding box center [636, 639] width 20 height 22
